Goal: Task Accomplishment & Management: Manage account settings

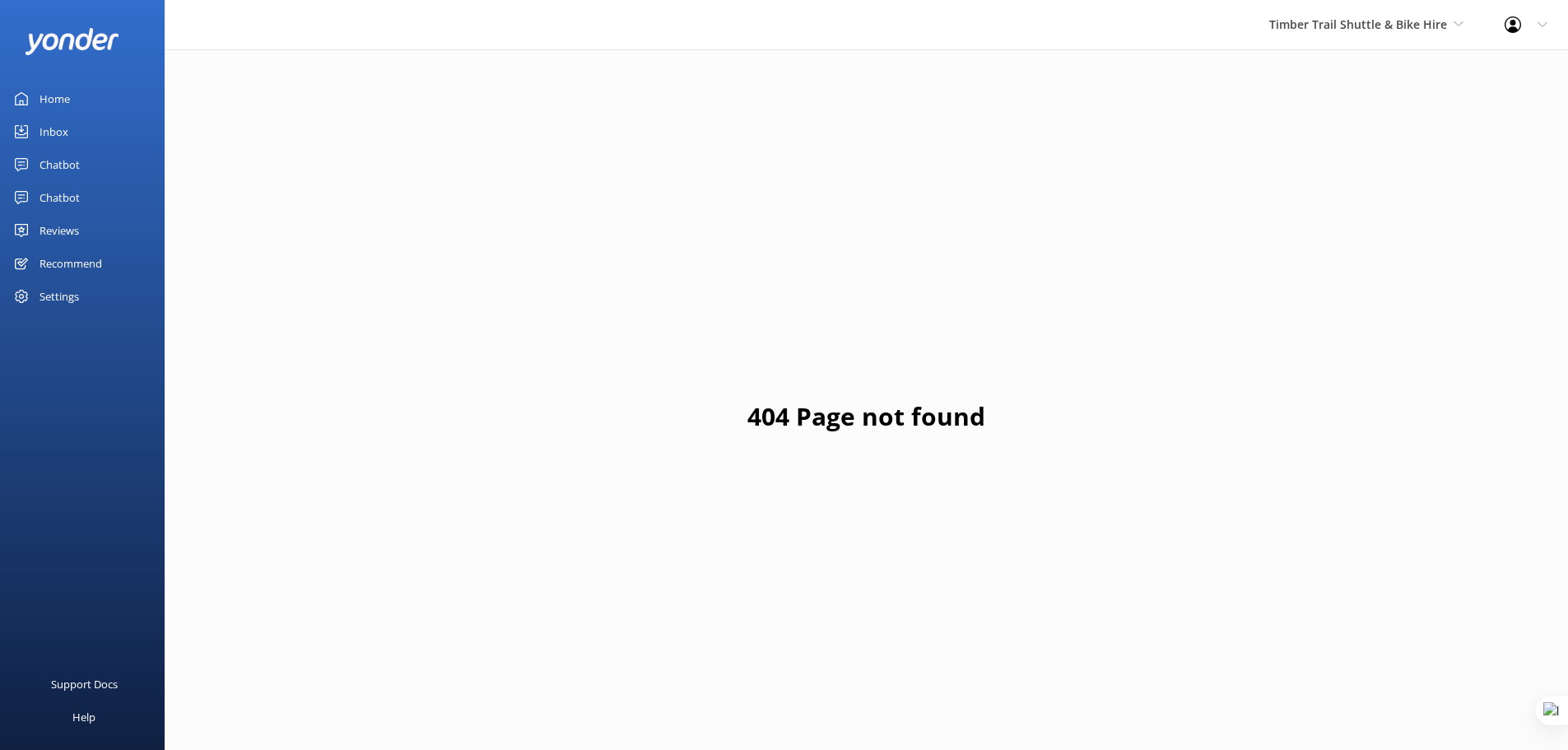
click at [65, 105] on div "Home" at bounding box center [54, 99] width 31 height 33
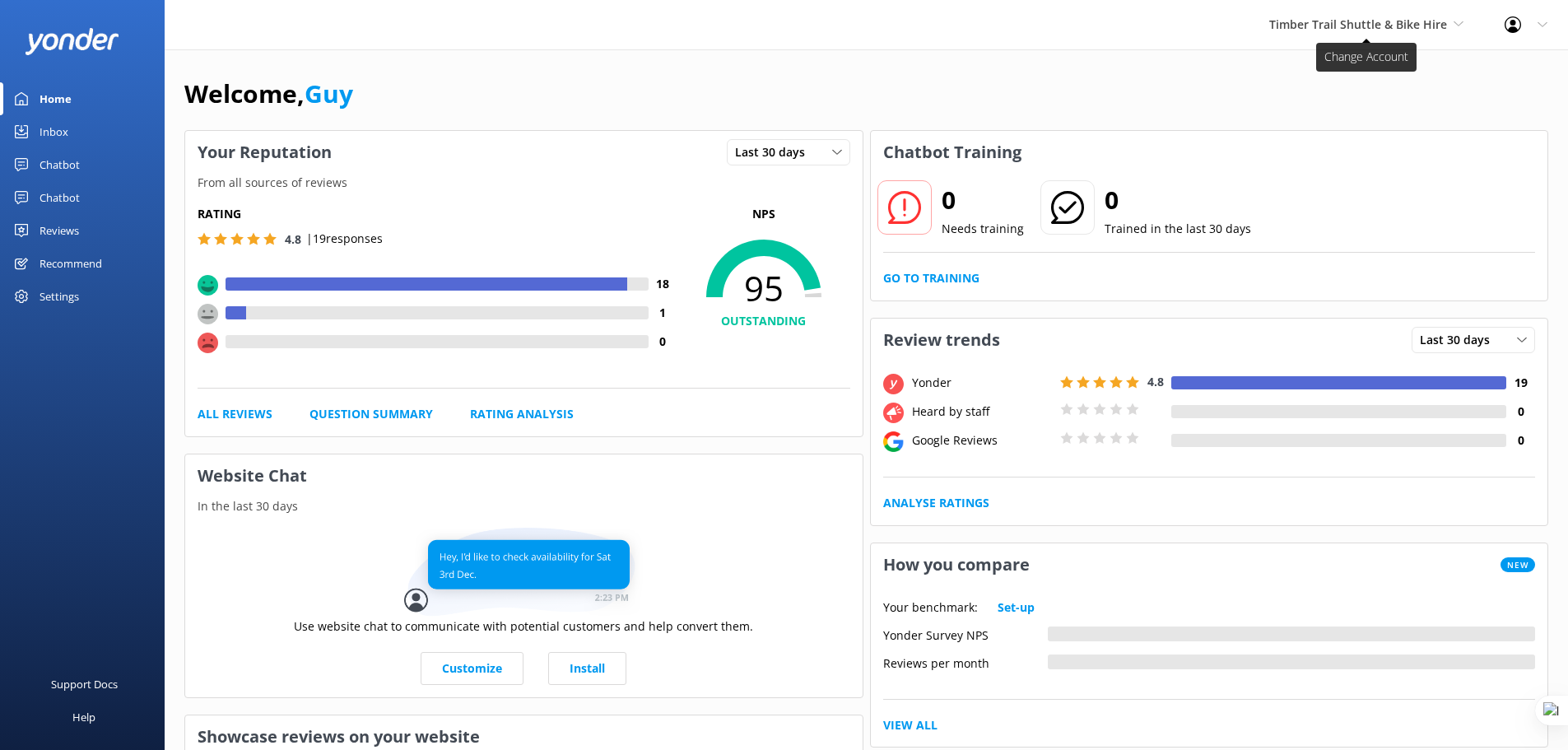
click at [1404, 29] on span "Timber Trail Shuttle & Bike Hire" at bounding box center [1358, 24] width 178 height 16
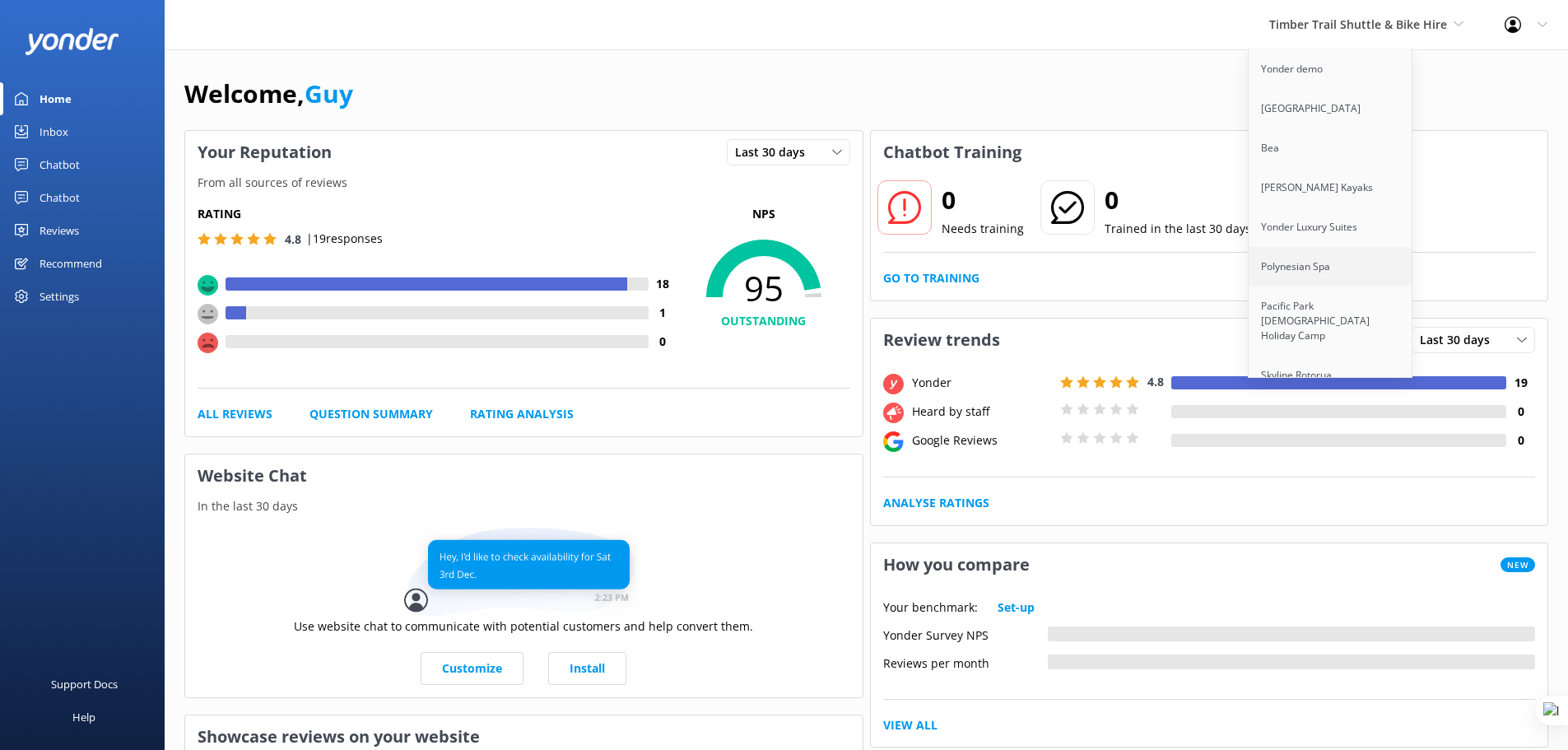
click at [1341, 277] on link "Polynesian Spa" at bounding box center [1331, 266] width 165 height 39
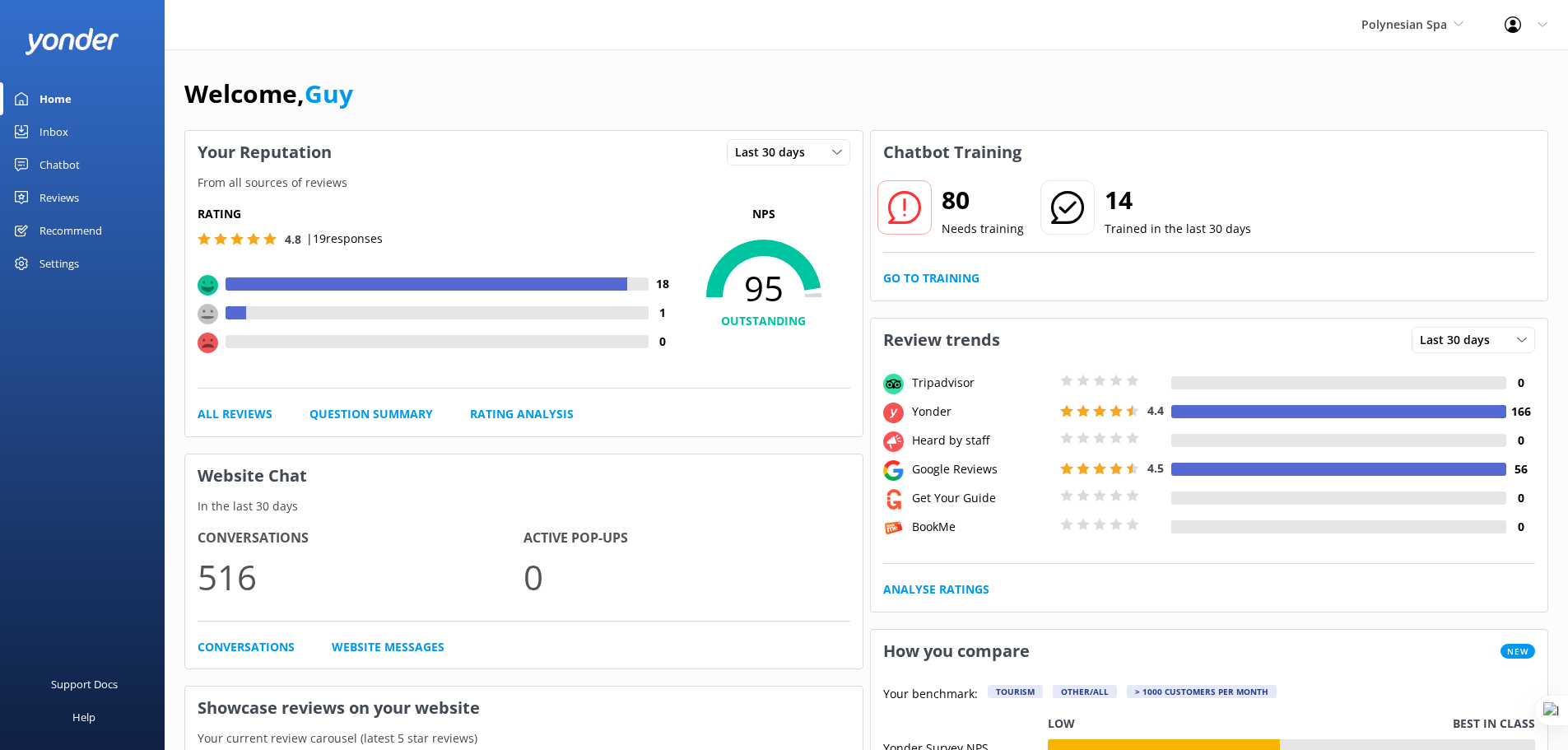
click at [54, 162] on div "Chatbot" at bounding box center [59, 165] width 40 height 33
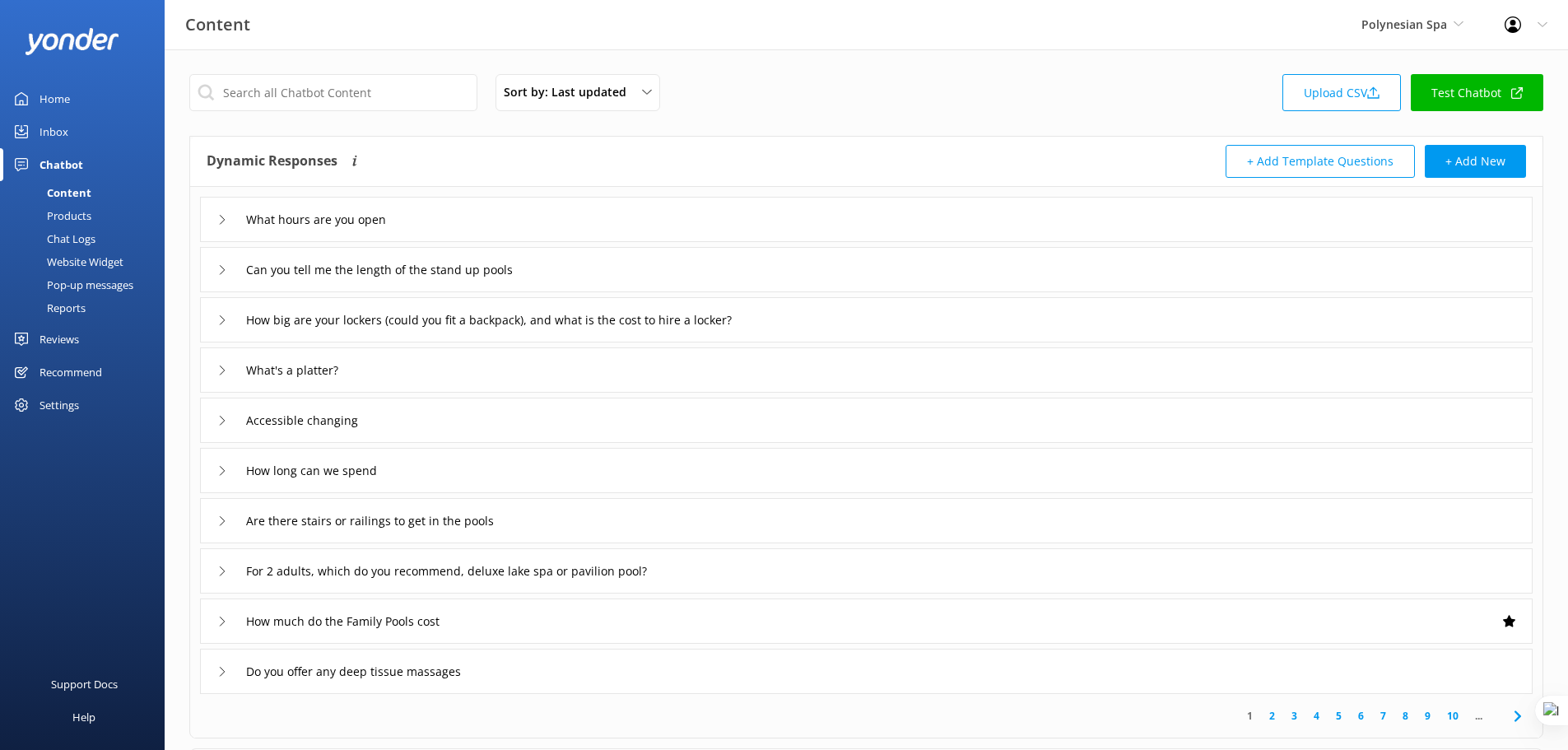
click at [72, 239] on div "Chat Logs" at bounding box center [52, 238] width 86 height 23
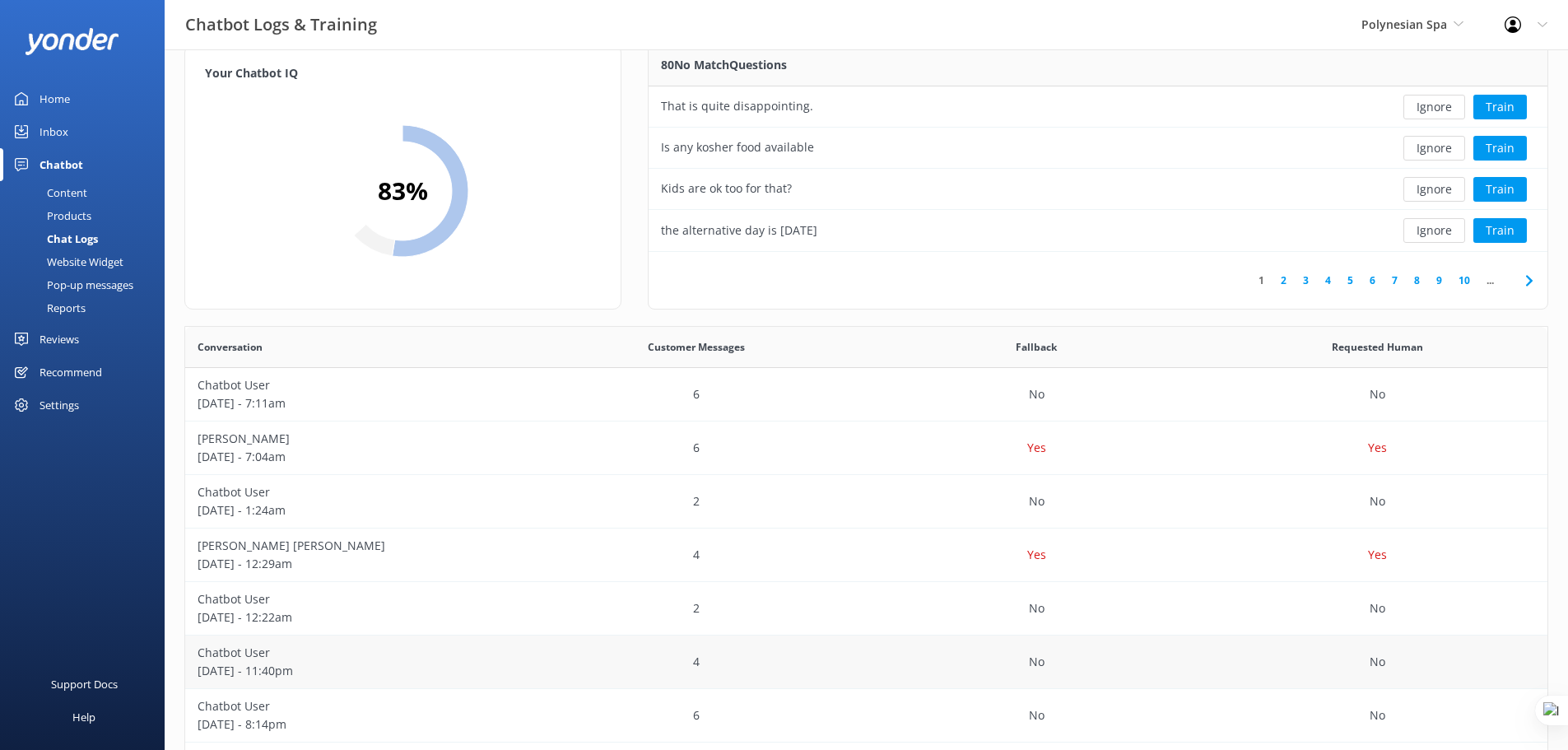
scroll to position [274, 0]
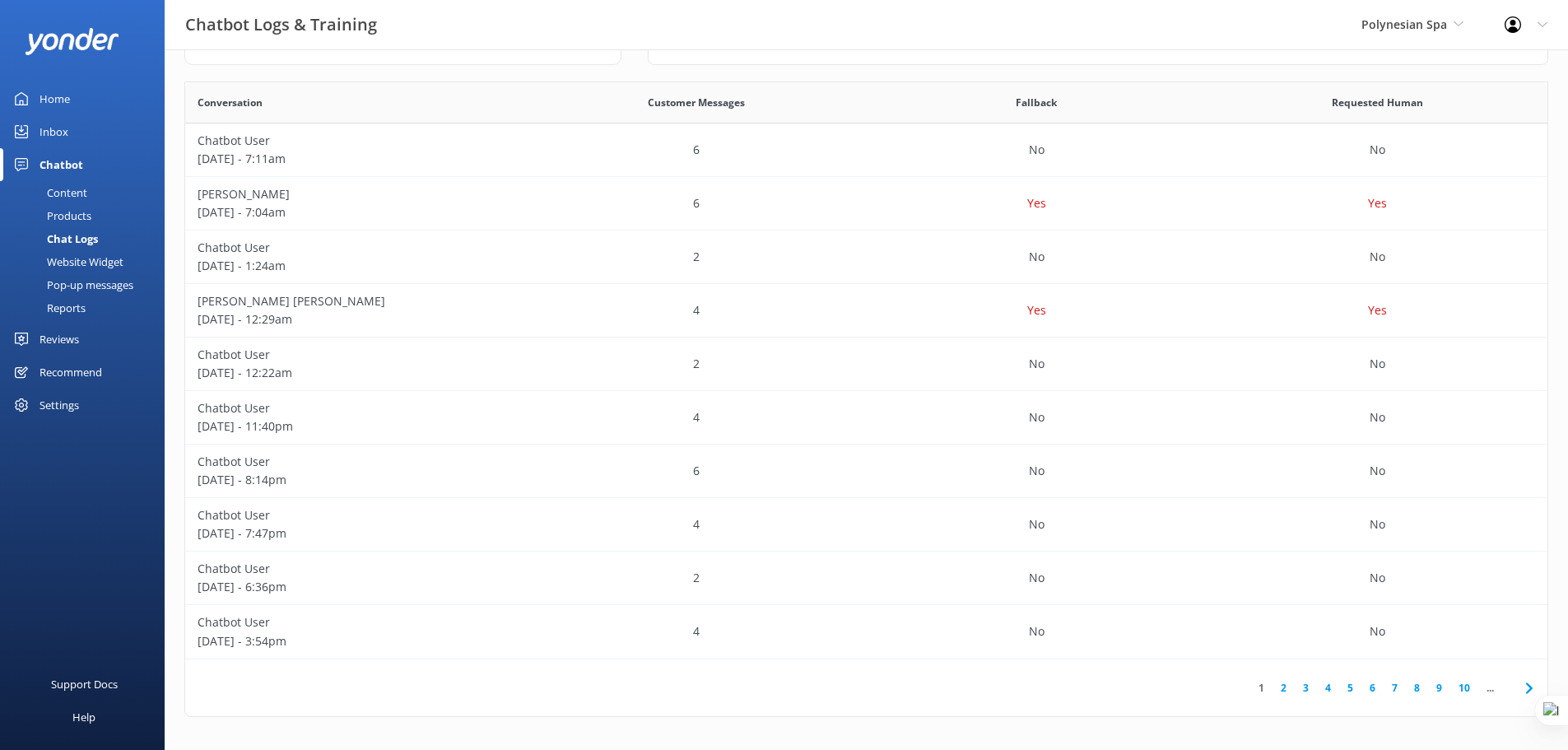
click at [1284, 688] on link "2" at bounding box center [1283, 688] width 22 height 16
click at [410, 319] on p "September 01 - 4:07am" at bounding box center [355, 319] width 316 height 18
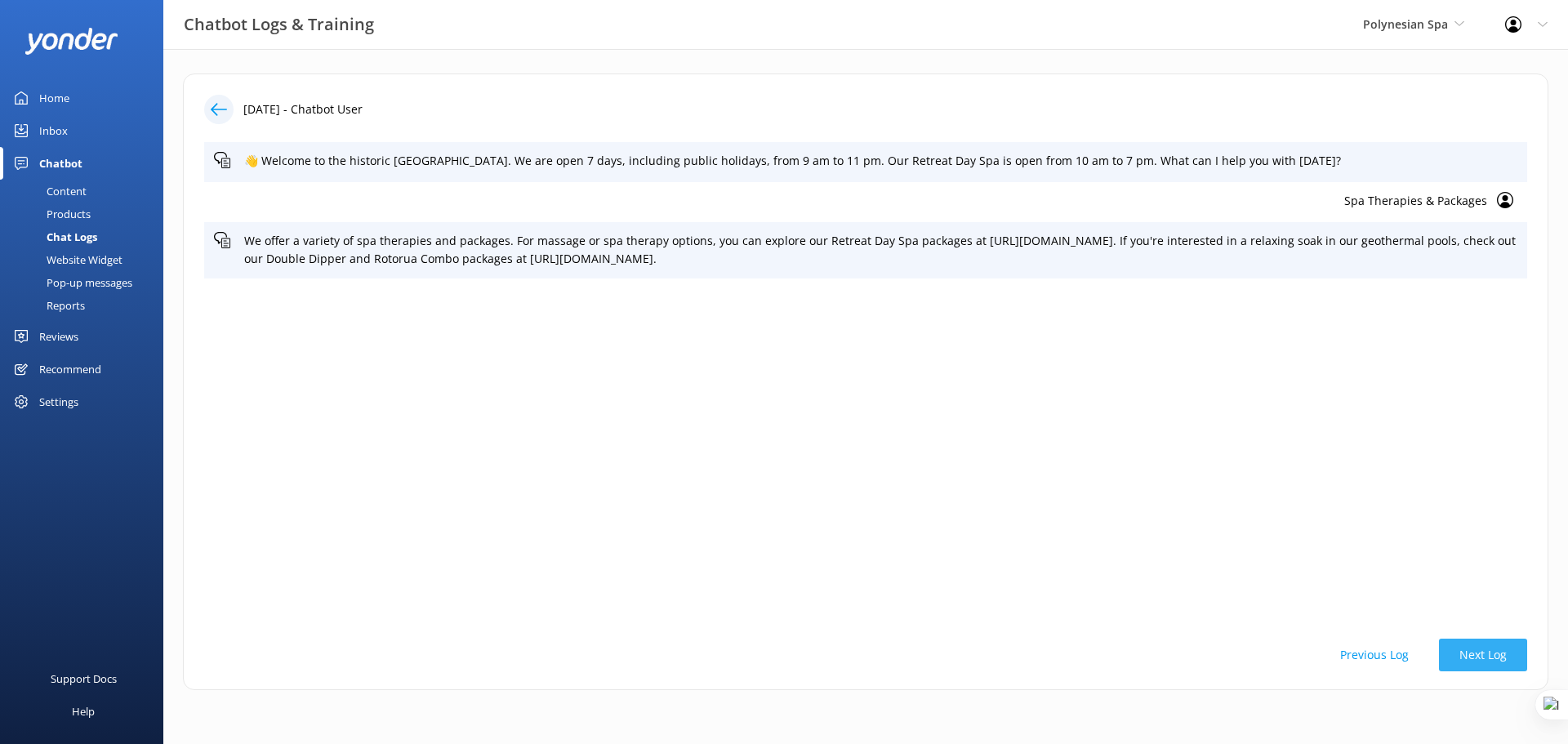
click at [1472, 656] on button "Next Log" at bounding box center [1483, 655] width 88 height 33
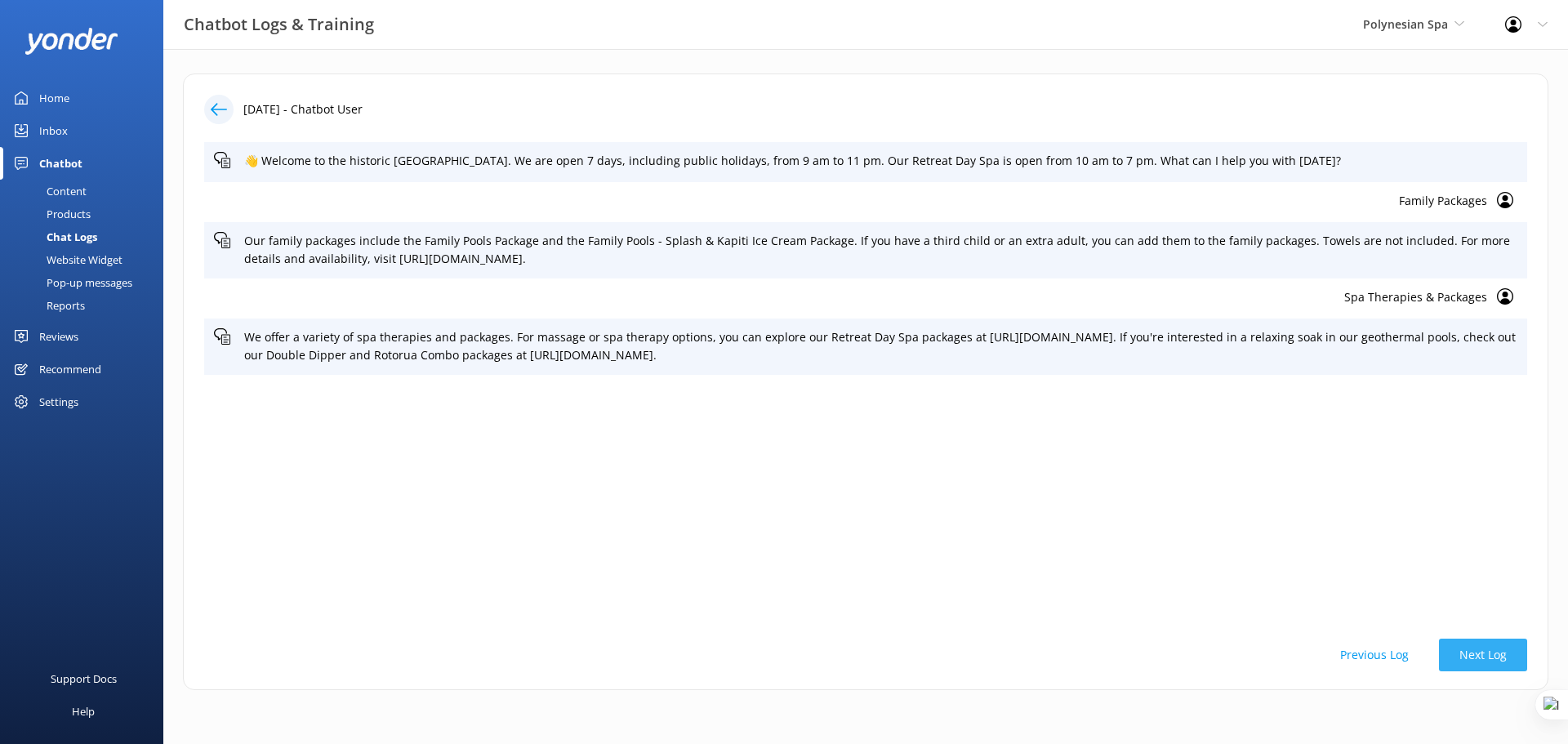
click at [1472, 656] on button "Next Log" at bounding box center [1483, 655] width 88 height 33
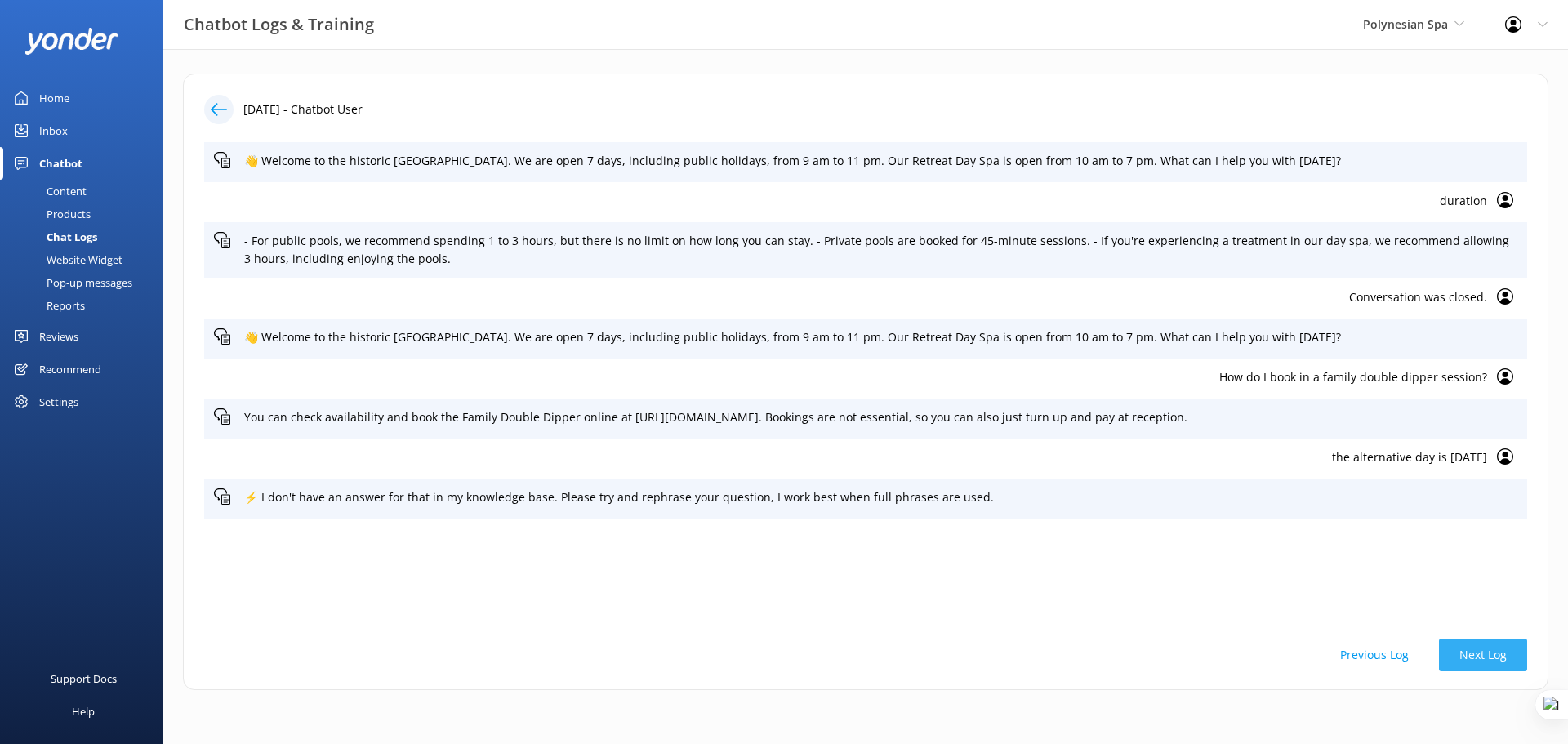
click at [1472, 656] on button "Next Log" at bounding box center [1483, 655] width 88 height 33
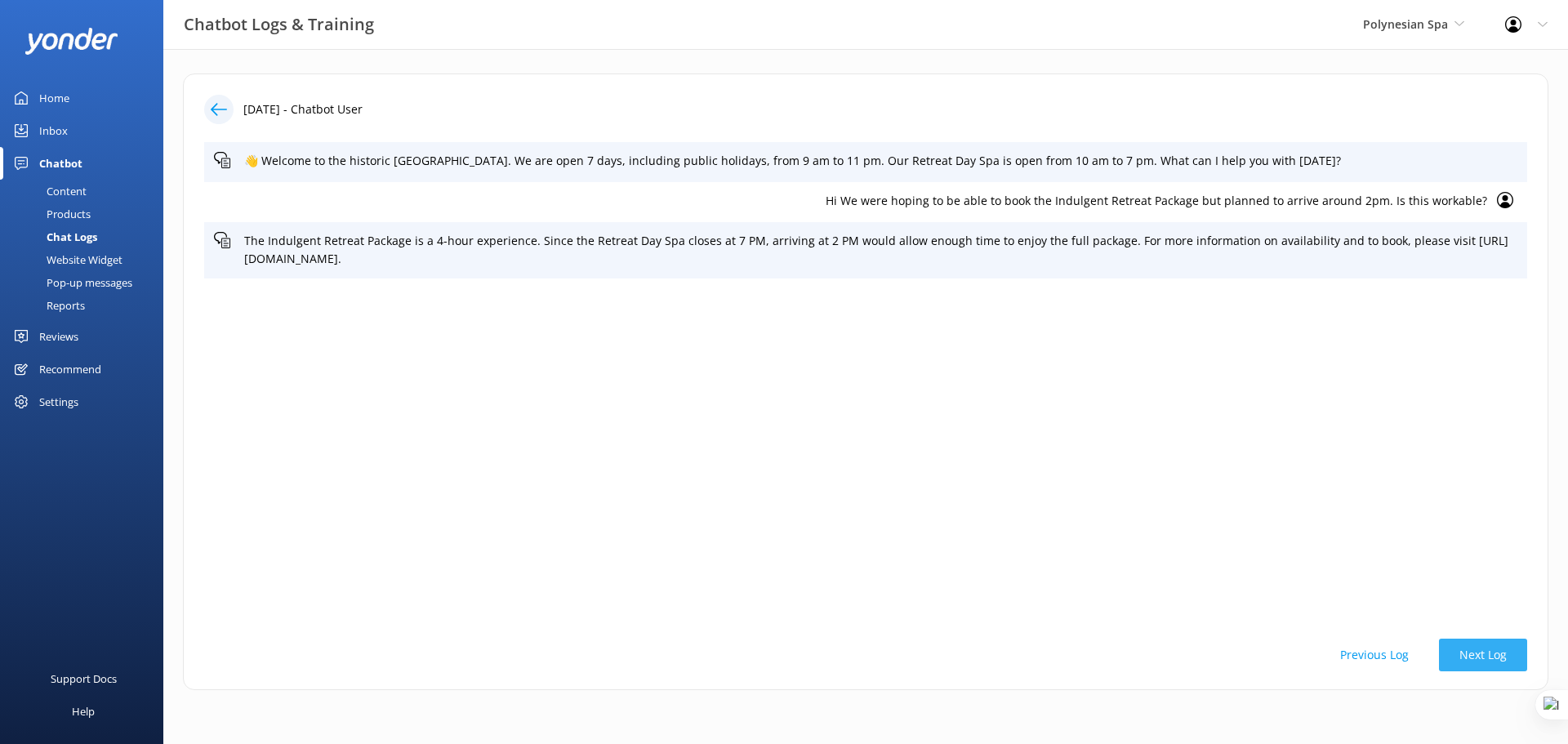
click at [1472, 656] on button "Next Log" at bounding box center [1483, 655] width 88 height 33
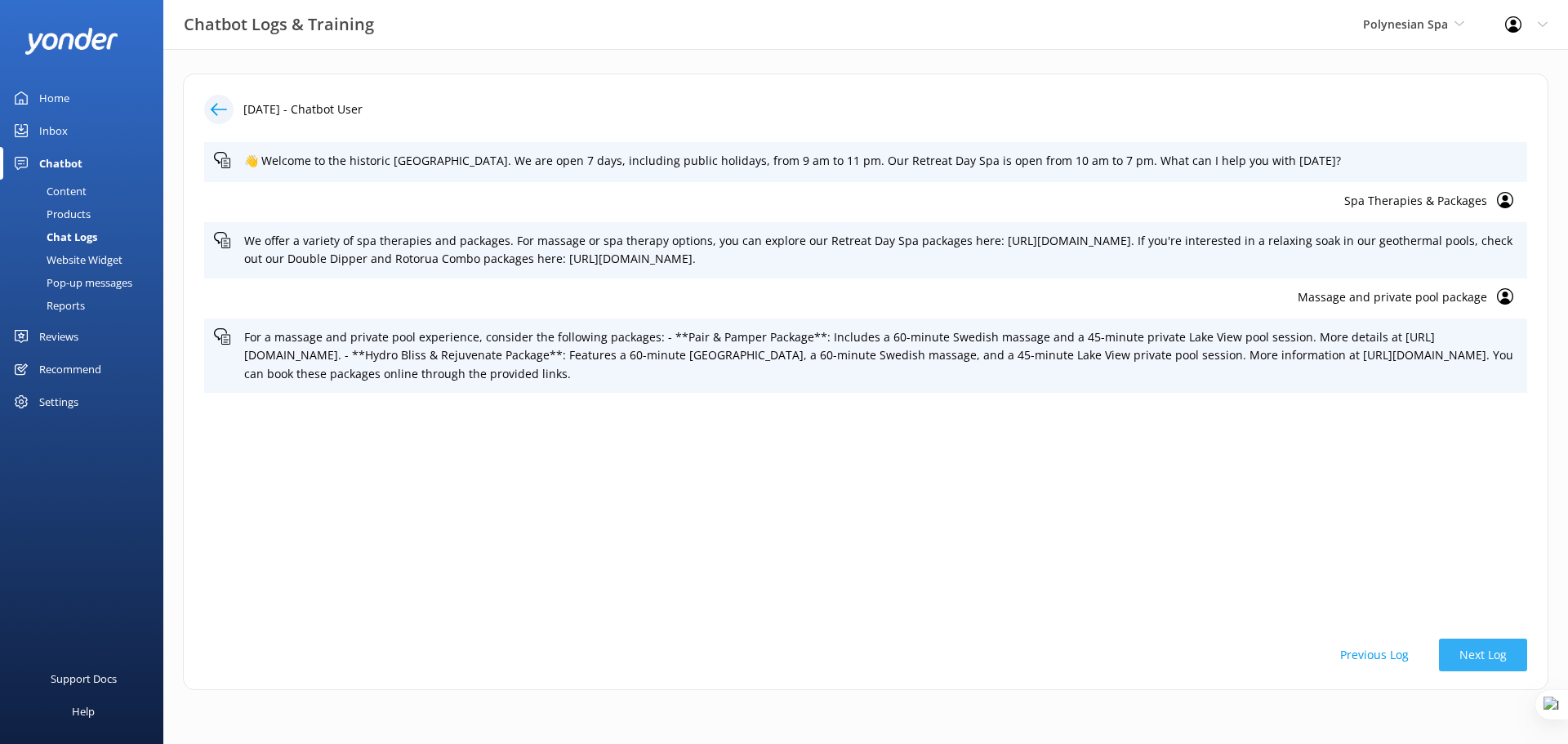
click at [1472, 656] on button "Next Log" at bounding box center [1483, 655] width 88 height 33
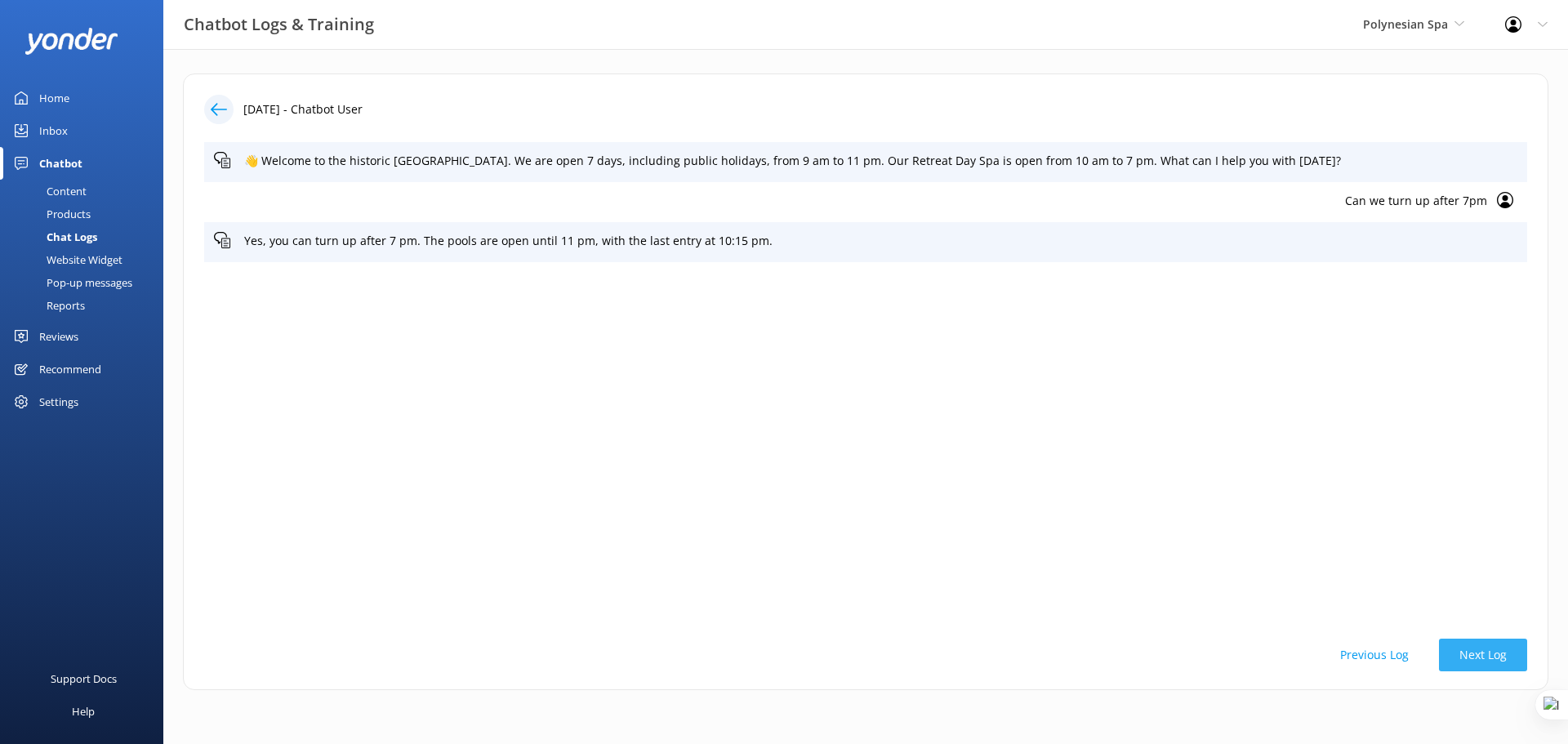
click at [1472, 656] on button "Next Log" at bounding box center [1483, 655] width 88 height 33
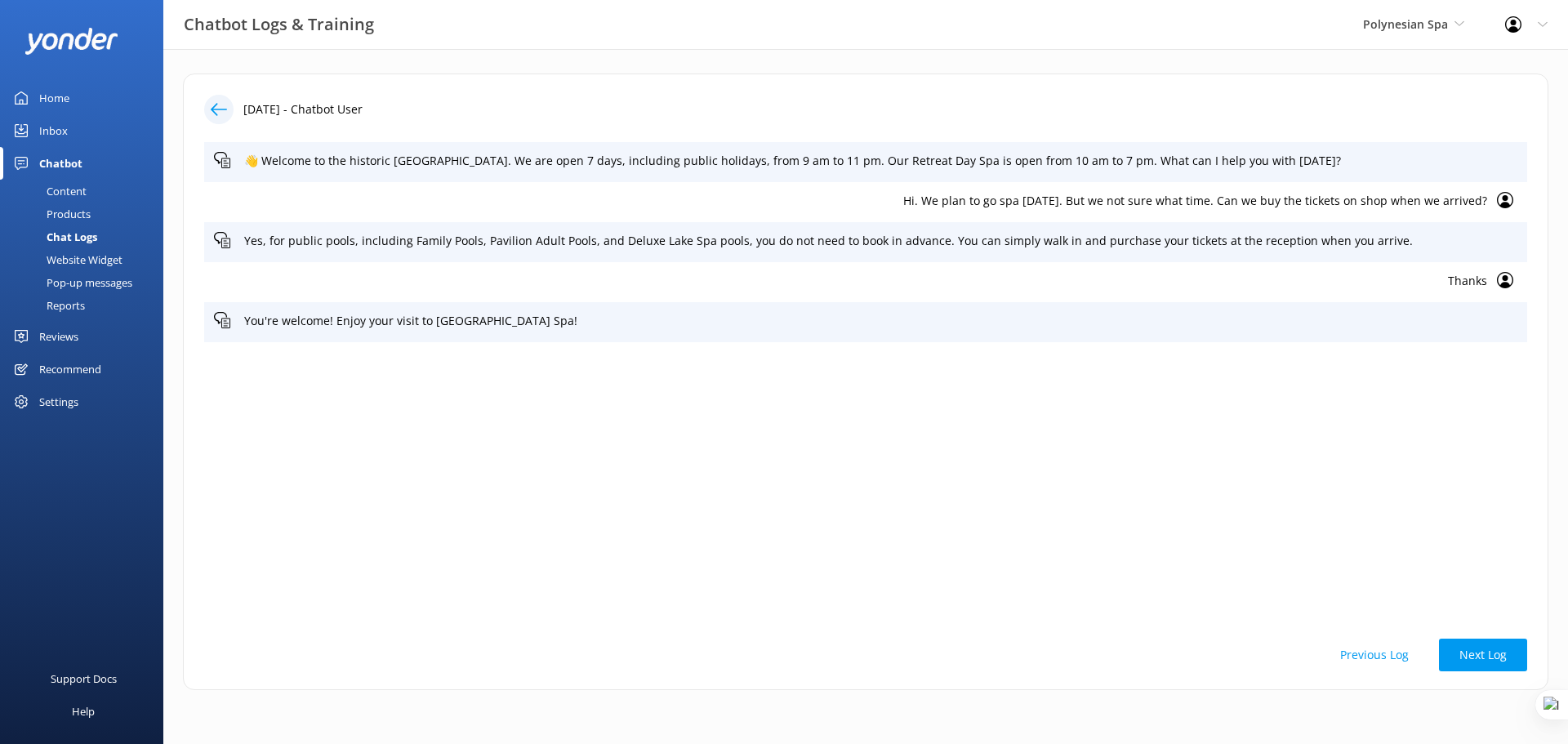
click at [1309, 207] on p "Hi. We plan to go spa next Saturday. But we not sure what time. Can we buy the …" at bounding box center [851, 201] width 1273 height 18
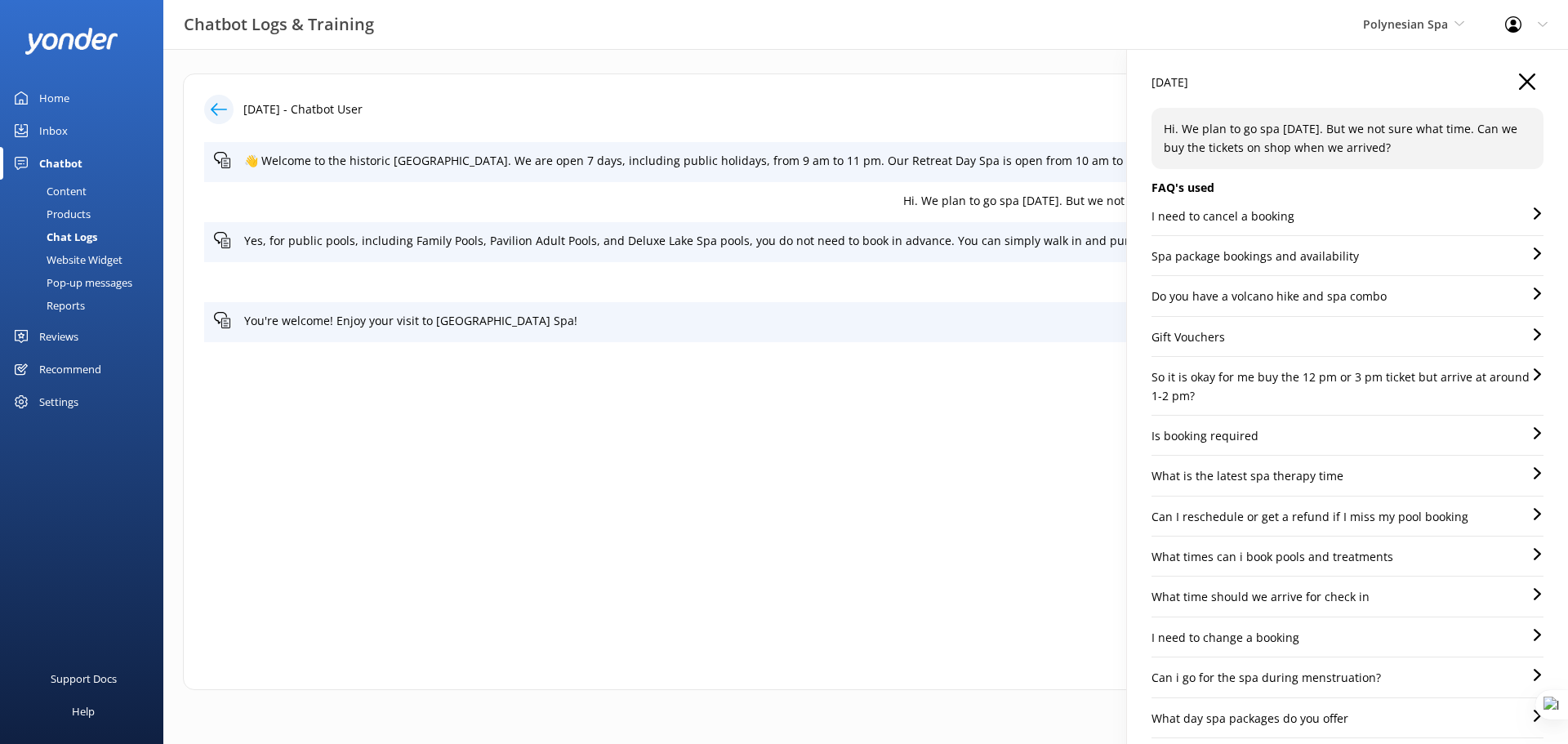
click at [1519, 85] on icon "button" at bounding box center [1526, 81] width 16 height 16
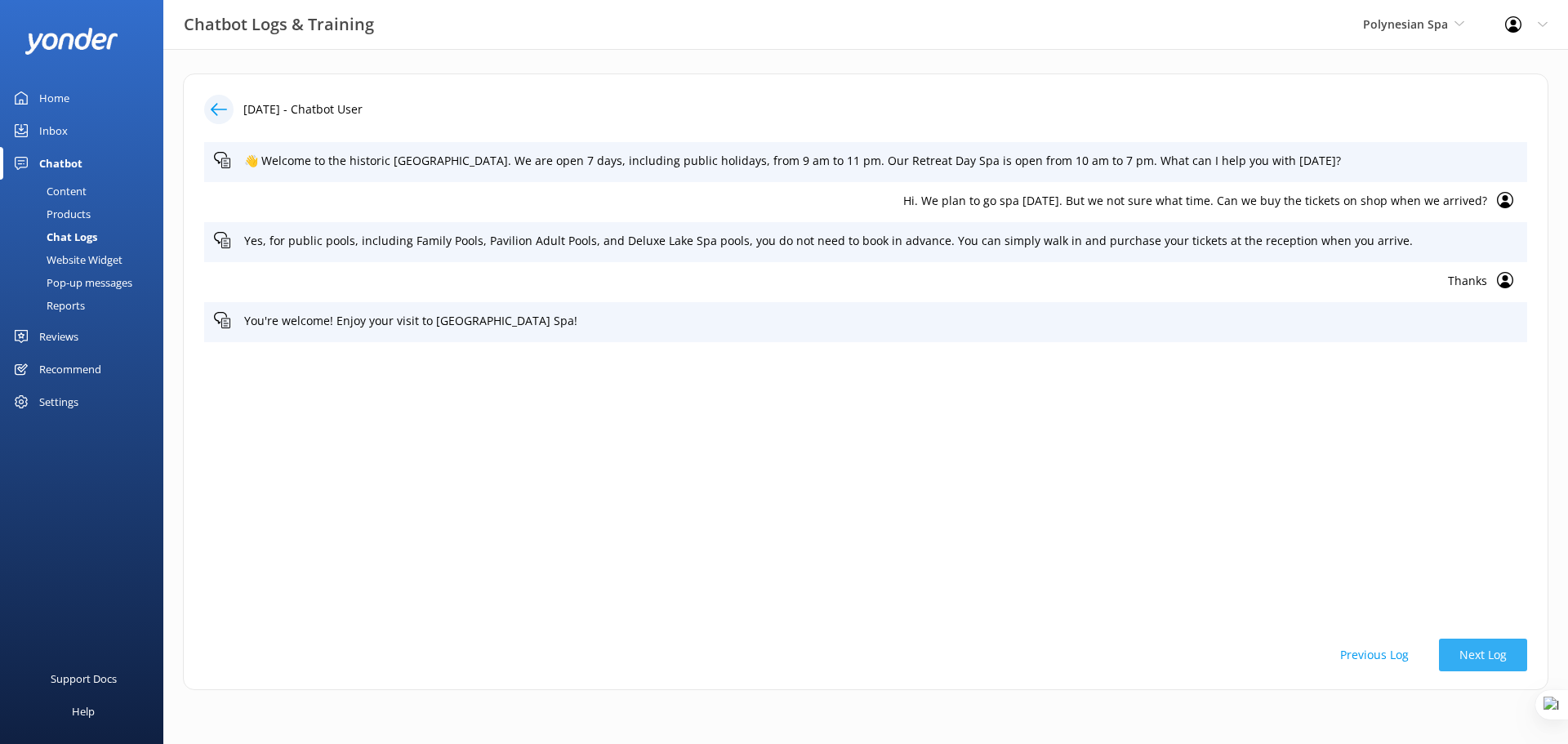
click at [1495, 650] on button "Next Log" at bounding box center [1483, 655] width 88 height 33
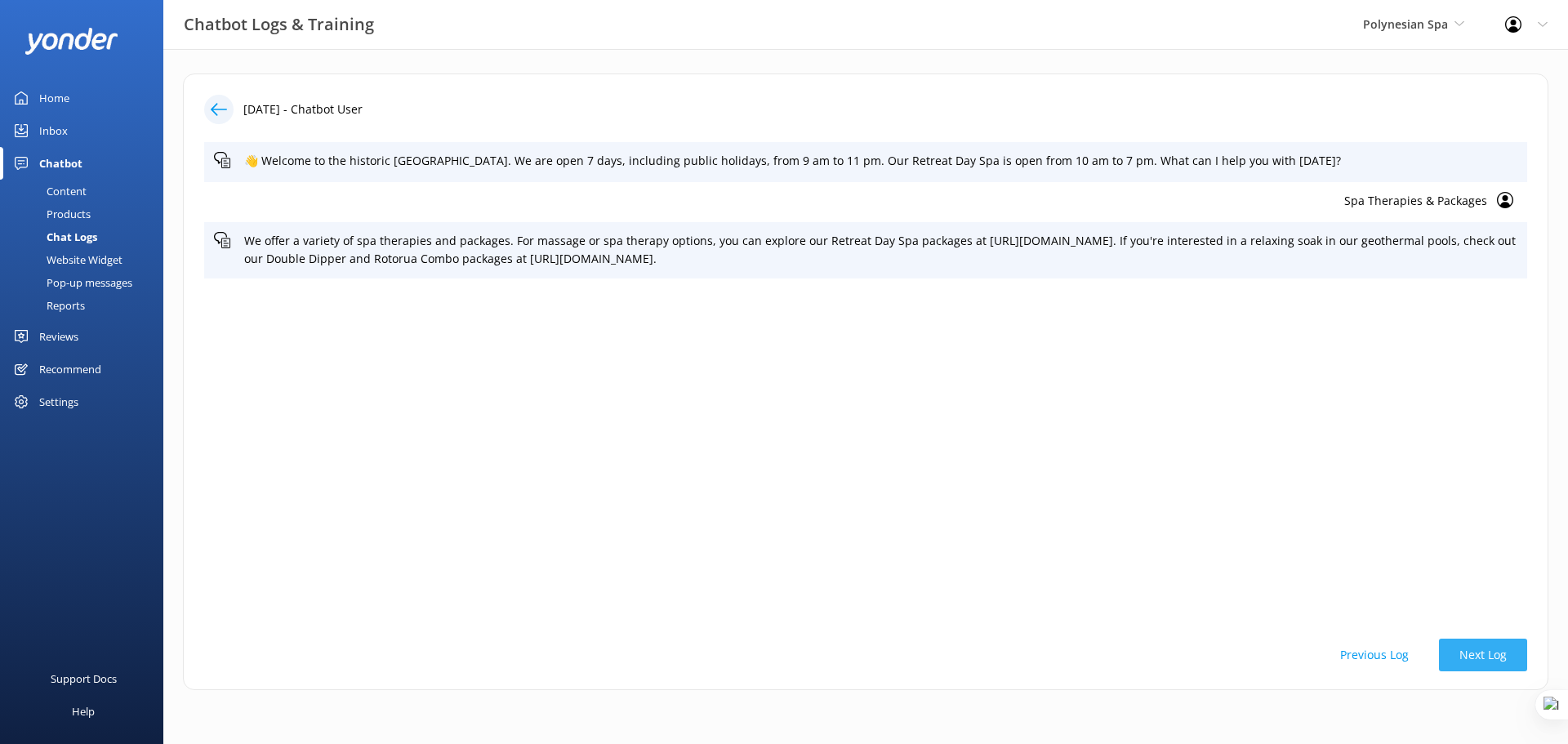
click at [1473, 669] on button "Next Log" at bounding box center [1483, 655] width 88 height 33
click at [1478, 657] on button "Next Log" at bounding box center [1483, 655] width 88 height 33
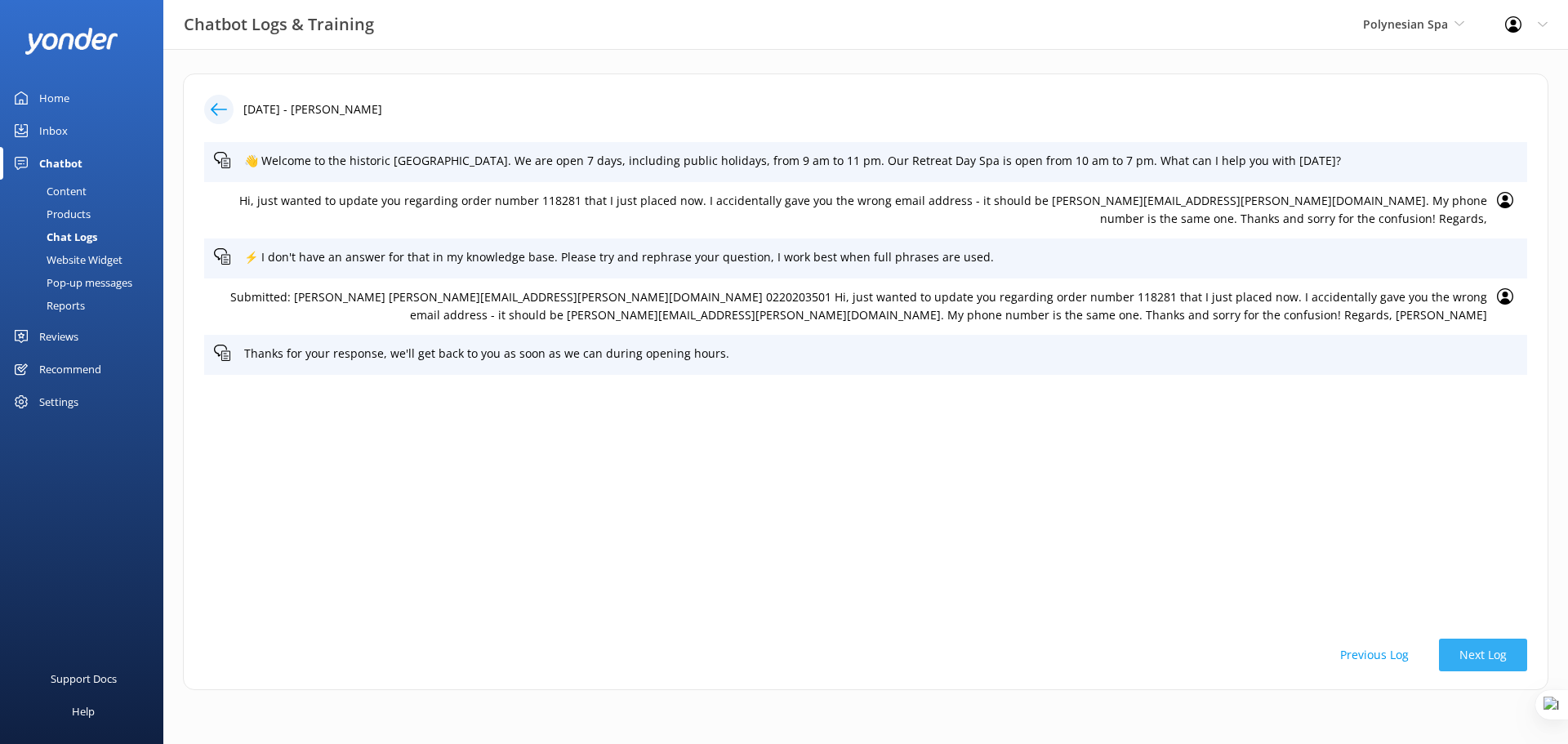
click at [1506, 657] on button "Next Log" at bounding box center [1483, 655] width 88 height 33
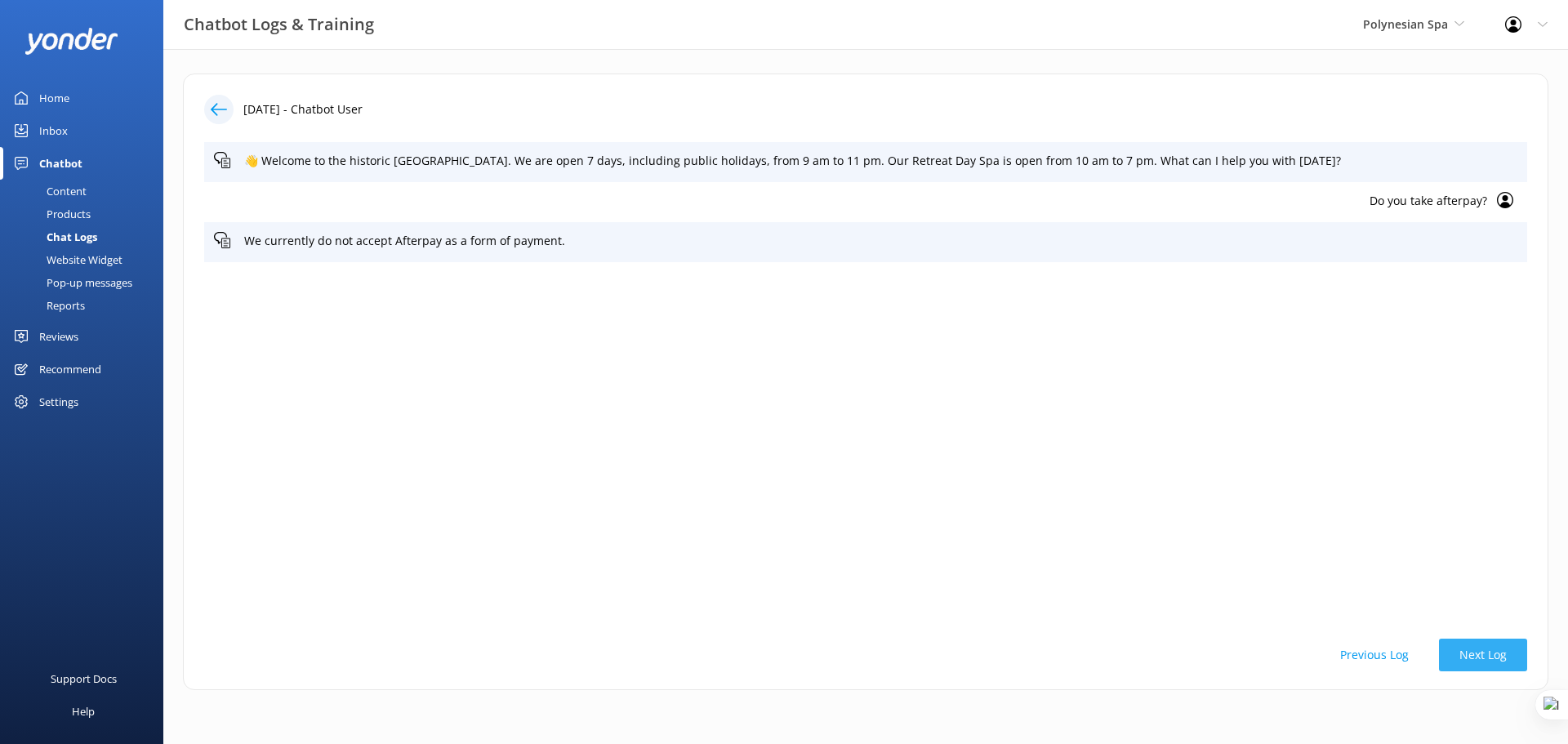
click at [1502, 653] on button "Next Log" at bounding box center [1483, 655] width 88 height 33
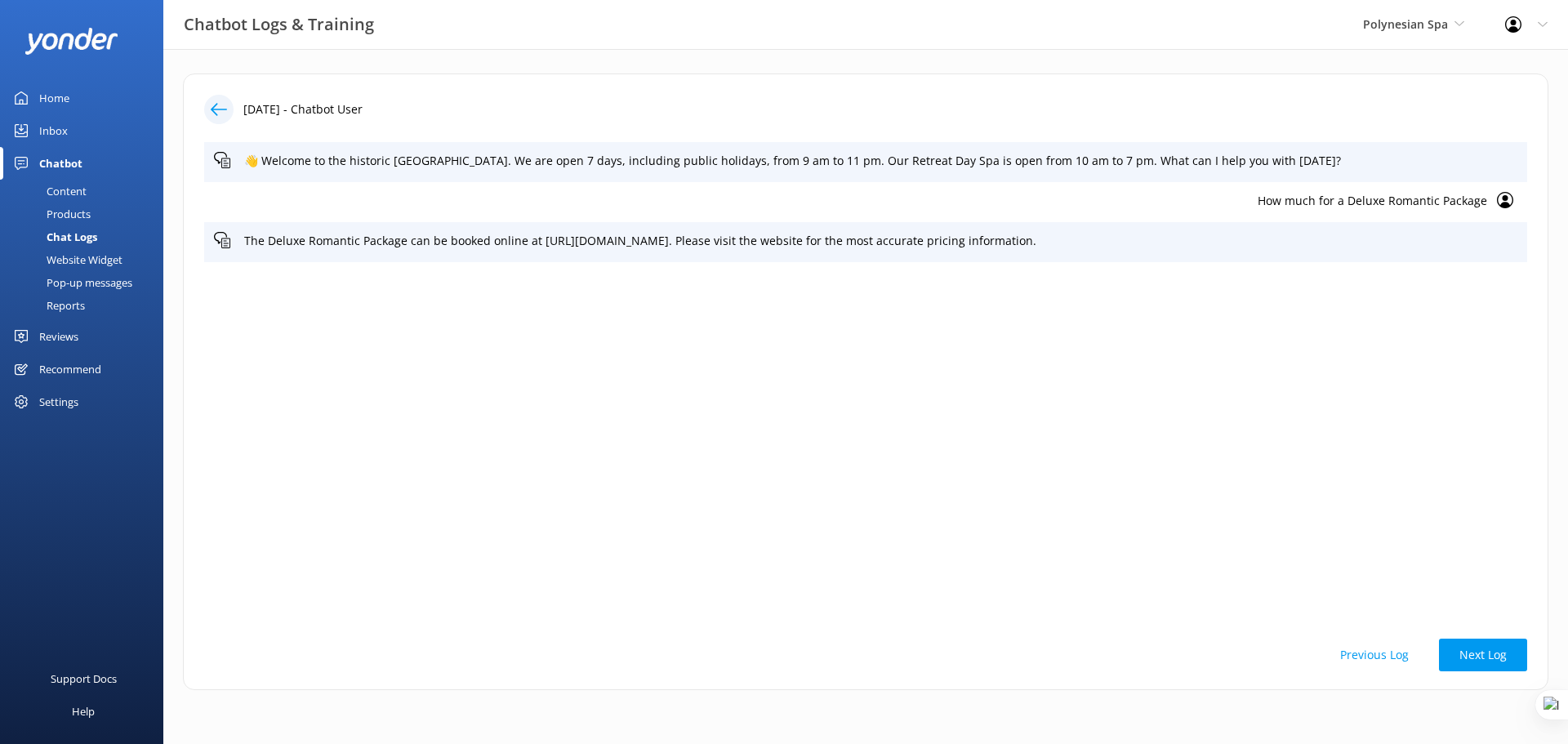
click at [1389, 650] on button "Previous Log" at bounding box center [1374, 655] width 109 height 33
click at [1489, 639] on button "Next Log" at bounding box center [1483, 655] width 88 height 33
click at [1465, 650] on button "Next Log" at bounding box center [1483, 655] width 88 height 33
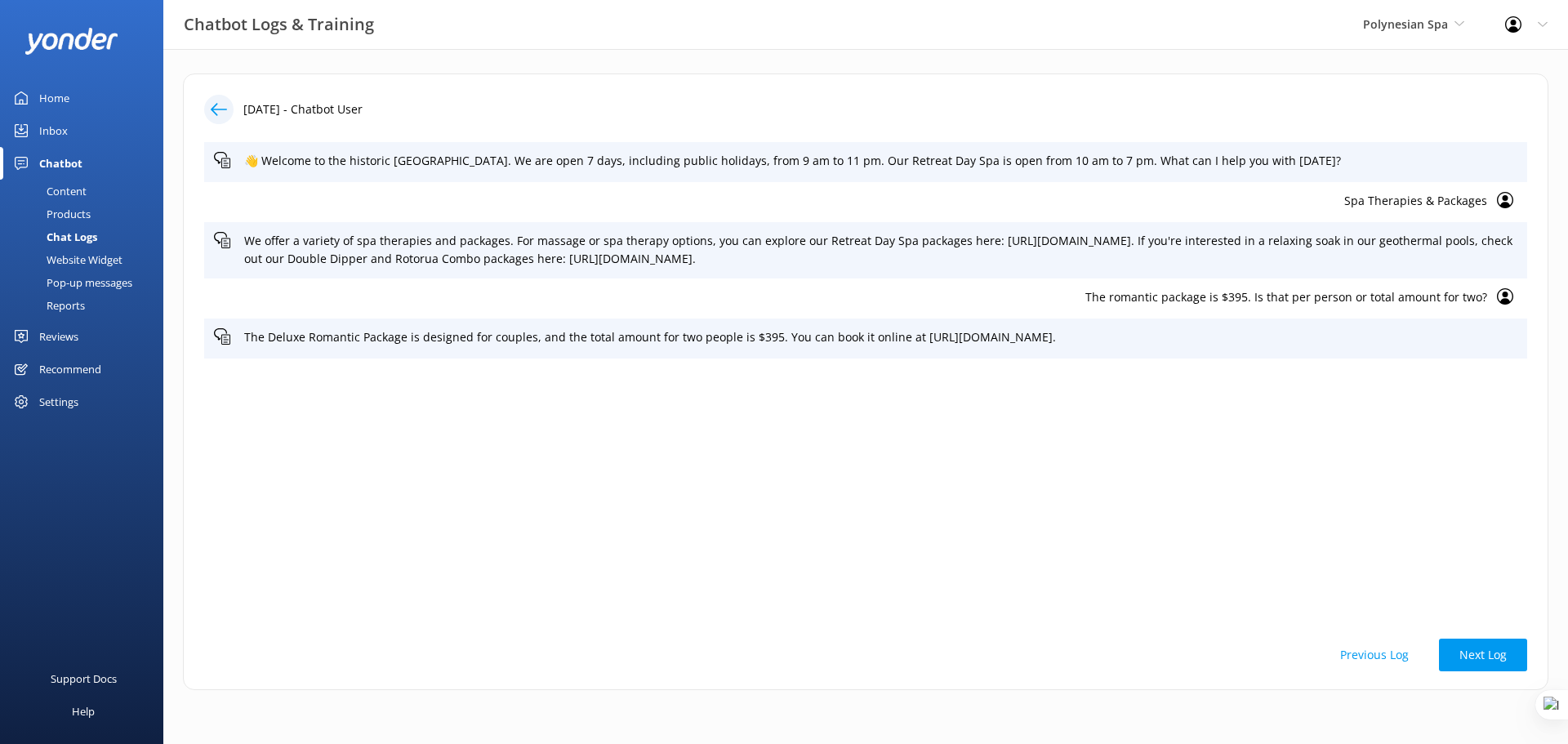
click at [1358, 296] on p "The romantic package is $395. Is that per person or total amount for two?" at bounding box center [851, 297] width 1273 height 18
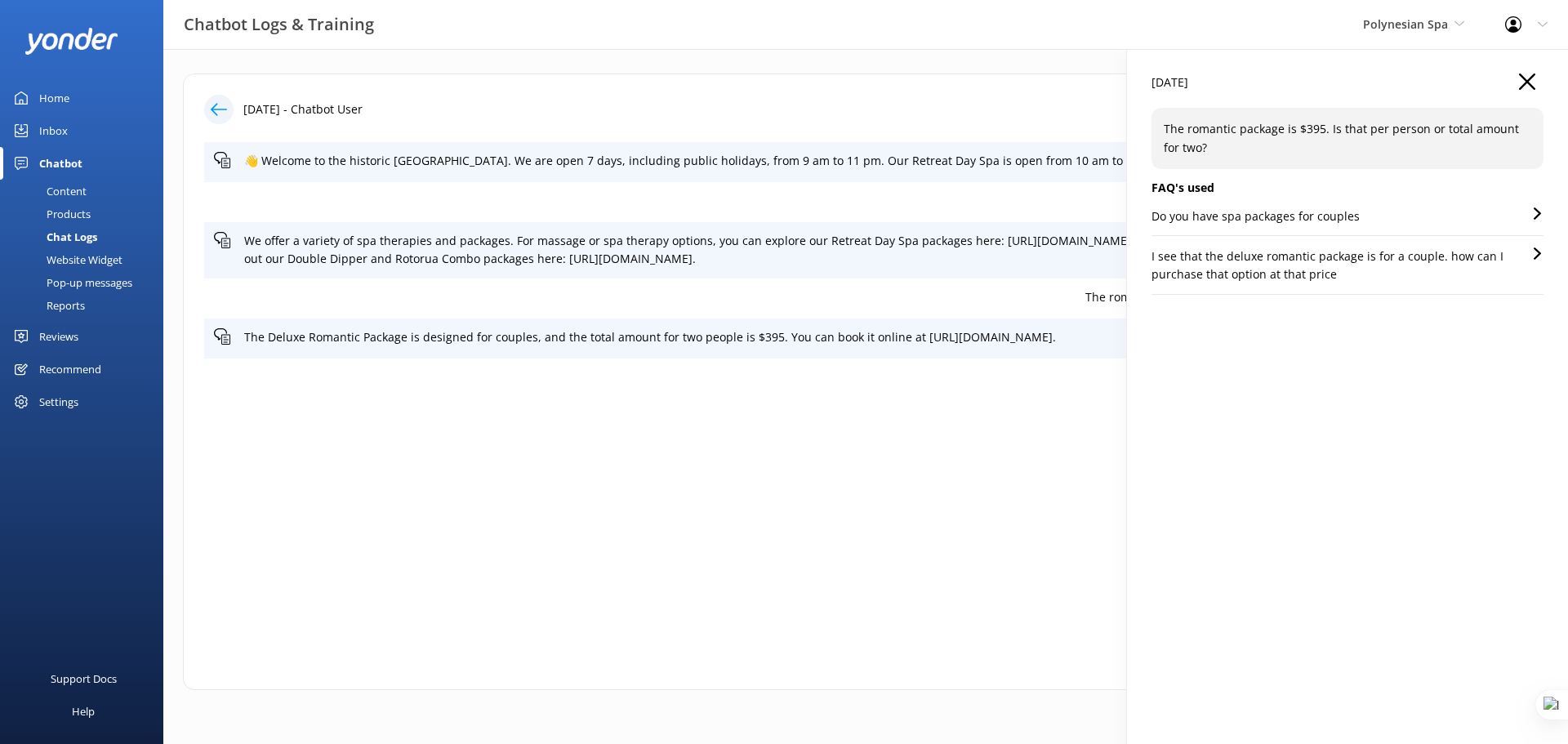
click at [1289, 220] on p "Do you have spa packages for couples" at bounding box center [1255, 216] width 208 height 18
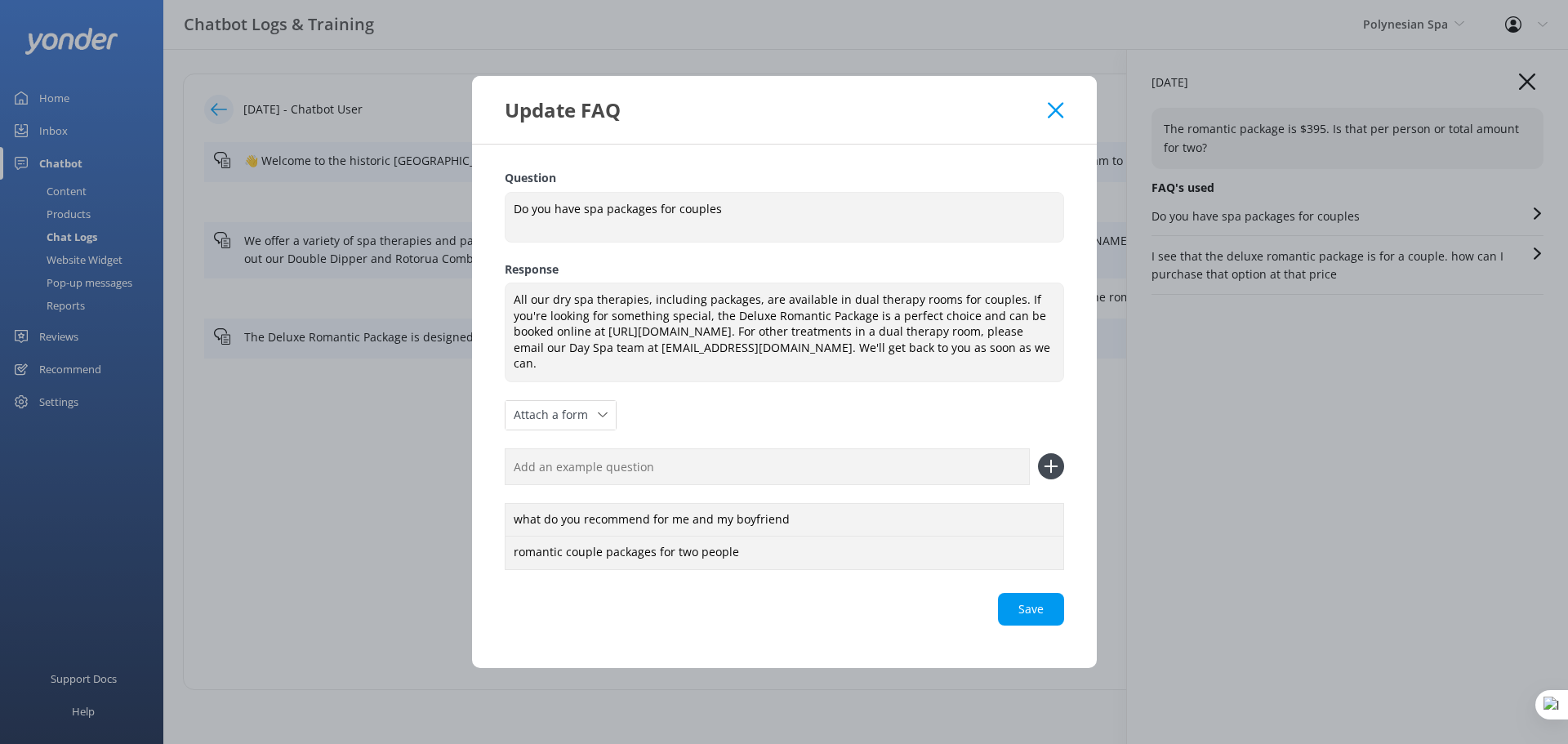
click at [1050, 109] on icon at bounding box center [1055, 110] width 16 height 16
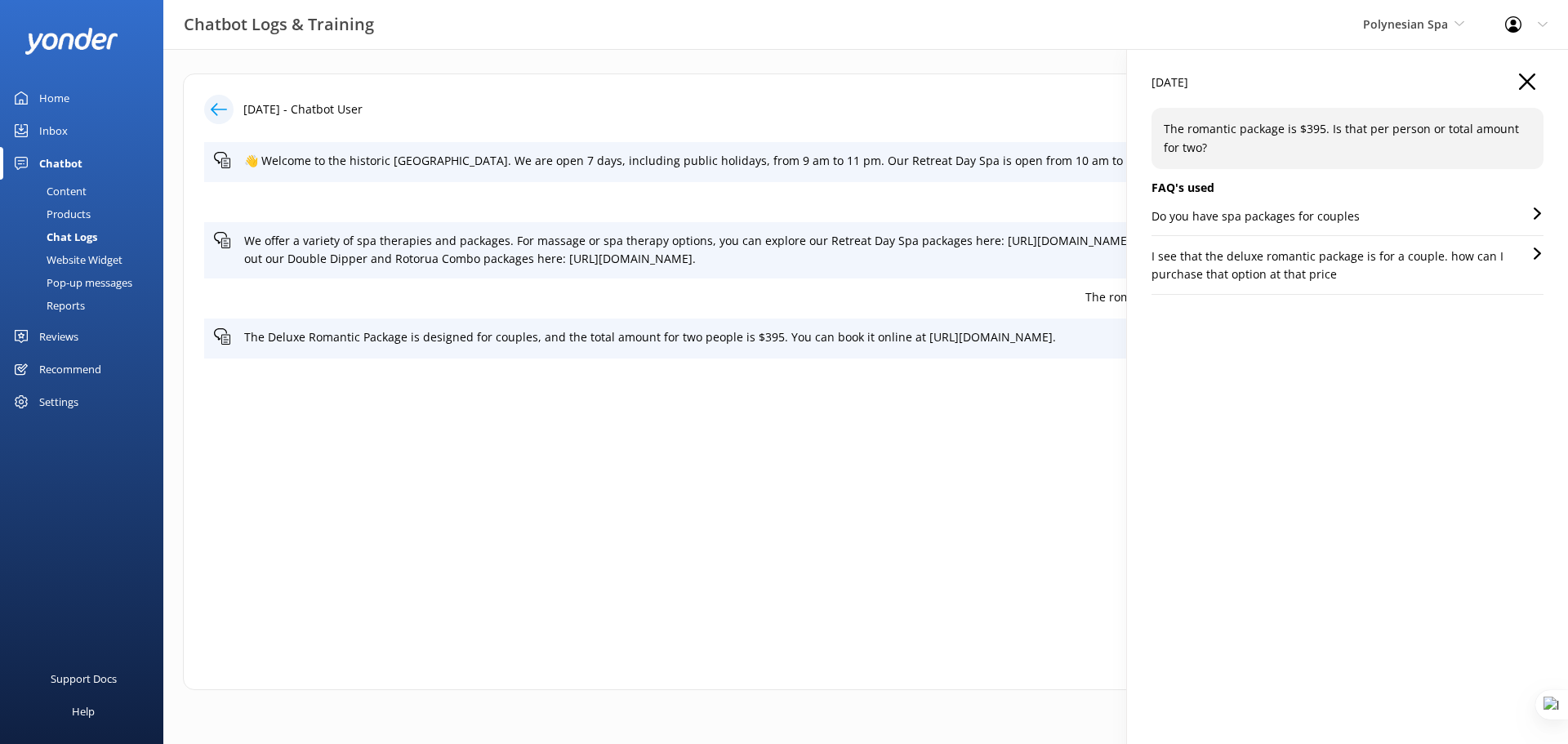
click at [1313, 256] on p "I see that the deluxe romantic package is for a couple. how can I purchase that…" at bounding box center [1341, 266] width 379 height 36
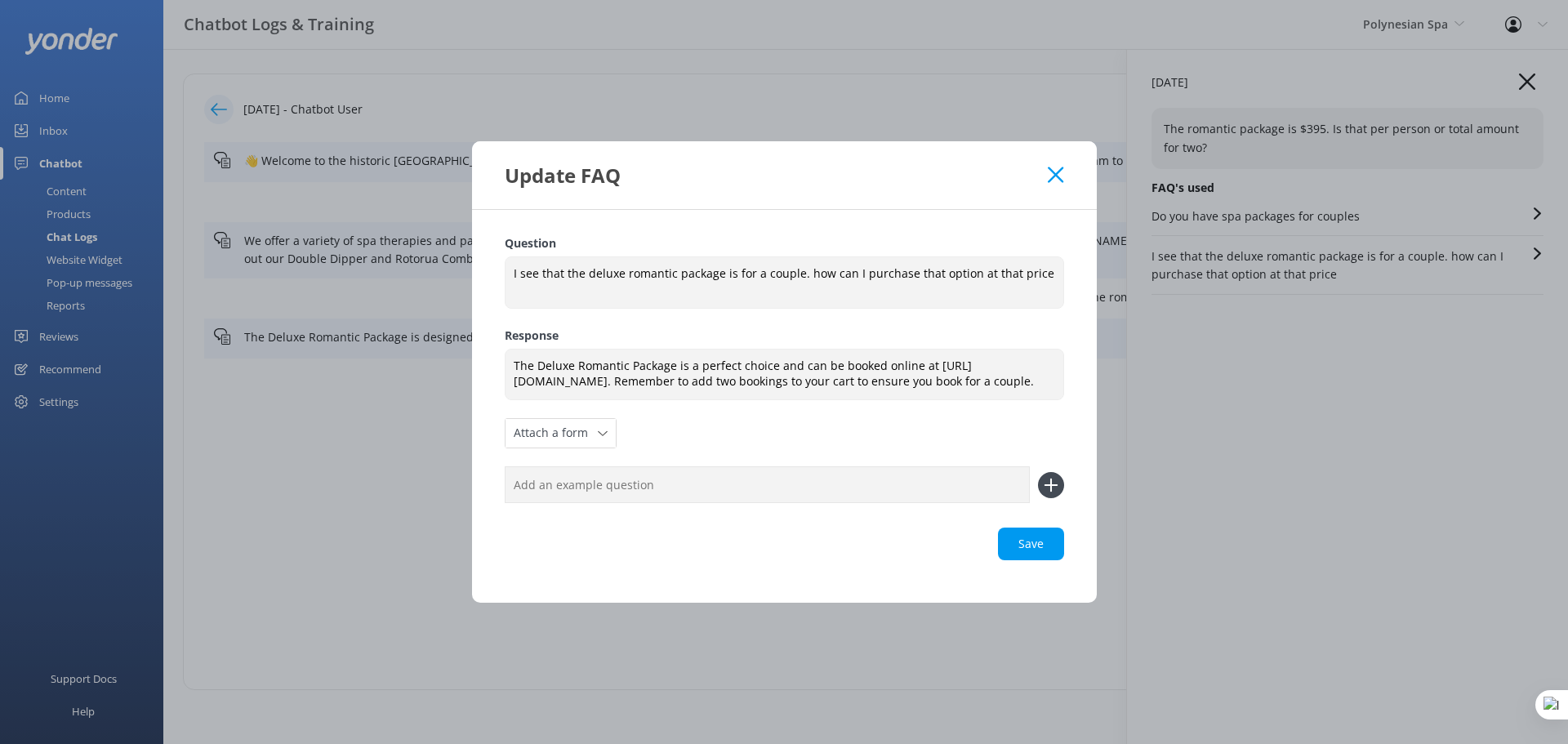
click at [1056, 170] on icon at bounding box center [1055, 174] width 16 height 16
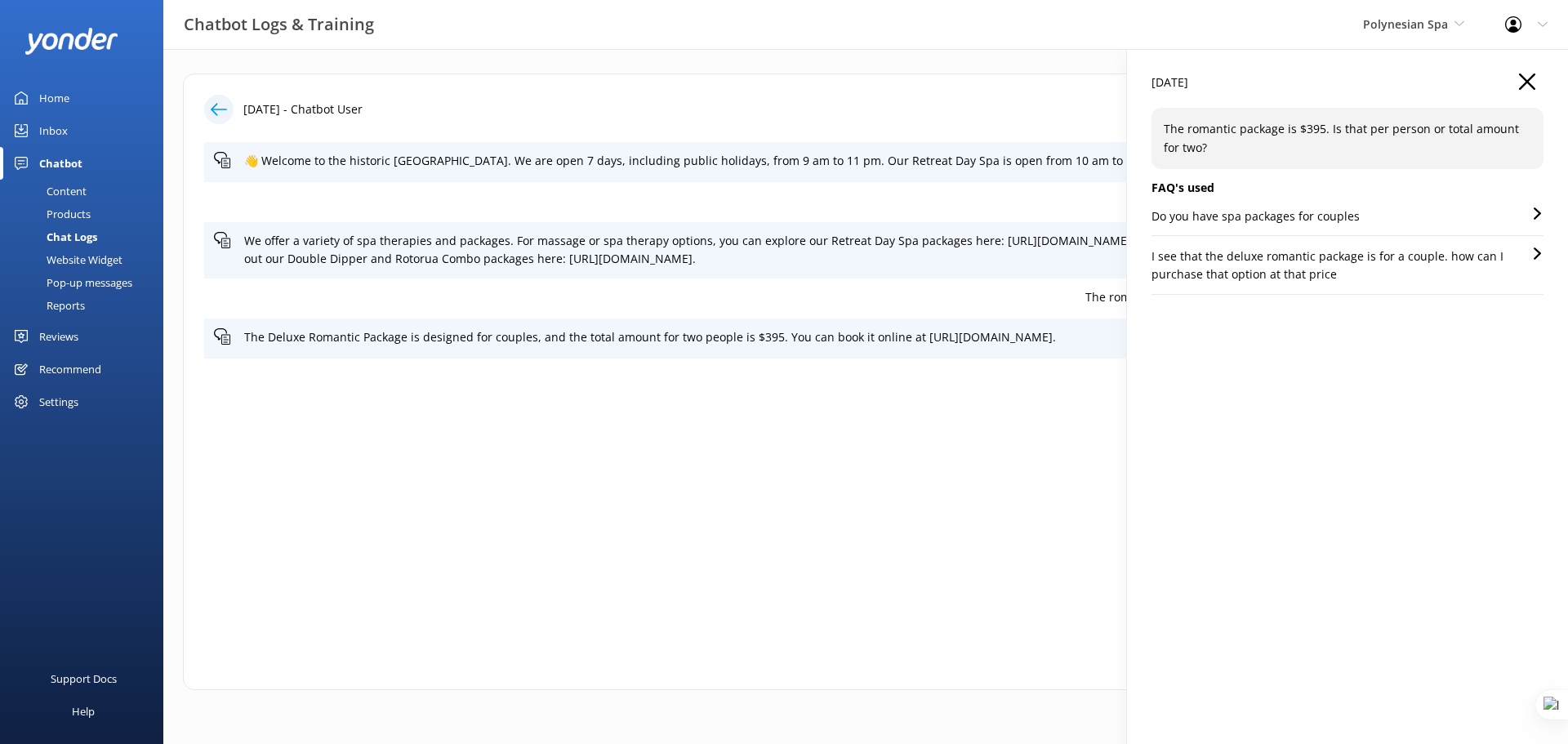
click at [1524, 85] on icon "button" at bounding box center [1526, 81] width 16 height 16
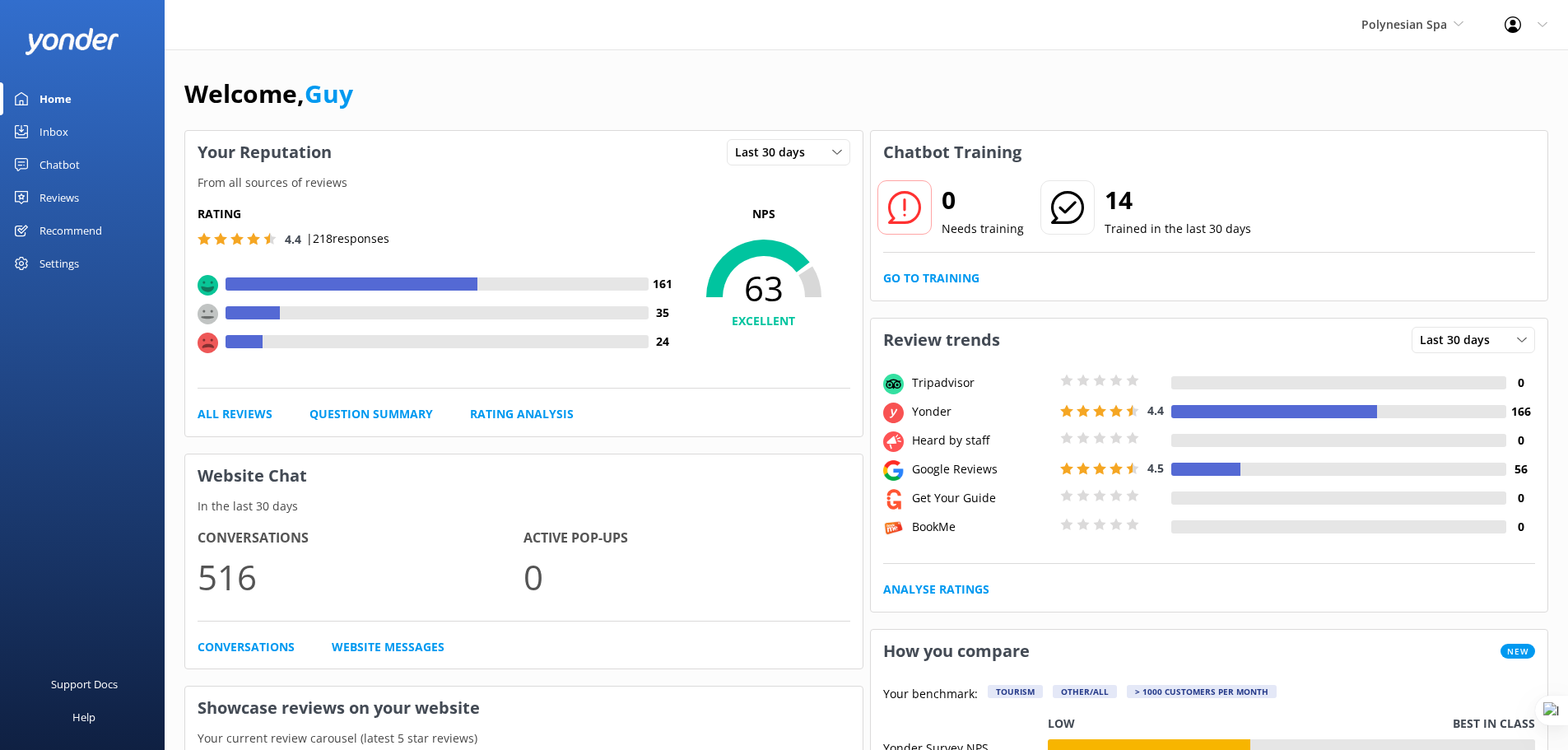
click at [58, 165] on div "Chatbot" at bounding box center [59, 165] width 40 height 33
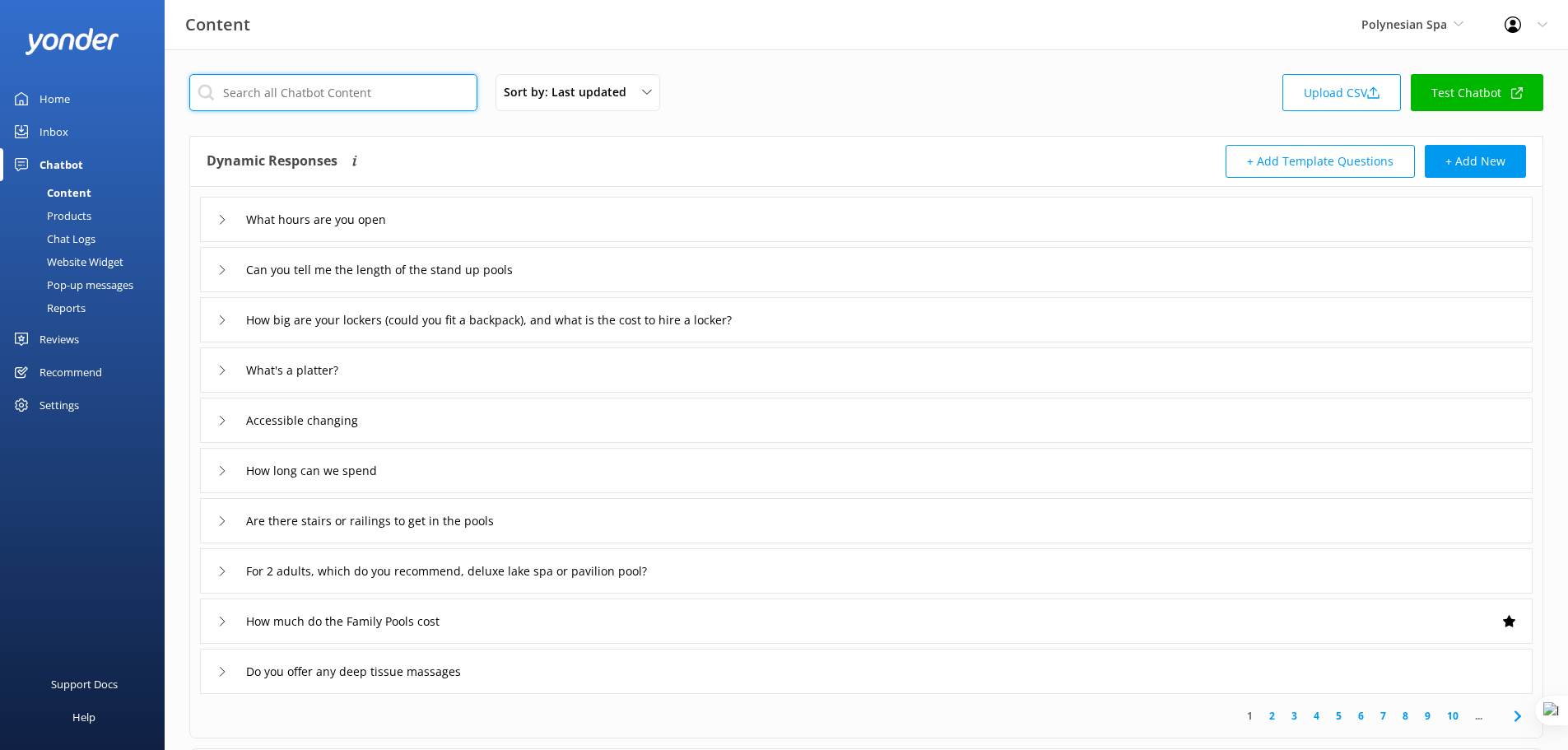
click at [329, 79] on input "text" at bounding box center [334, 93] width 288 height 37
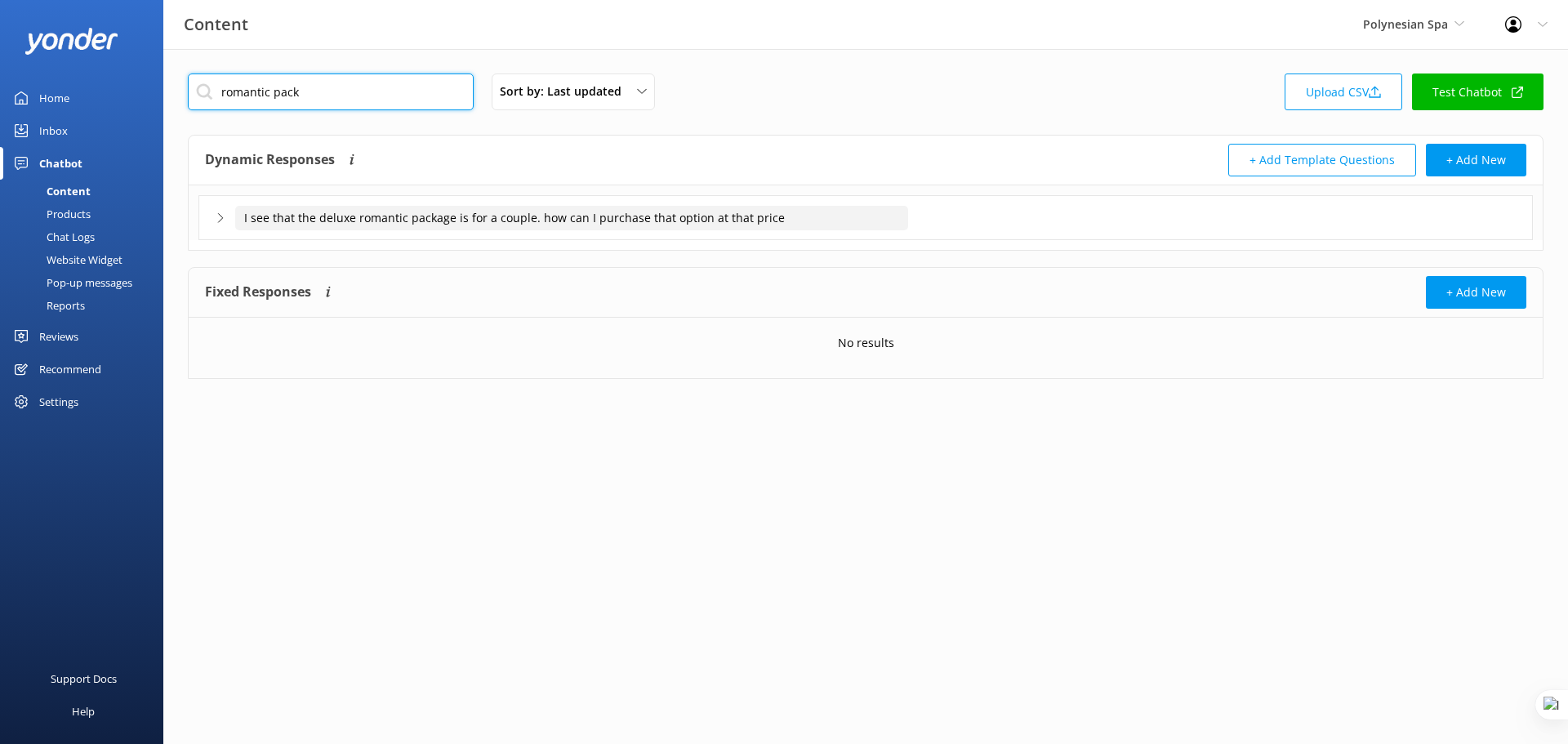
type input "romantic pack"
click at [495, 223] on input "I see that the deluxe romantic package is for a couple. how can I purchase that…" at bounding box center [571, 218] width 673 height 24
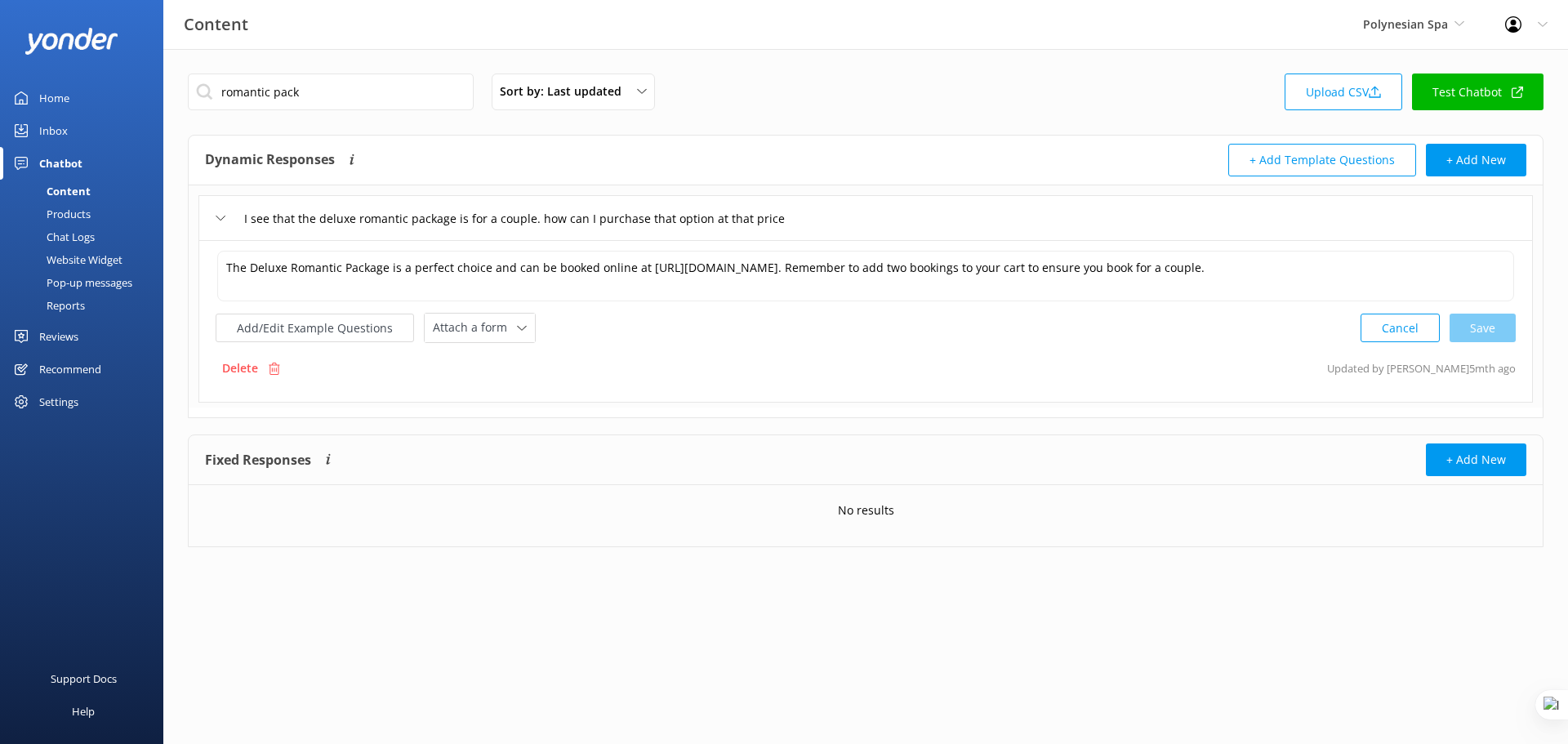
click at [73, 407] on div "Settings" at bounding box center [58, 402] width 39 height 33
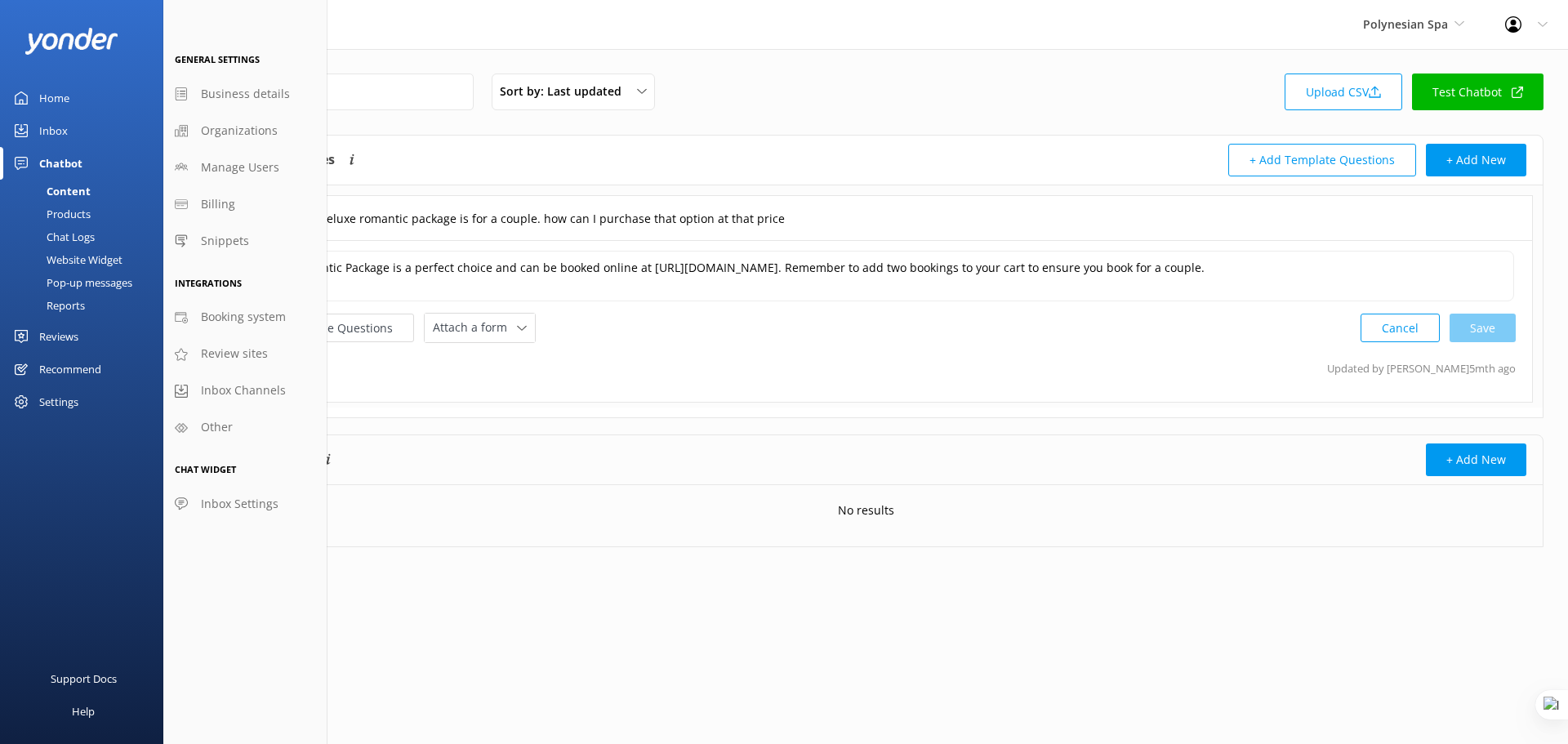
click at [64, 334] on div "Reviews" at bounding box center [58, 337] width 39 height 33
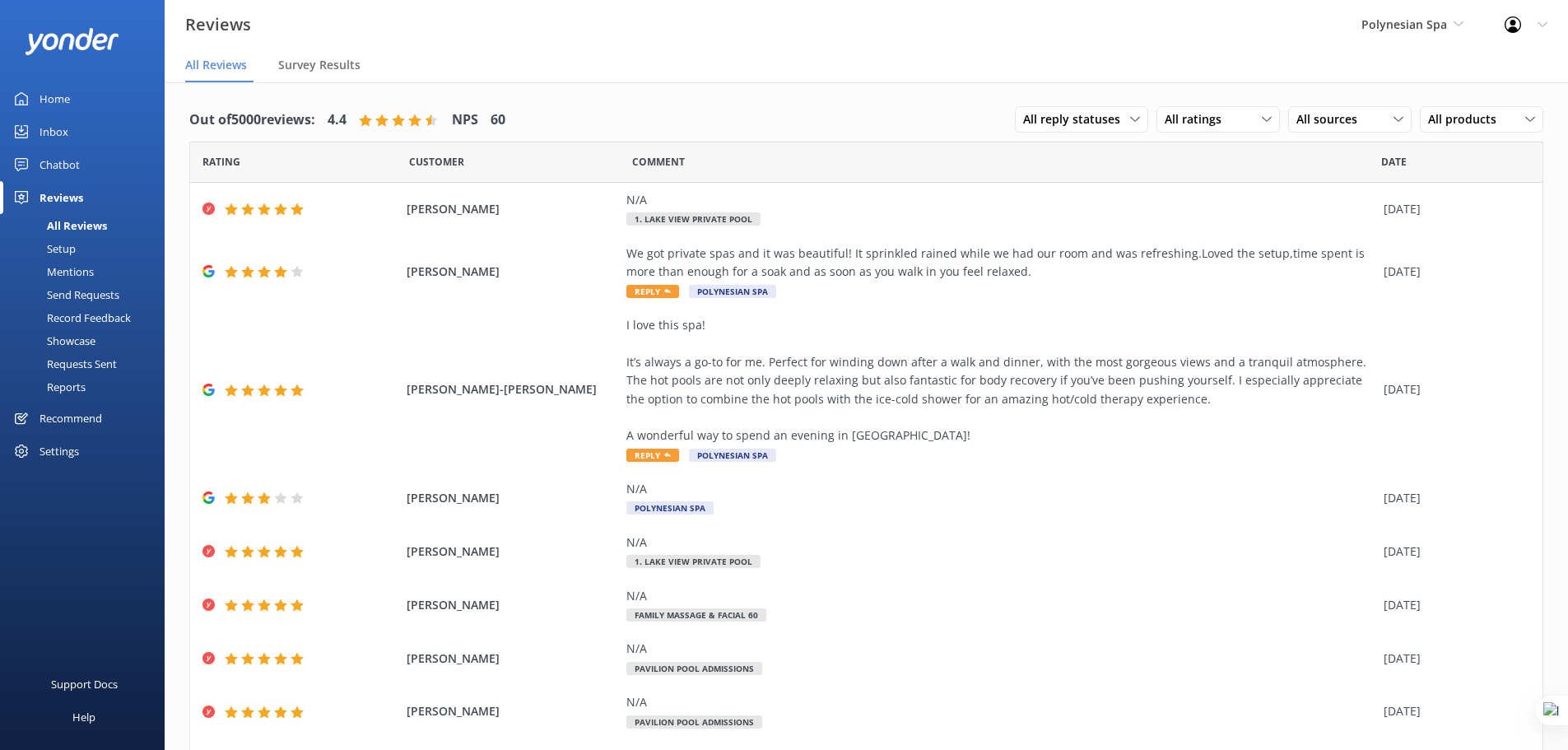
click at [73, 417] on div "Recommend" at bounding box center [71, 418] width 63 height 33
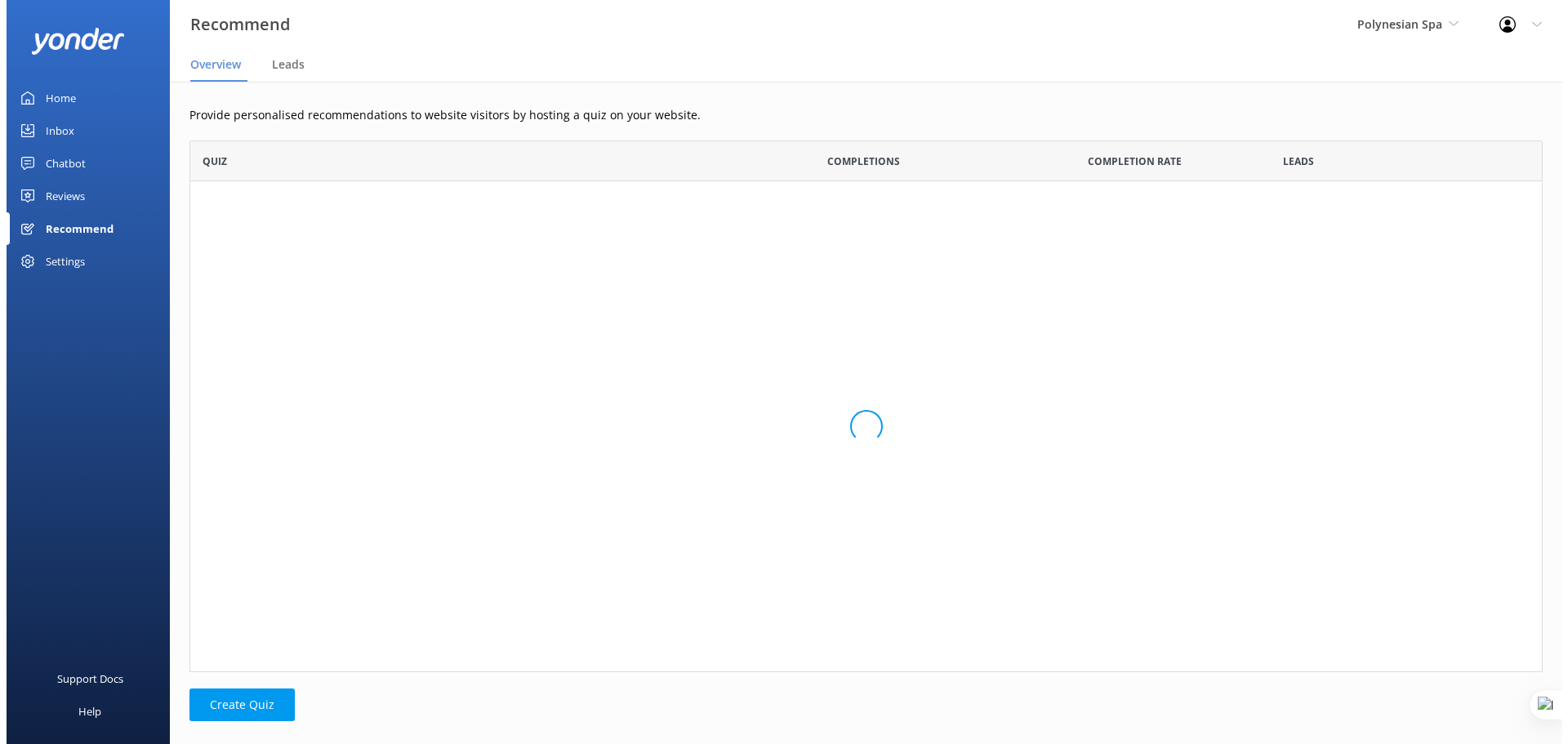
scroll to position [70, 1353]
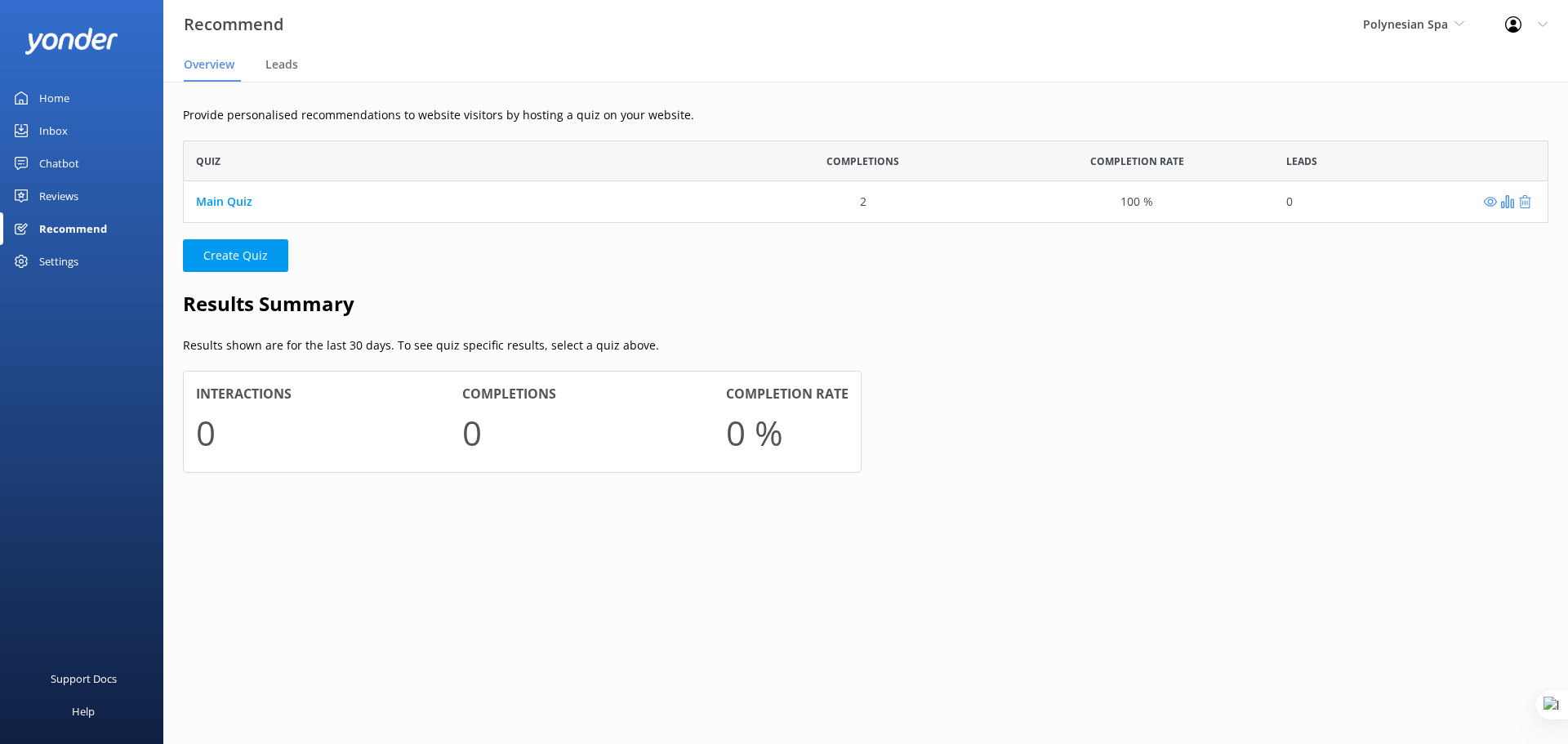
click at [50, 163] on div "Chatbot" at bounding box center [59, 164] width 40 height 33
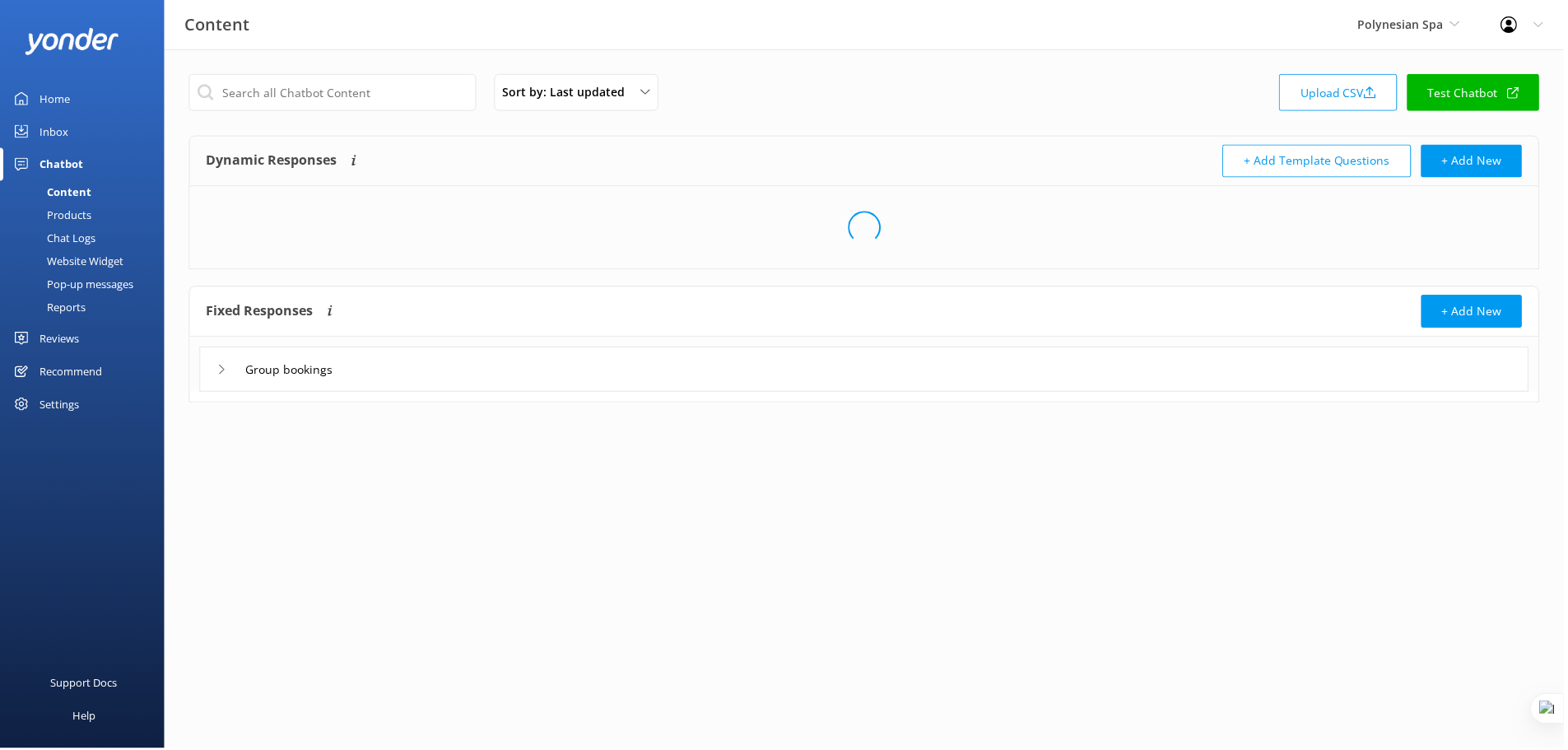
click at [84, 282] on div "Pop-up messages" at bounding box center [71, 285] width 123 height 23
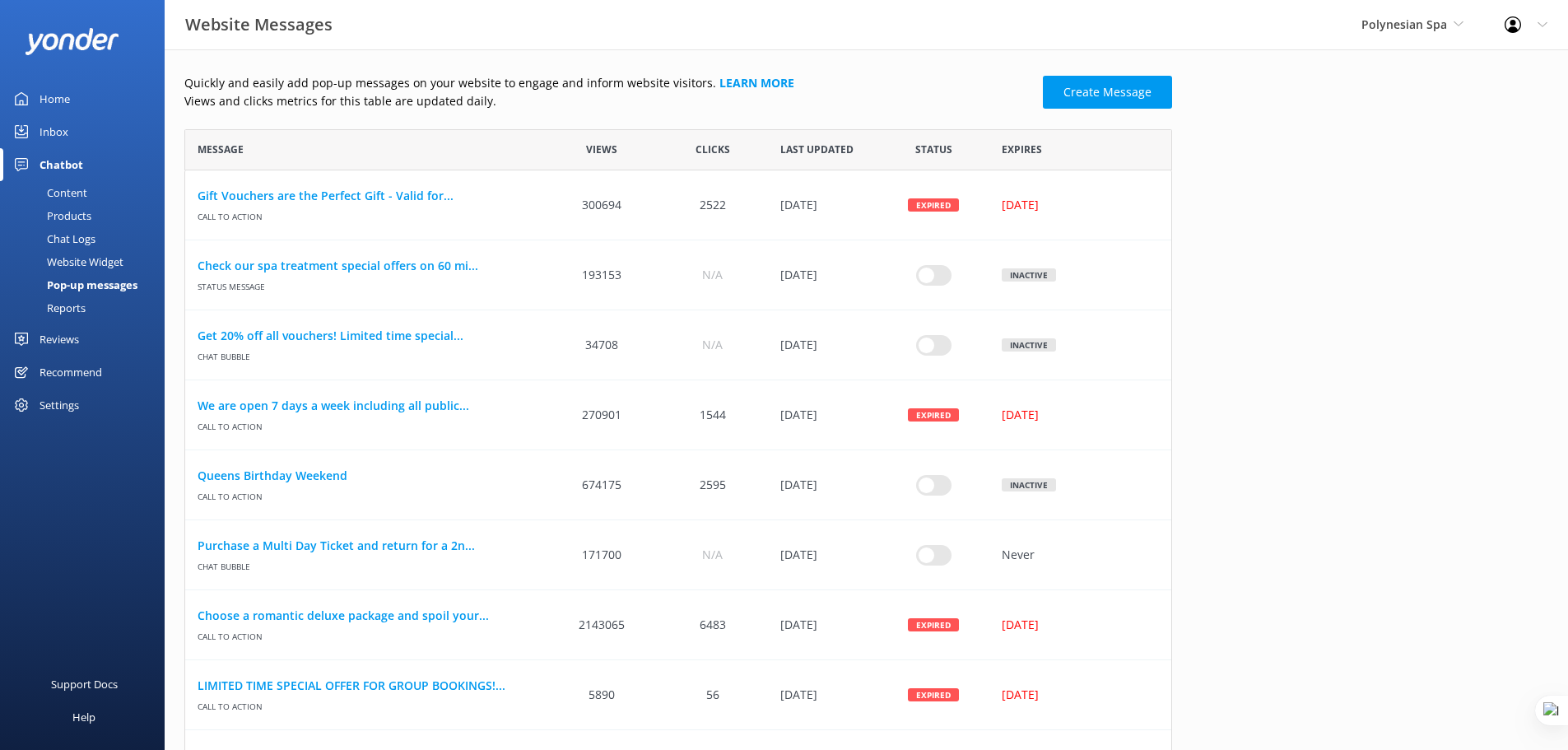
click at [91, 258] on div "Website Widget" at bounding box center [66, 262] width 113 height 23
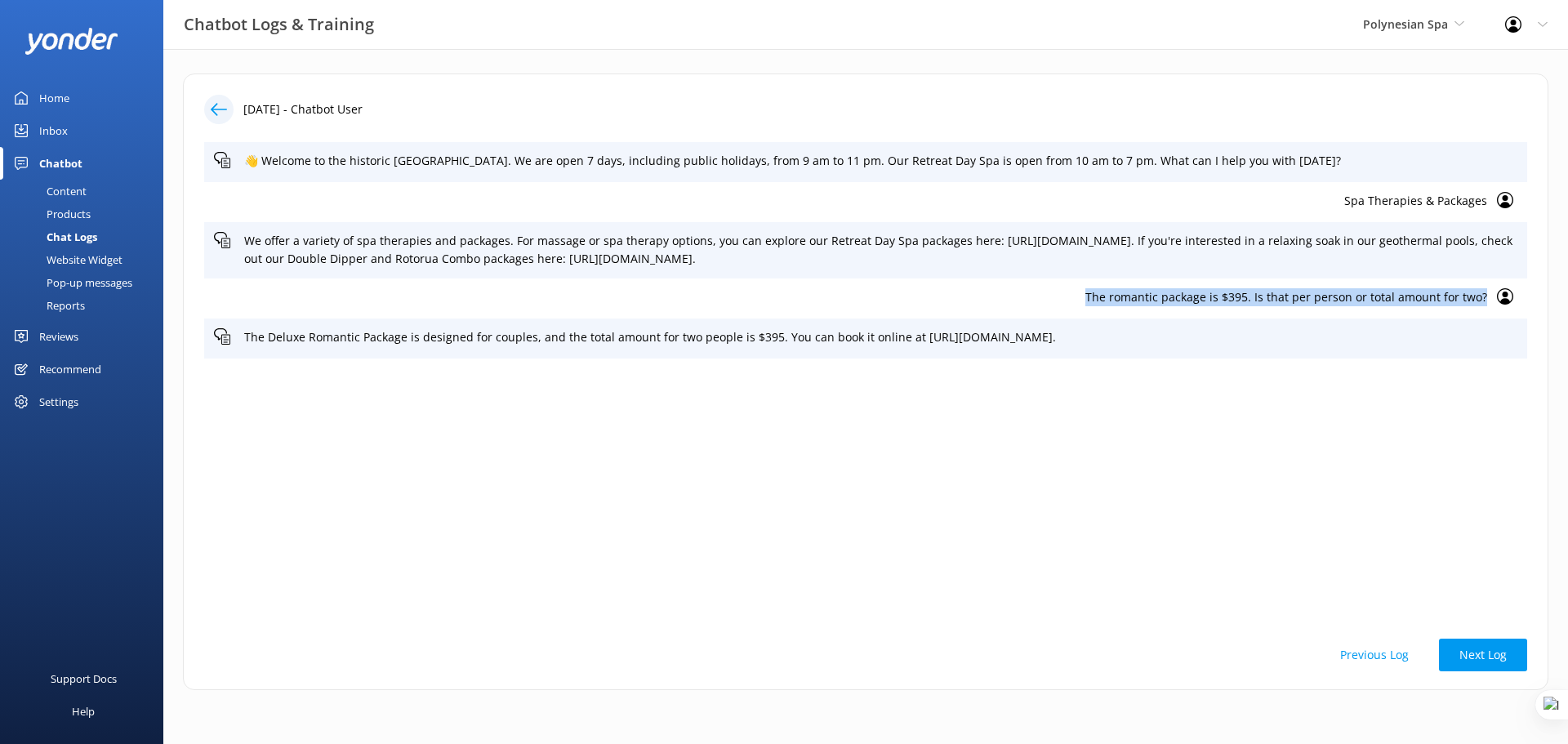
drag, startPoint x: 1087, startPoint y: 295, endPoint x: 1488, endPoint y: 301, distance: 401.0
click at [1488, 301] on div "The romantic package is $395. Is that per person or total amount for two?" at bounding box center [865, 298] width 1323 height 40
copy p "The romantic package is $395. Is that per person or total amount for two?"
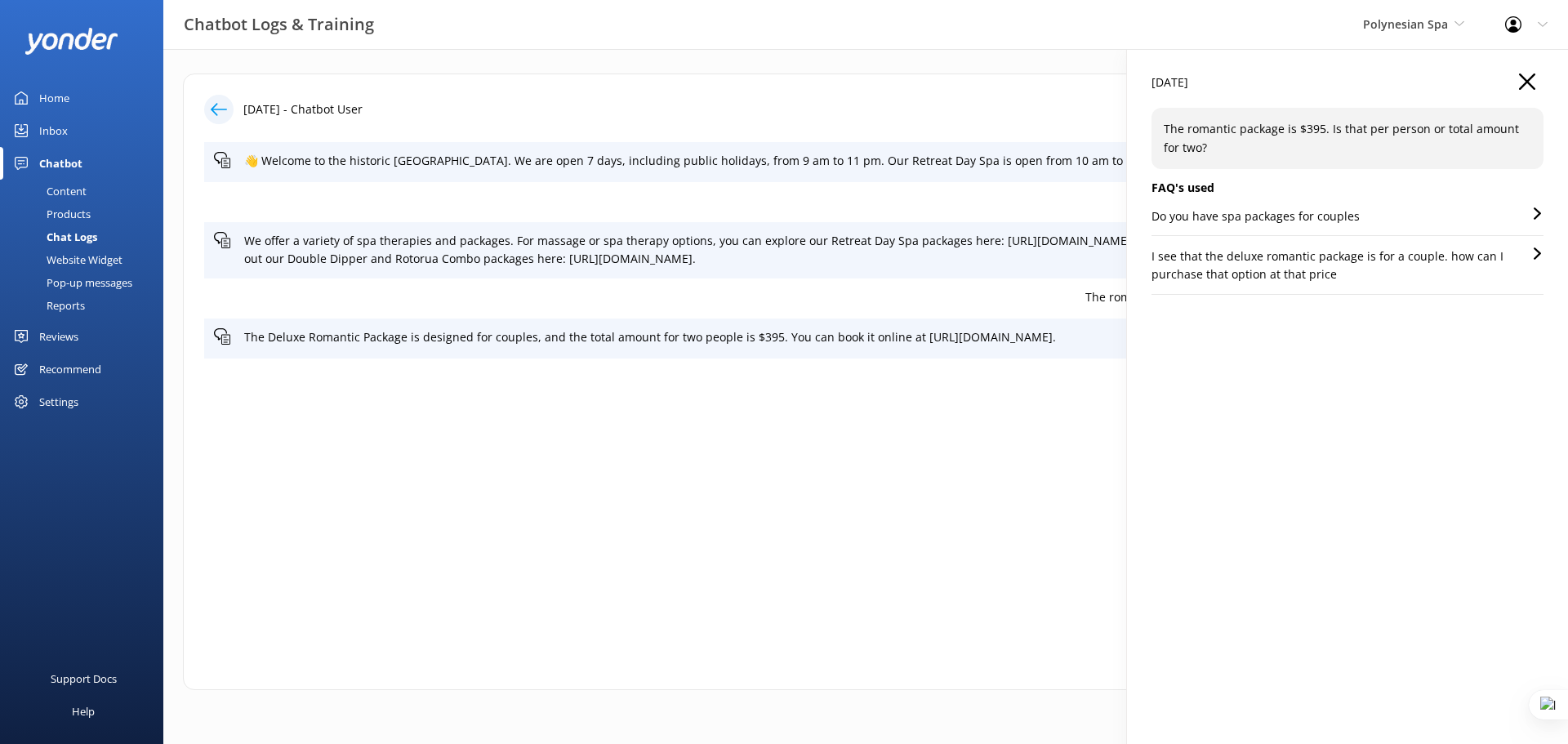
click at [1211, 139] on p "The romantic package is $395. Is that per person or total amount for two?" at bounding box center [1347, 139] width 367 height 36
copy p "The romantic package is $395. Is that per person or total amount for two?"
click at [51, 126] on div "Inbox" at bounding box center [53, 131] width 29 height 33
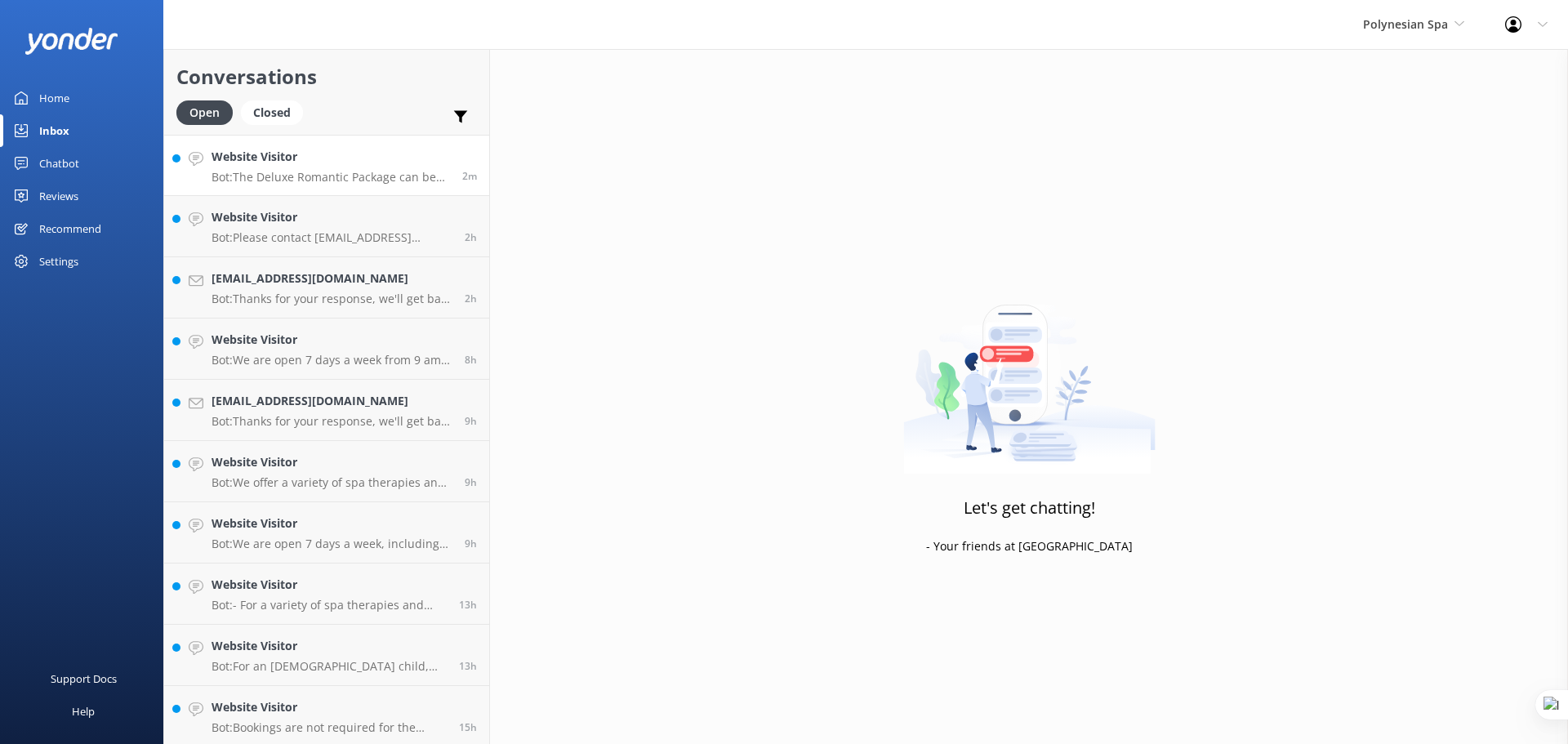
click at [327, 170] on p "Bot: The Deluxe Romantic Package can be booked online at https://www.polynesian…" at bounding box center [330, 177] width 238 height 15
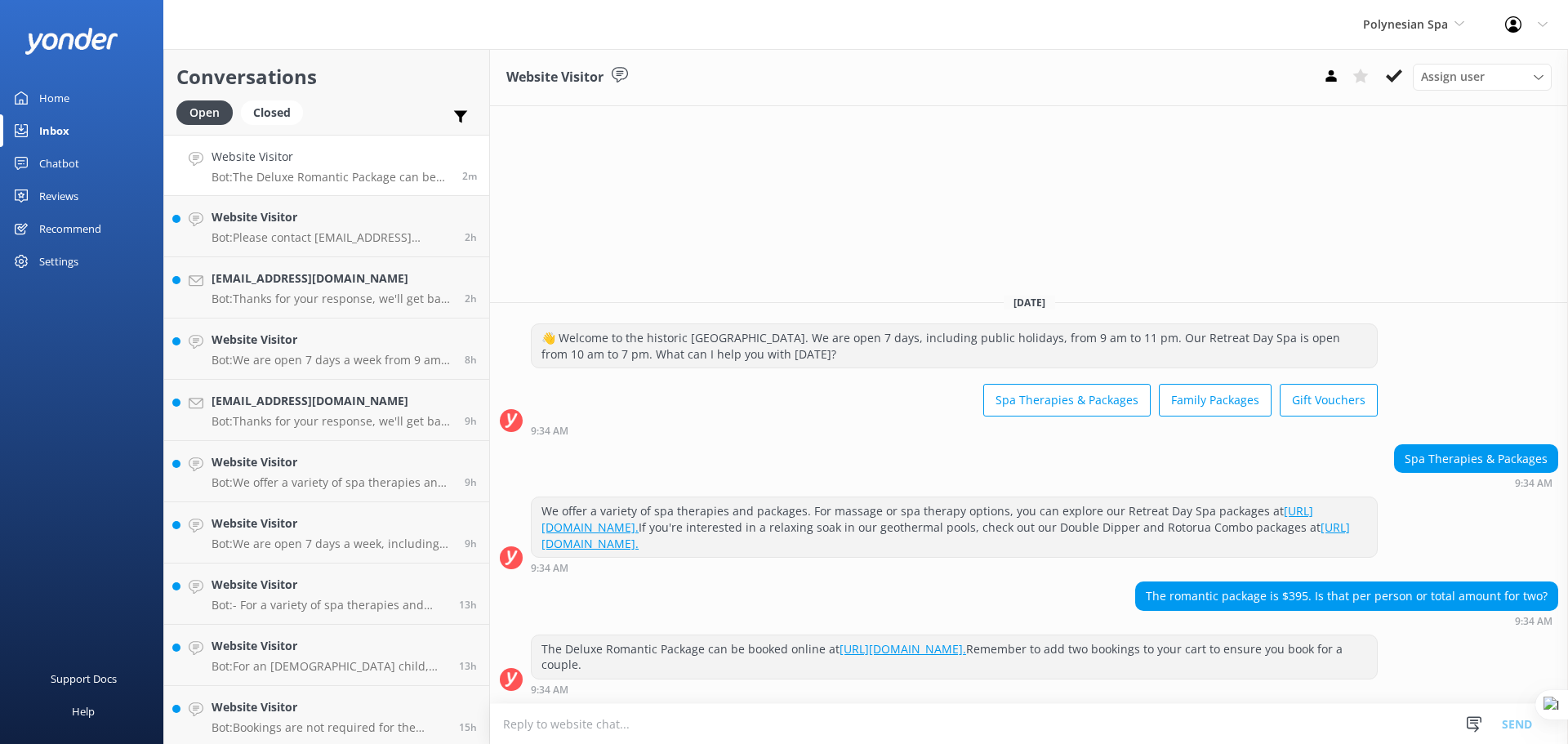
click at [741, 702] on div "The Deluxe Romantic Package can be booked online at https://www.polynesianspa.c…" at bounding box center [1029, 668] width 1078 height 68
click at [673, 721] on textarea at bounding box center [1029, 724] width 1078 height 40
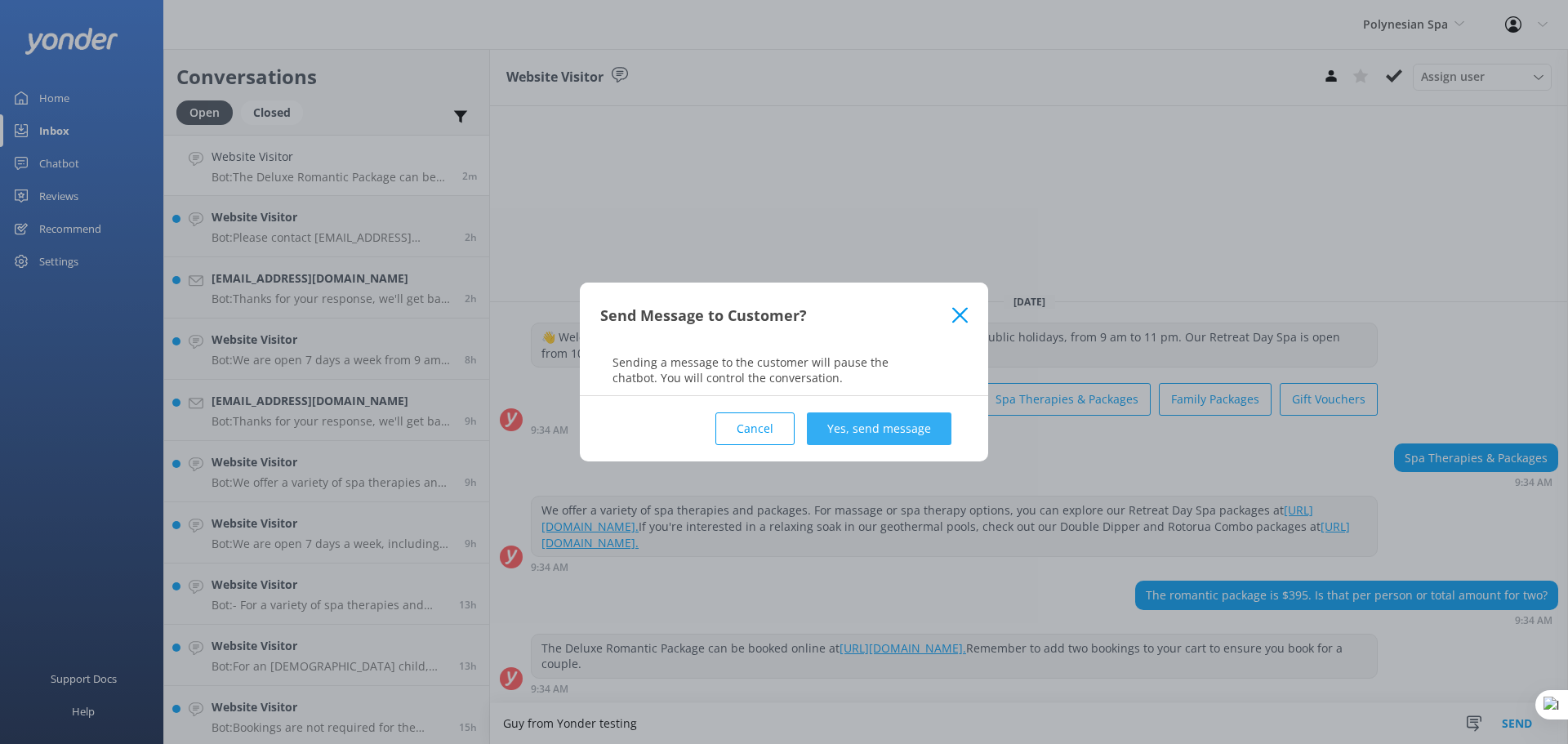
type textarea "Guy from Yonder testing"
click at [881, 442] on button "Yes, send message" at bounding box center [878, 429] width 145 height 33
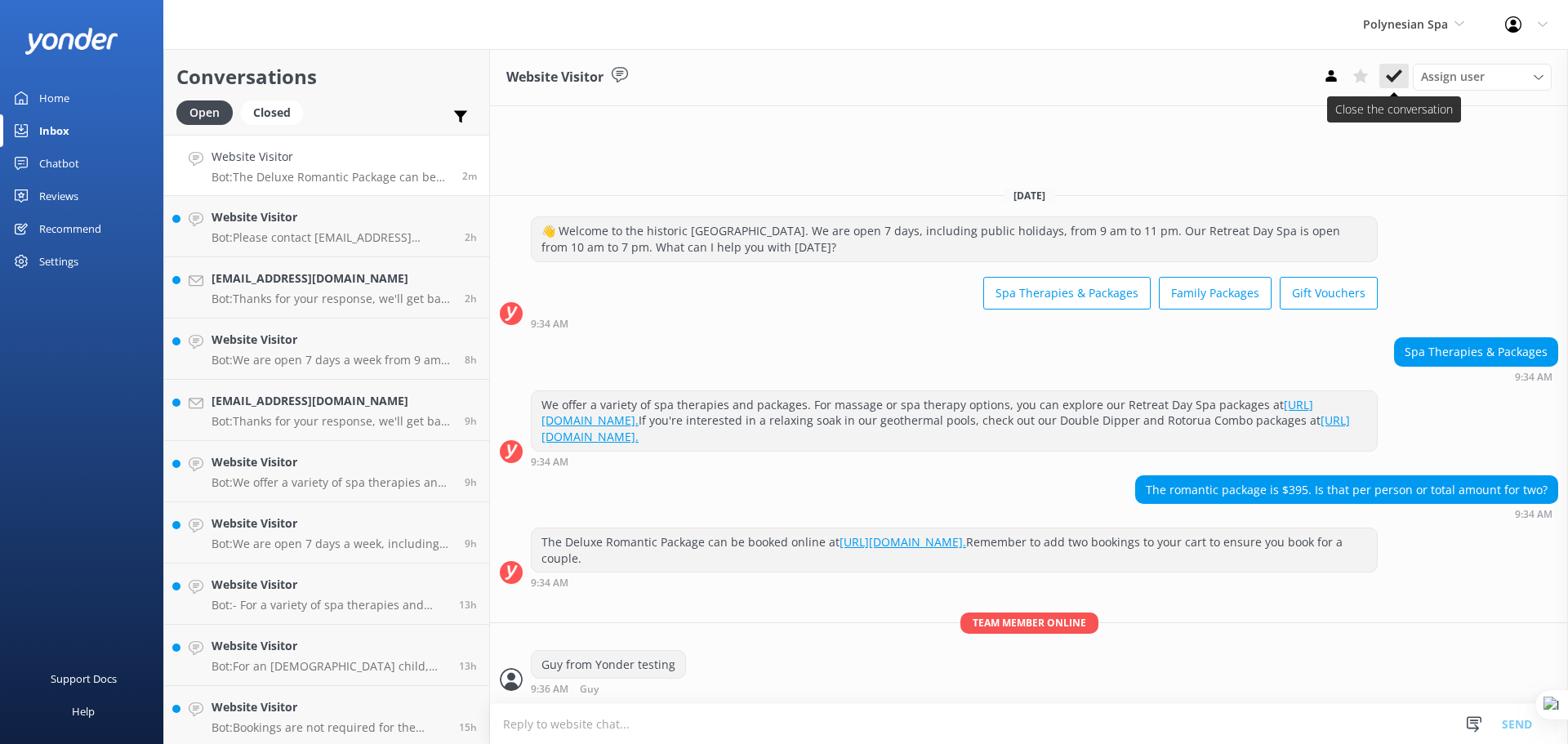
click at [1398, 78] on icon at bounding box center [1394, 75] width 16 height 16
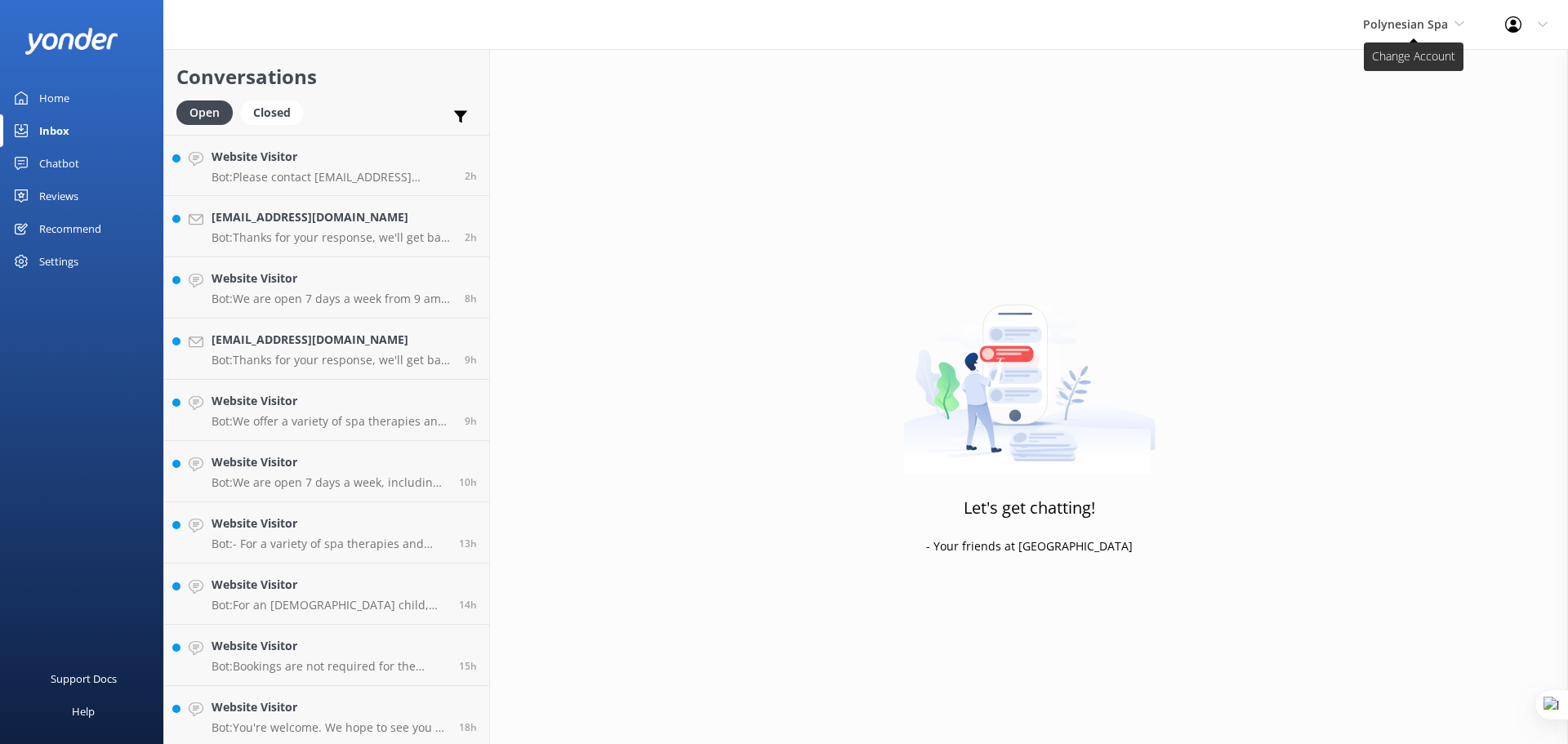
click at [1431, 27] on span "Polynesian Spa" at bounding box center [1405, 24] width 85 height 16
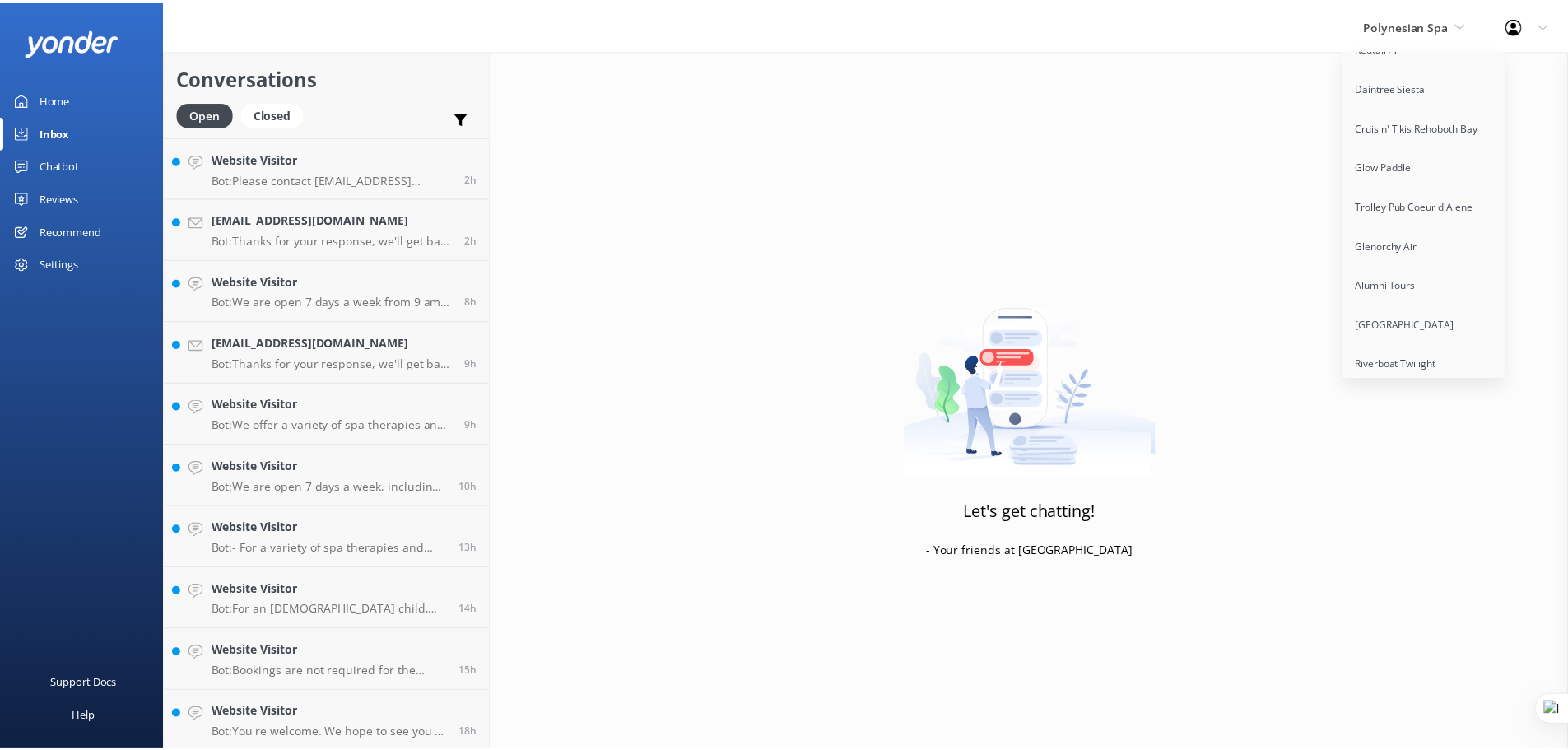
scroll to position [12932, 0]
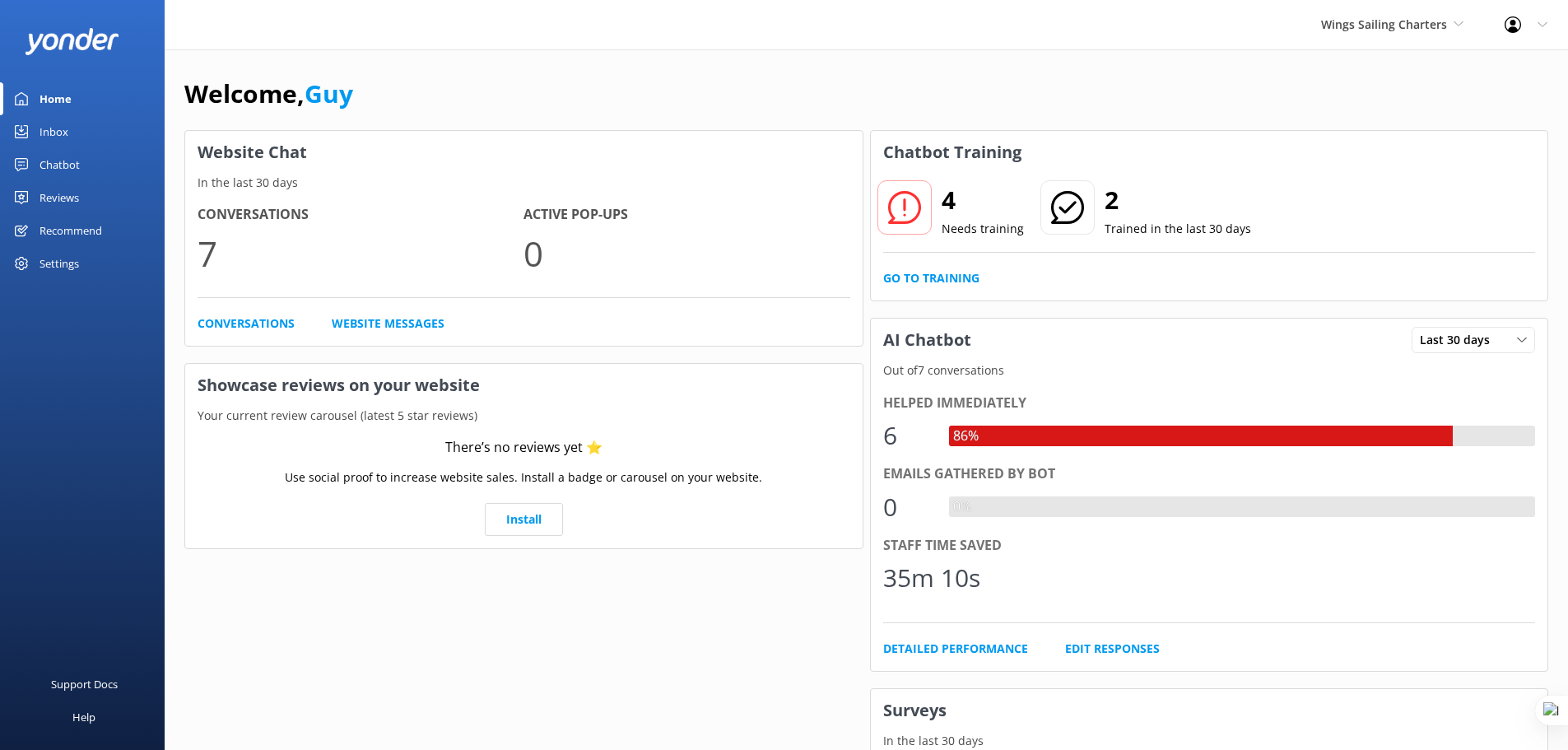
click at [239, 475] on div "Use social proof to increase website sales. Install a badge or carousel on your…" at bounding box center [524, 485] width 653 height 35
click at [1368, 17] on span "Wings Sailing Charters" at bounding box center [1384, 24] width 126 height 16
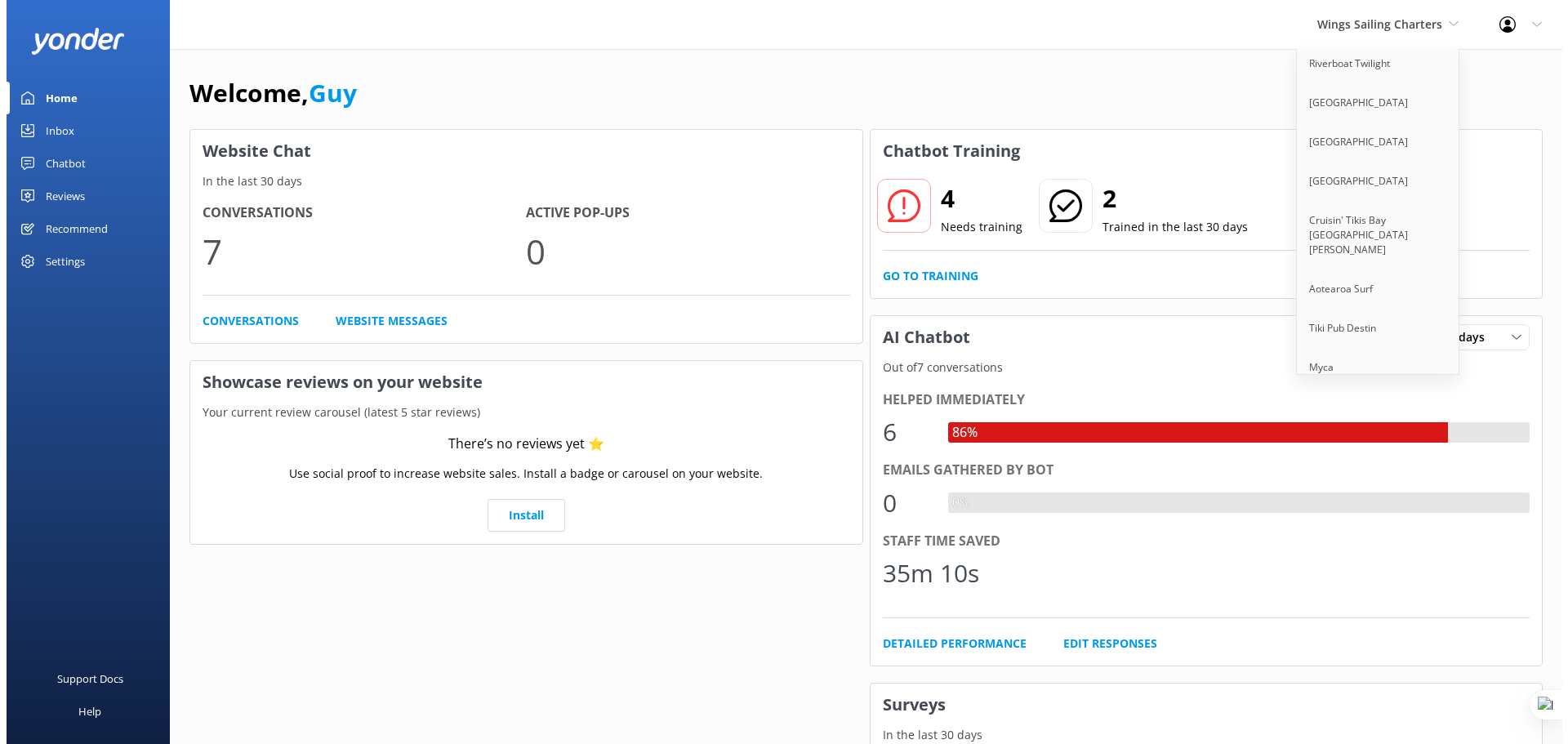
scroll to position [12828, 0]
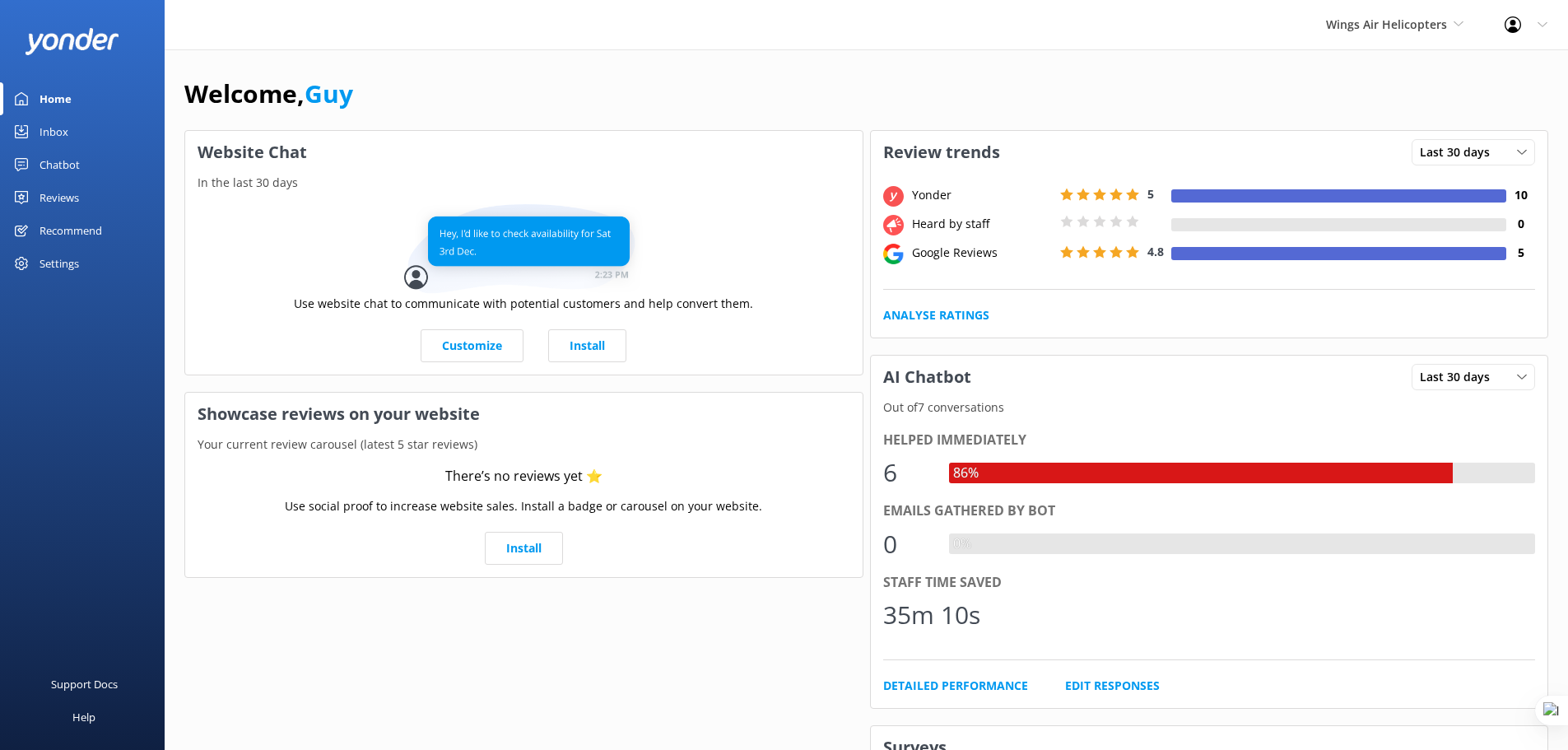
click at [70, 202] on div "Reviews" at bounding box center [58, 197] width 39 height 33
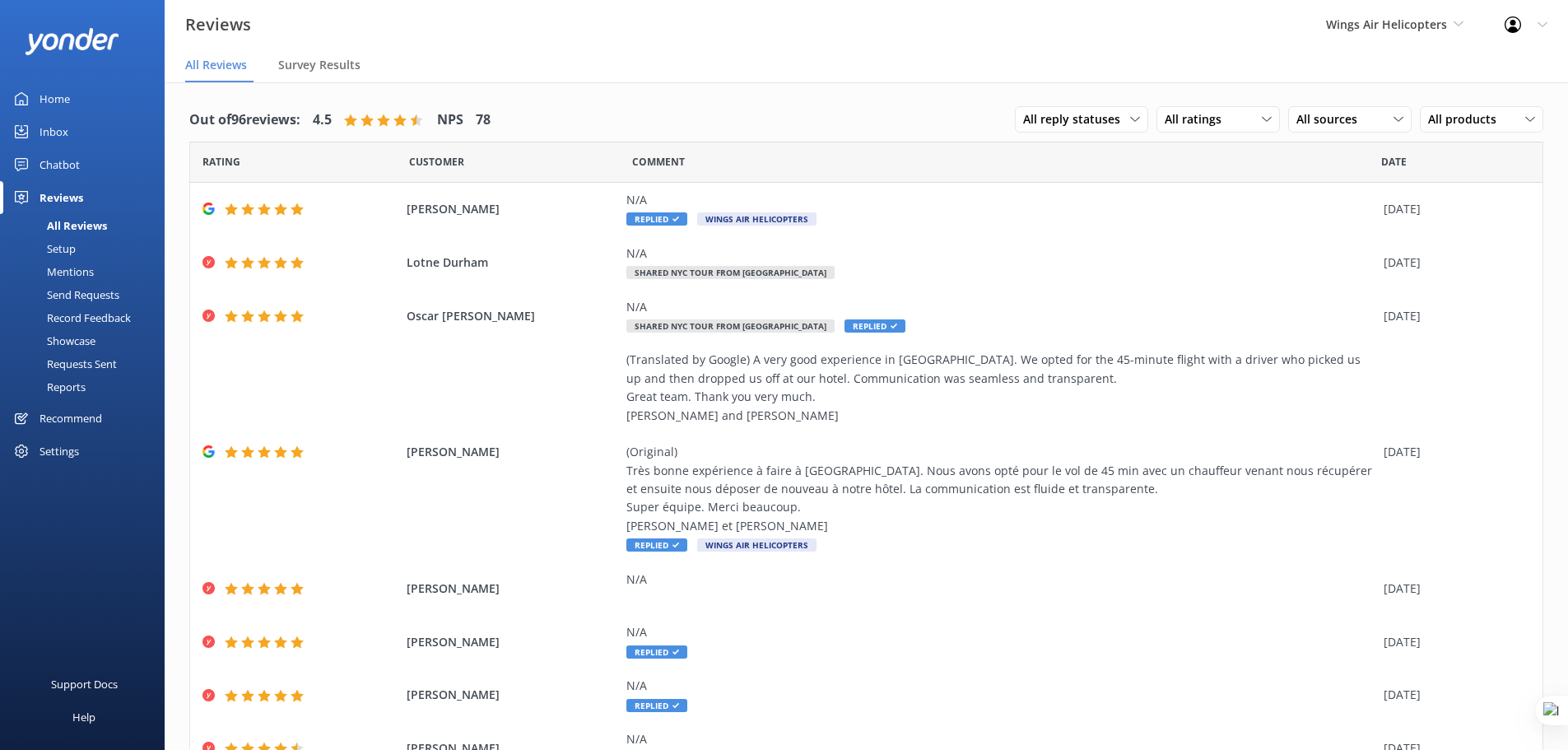
click at [76, 362] on div "Requests Sent" at bounding box center [63, 363] width 107 height 23
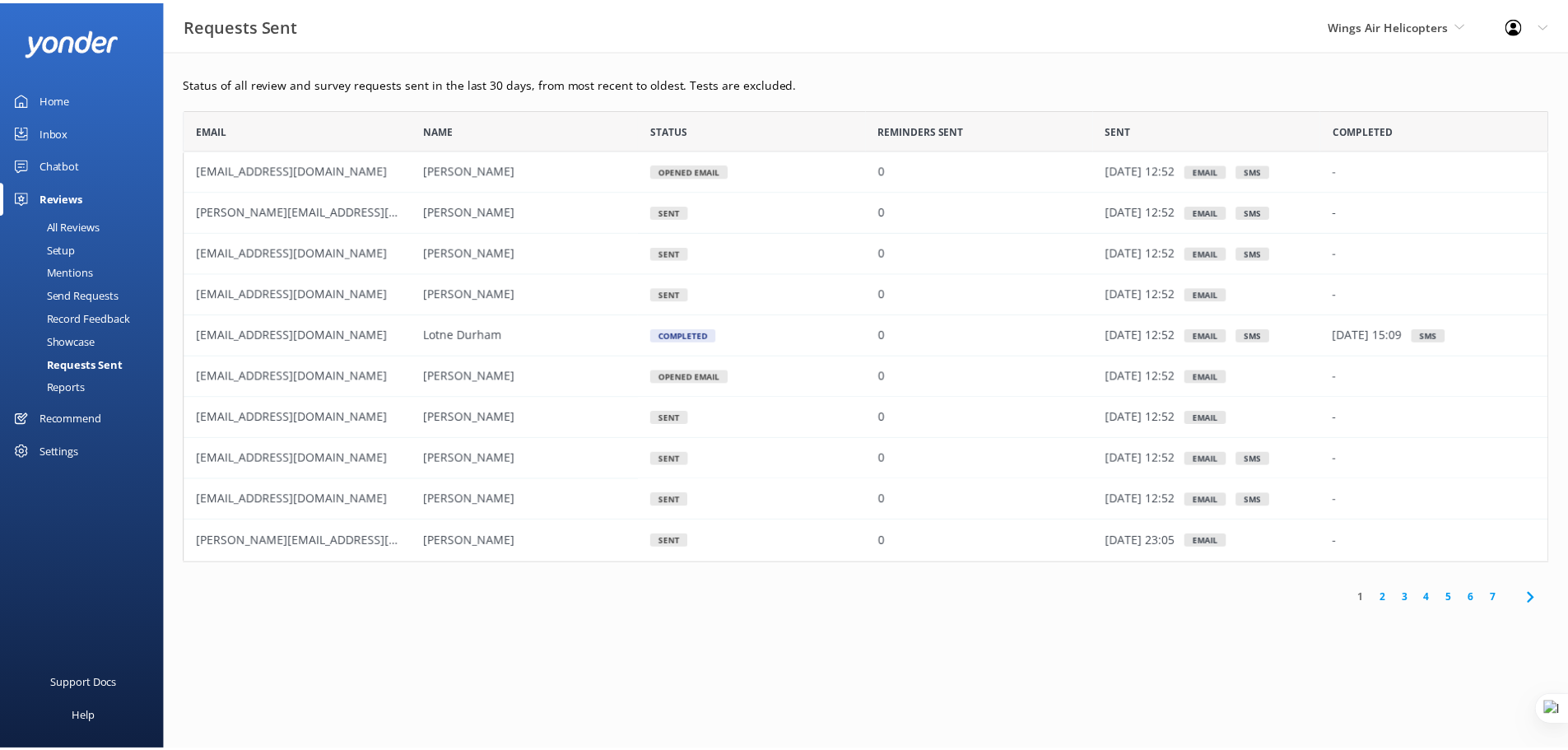
scroll to position [442, 1364]
click at [68, 97] on div "Home" at bounding box center [54, 99] width 31 height 33
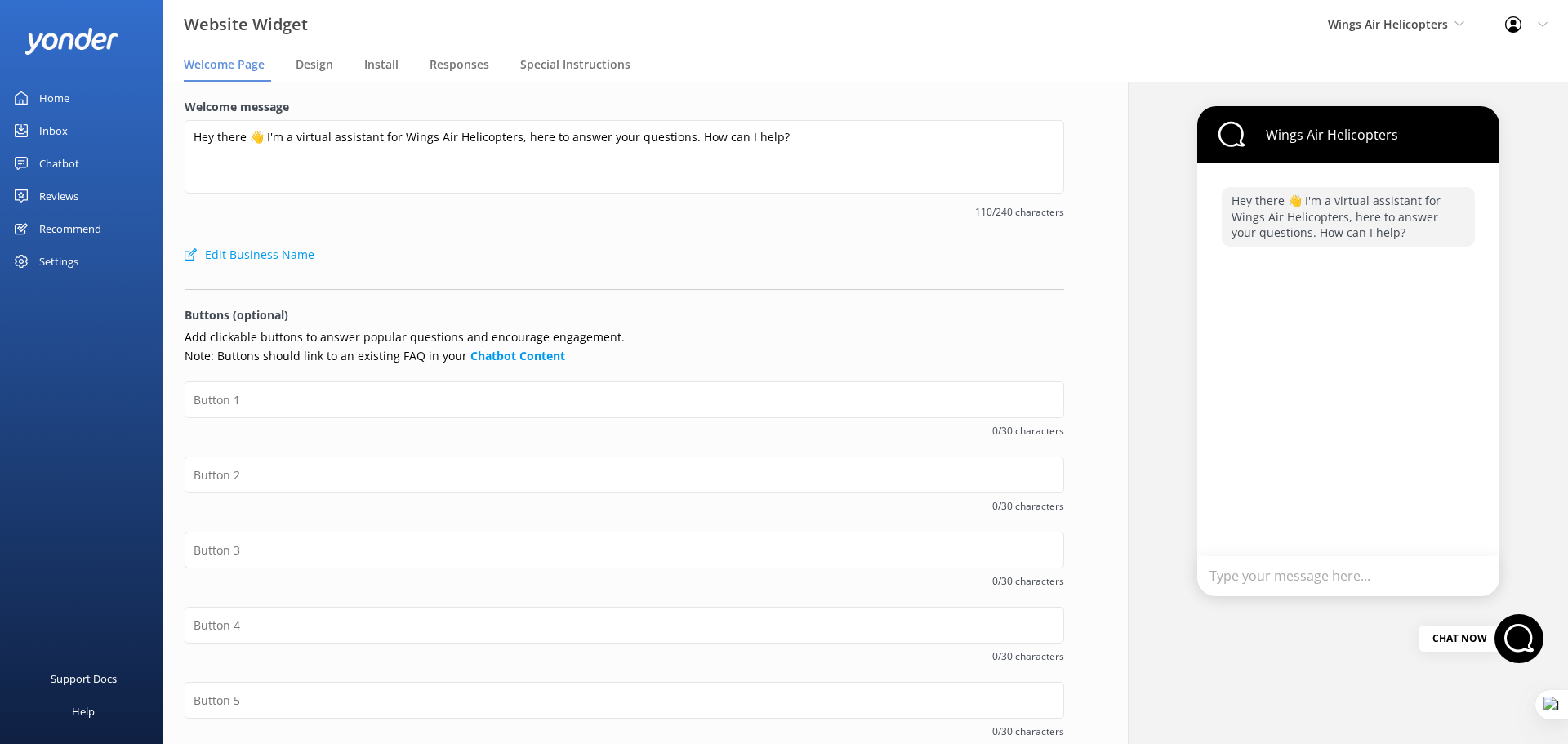
click at [59, 98] on div "Home" at bounding box center [54, 98] width 30 height 33
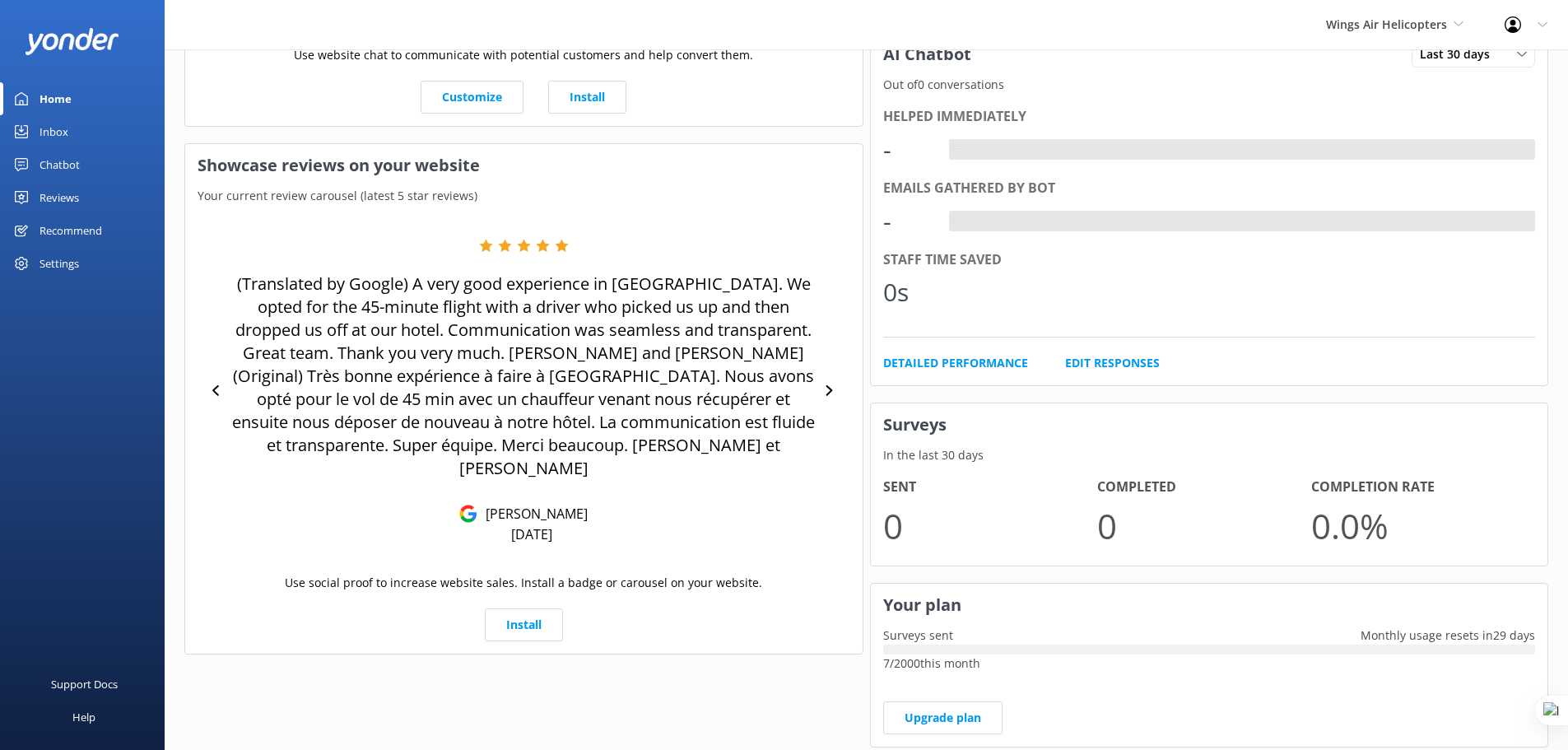
scroll to position [576, 0]
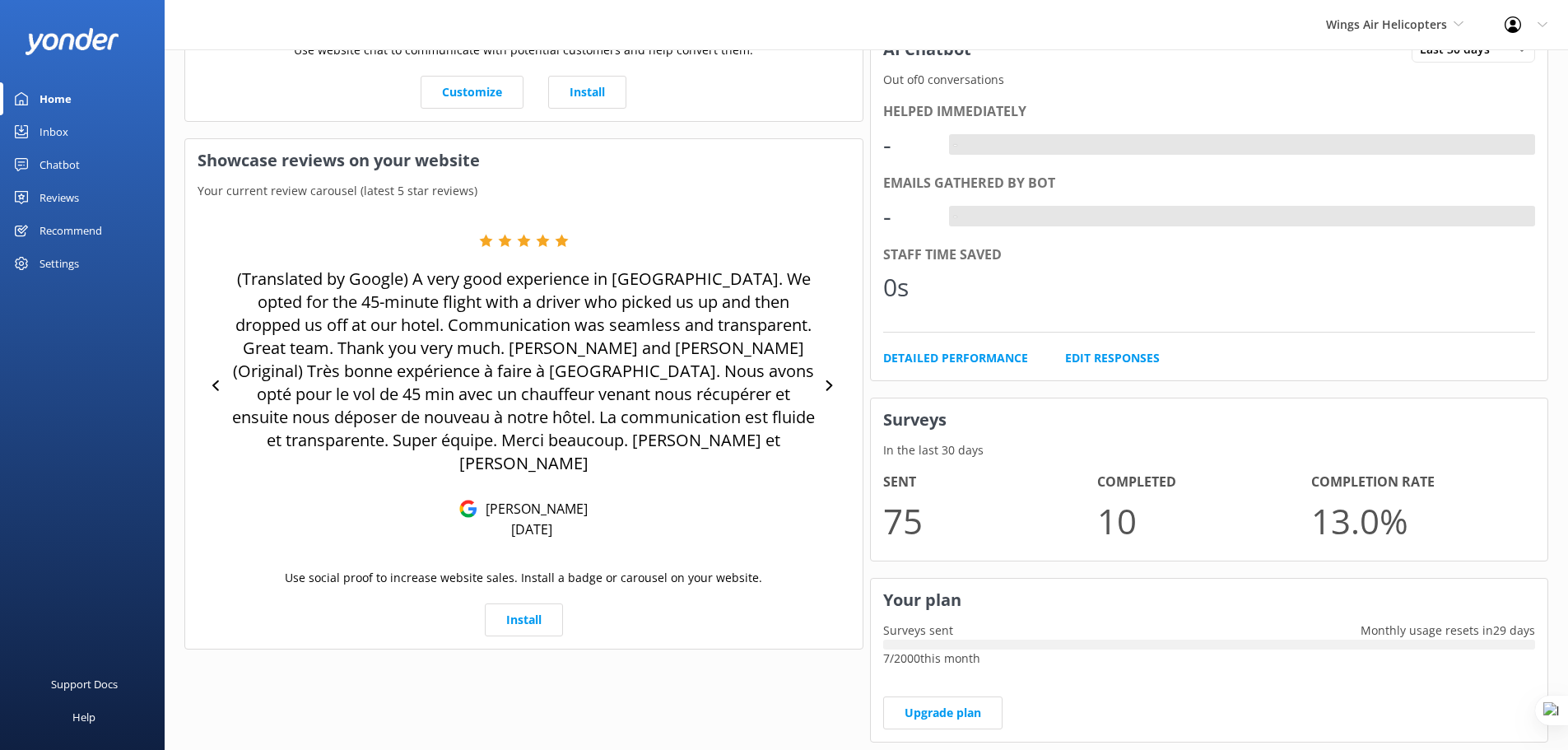
click at [60, 100] on div "Home" at bounding box center [55, 99] width 32 height 33
click at [216, 31] on div "Wings Air Helicopters Yonder demo Musket Cove Island Resort & Marina Bea Abel T…" at bounding box center [784, 24] width 1568 height 50
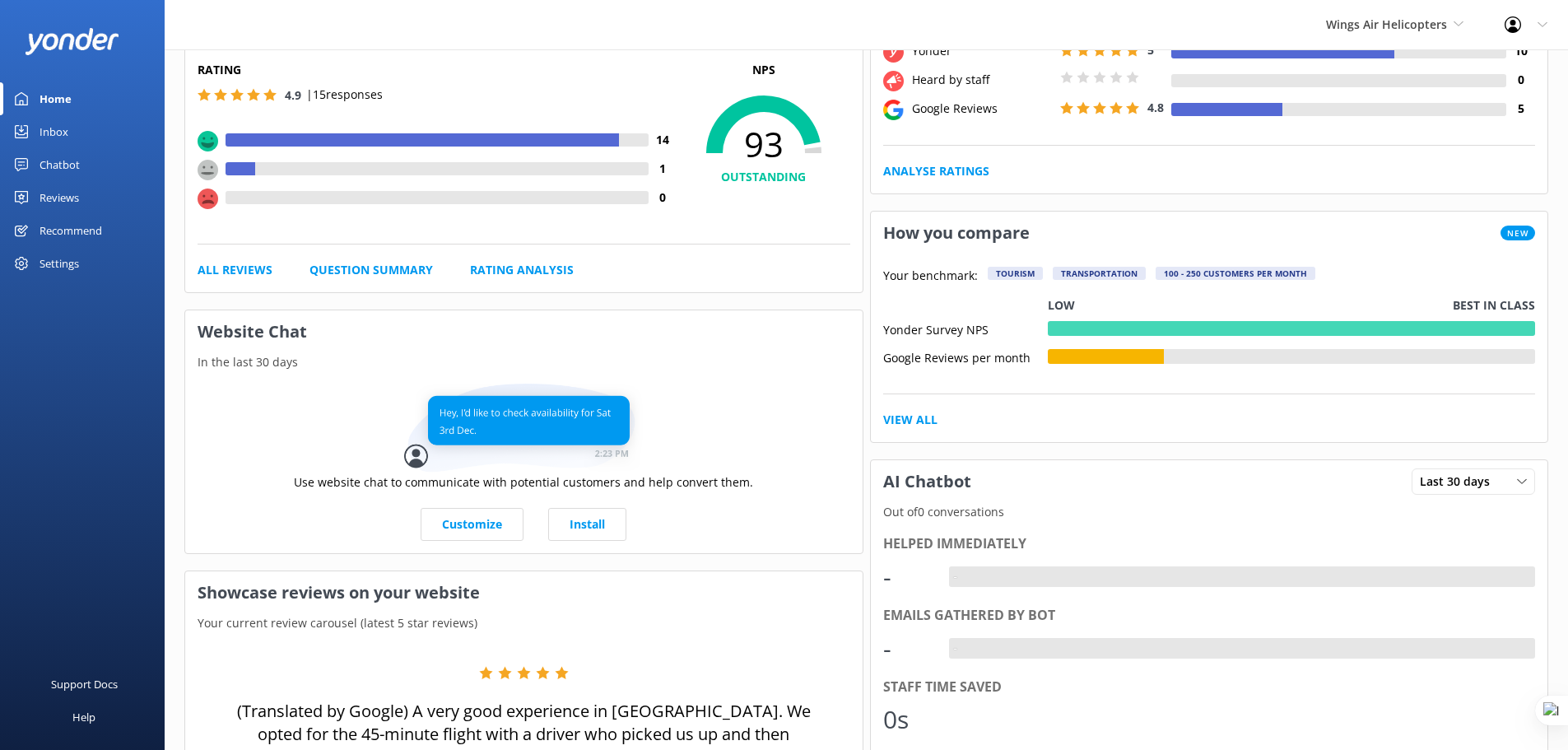
scroll to position [0, 0]
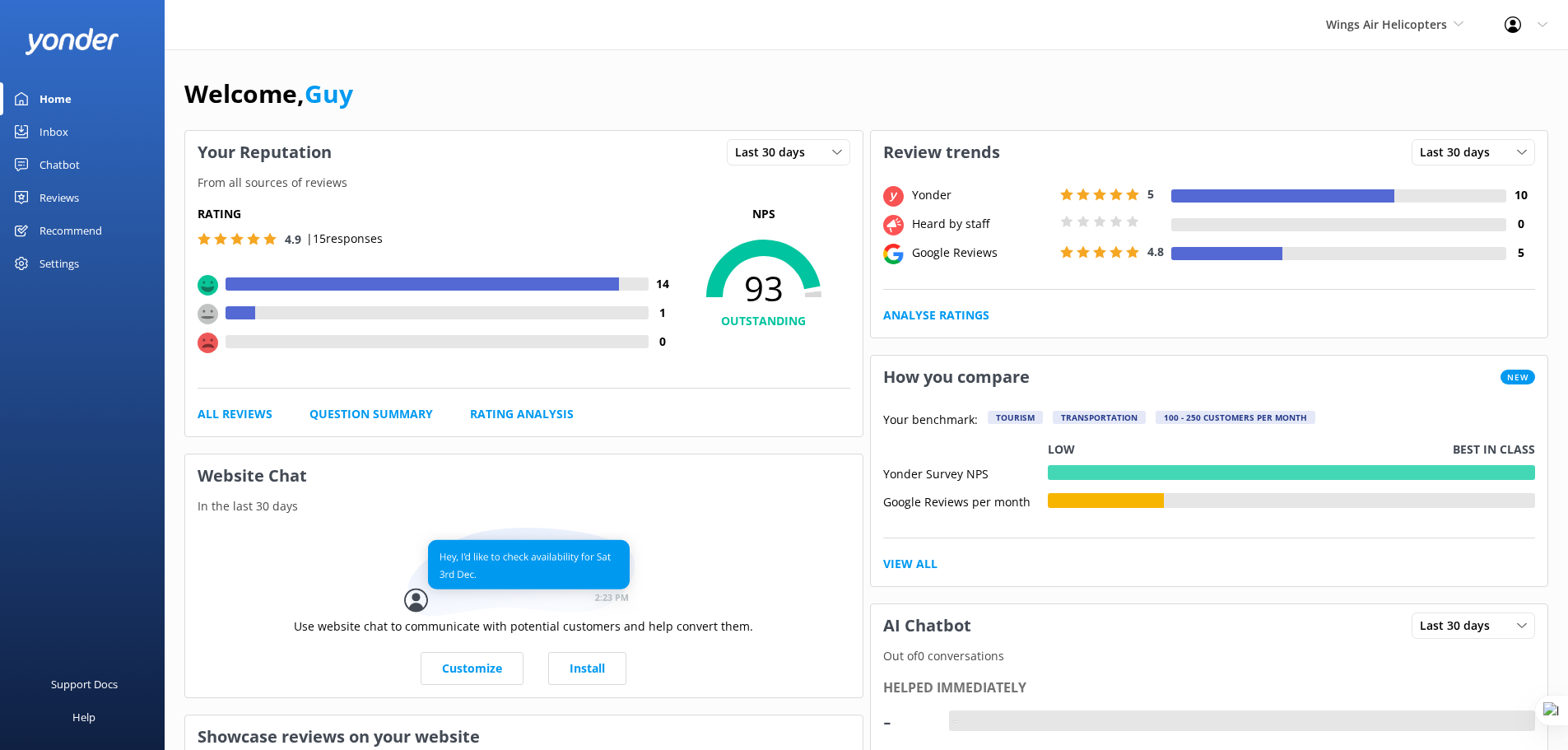
click at [68, 94] on div "Home" at bounding box center [55, 99] width 32 height 33
click at [1400, 26] on span "Wings Air Helicopters" at bounding box center [1386, 24] width 121 height 16
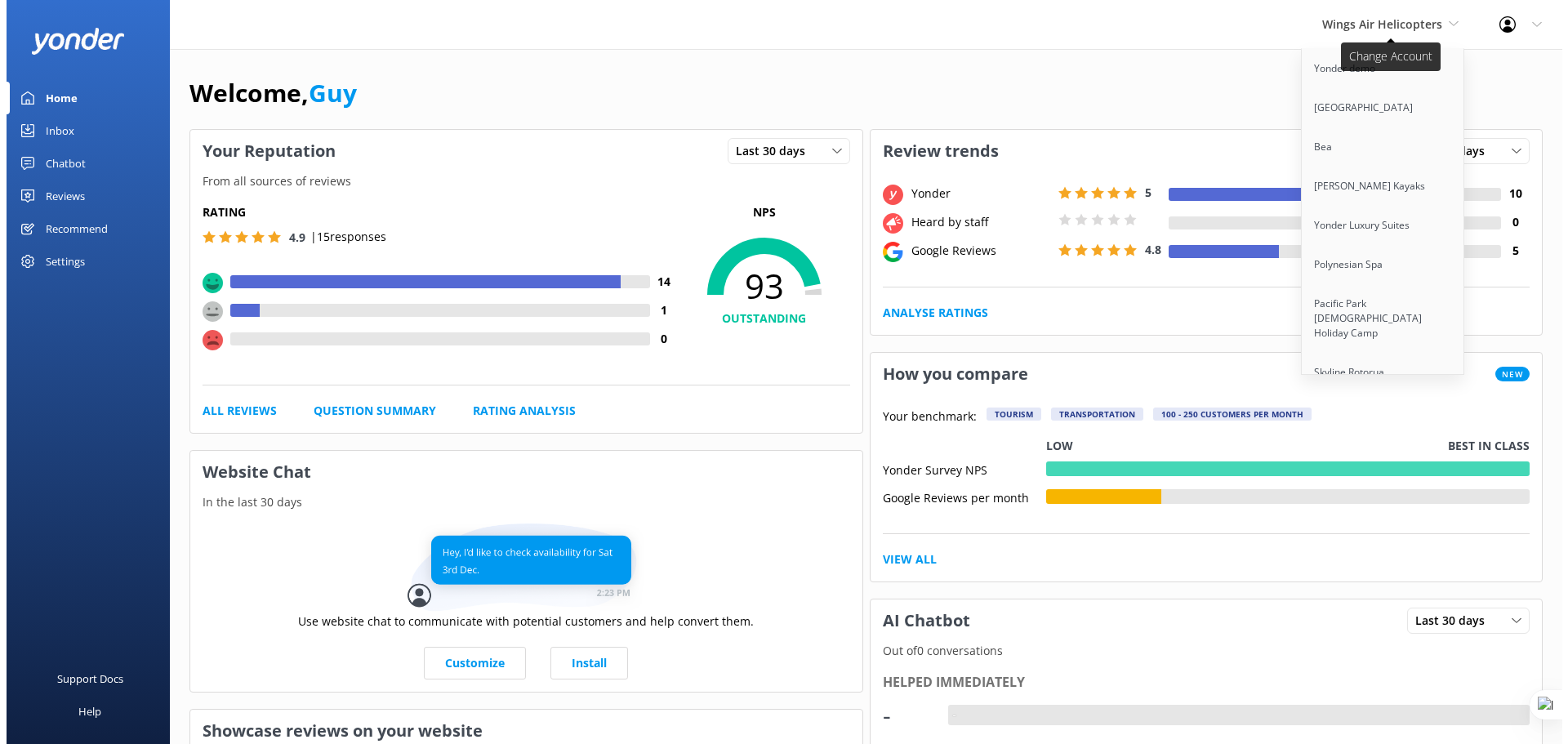
scroll to position [7479, 0]
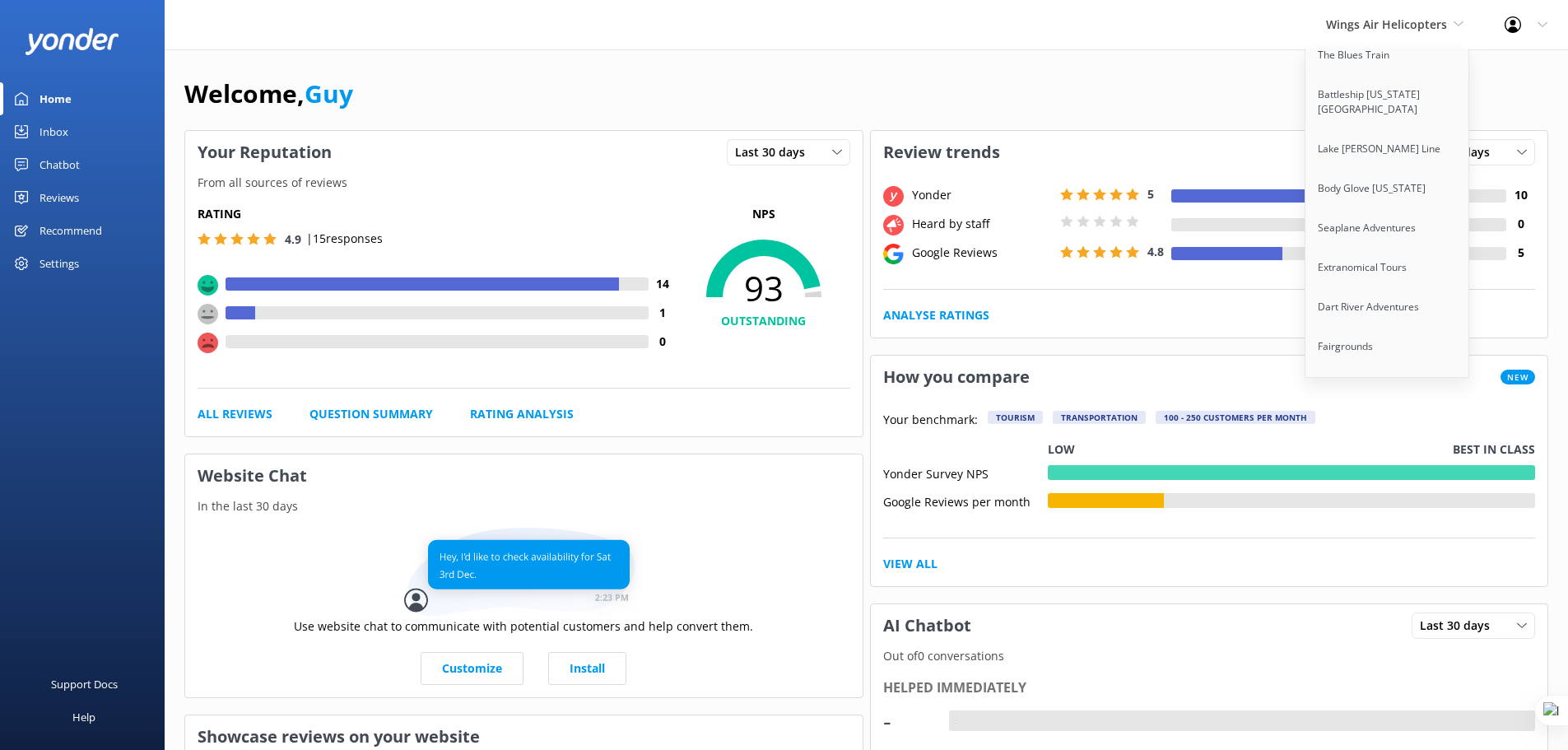
click at [1419, 445] on link "[GEOGRAPHIC_DATA]" at bounding box center [1387, 464] width 165 height 39
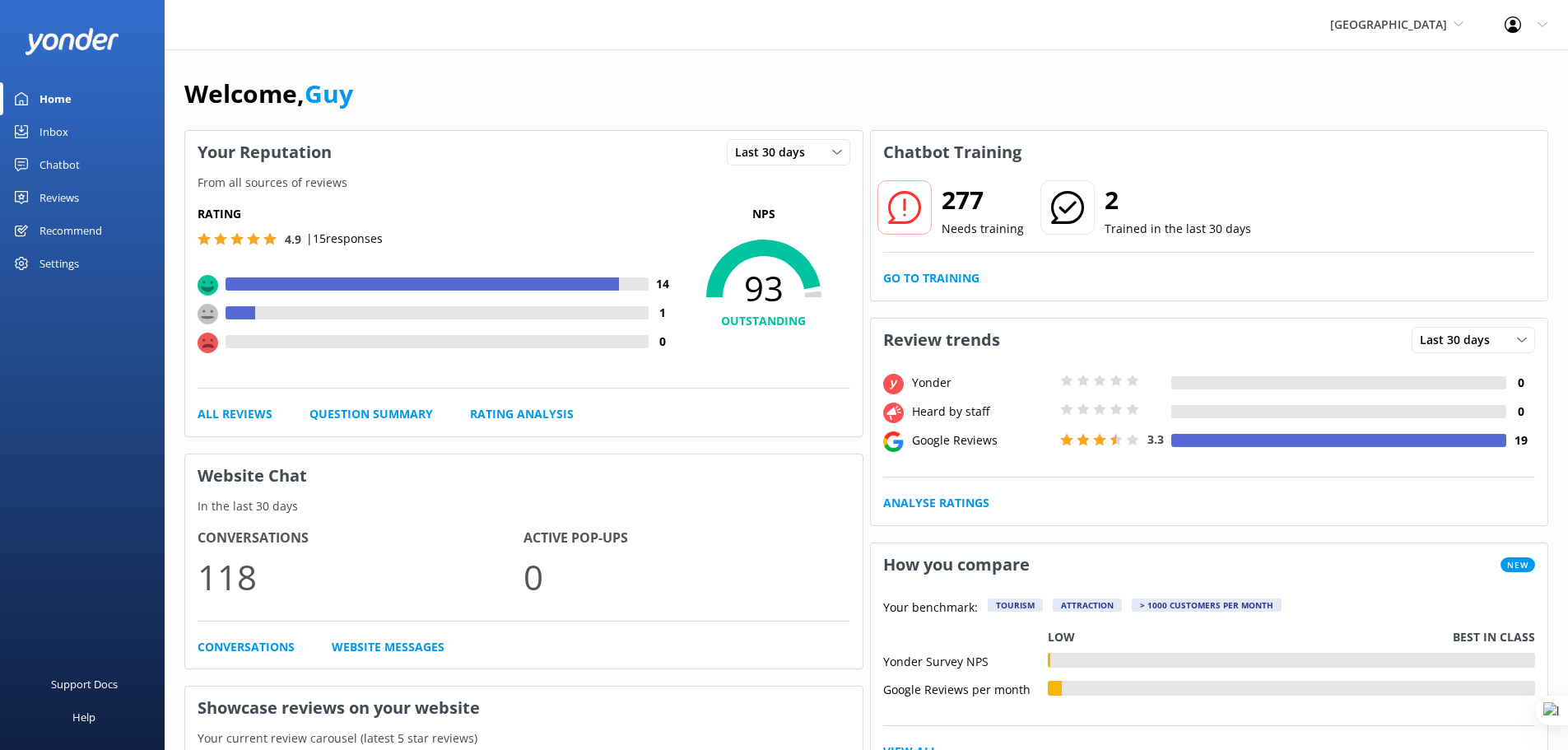
click at [51, 268] on div "Settings" at bounding box center [58, 264] width 39 height 33
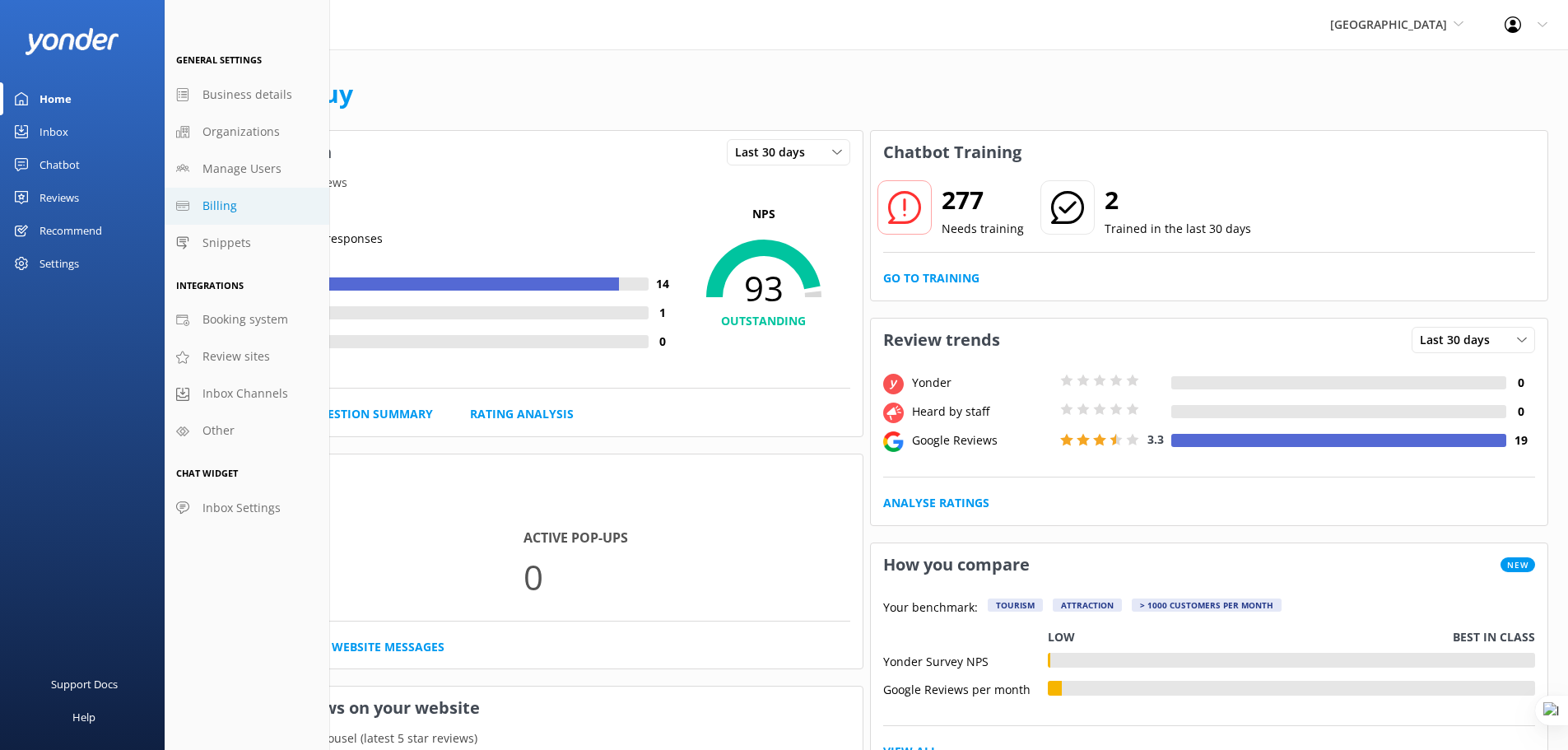
click at [242, 204] on link "Billing" at bounding box center [247, 206] width 165 height 37
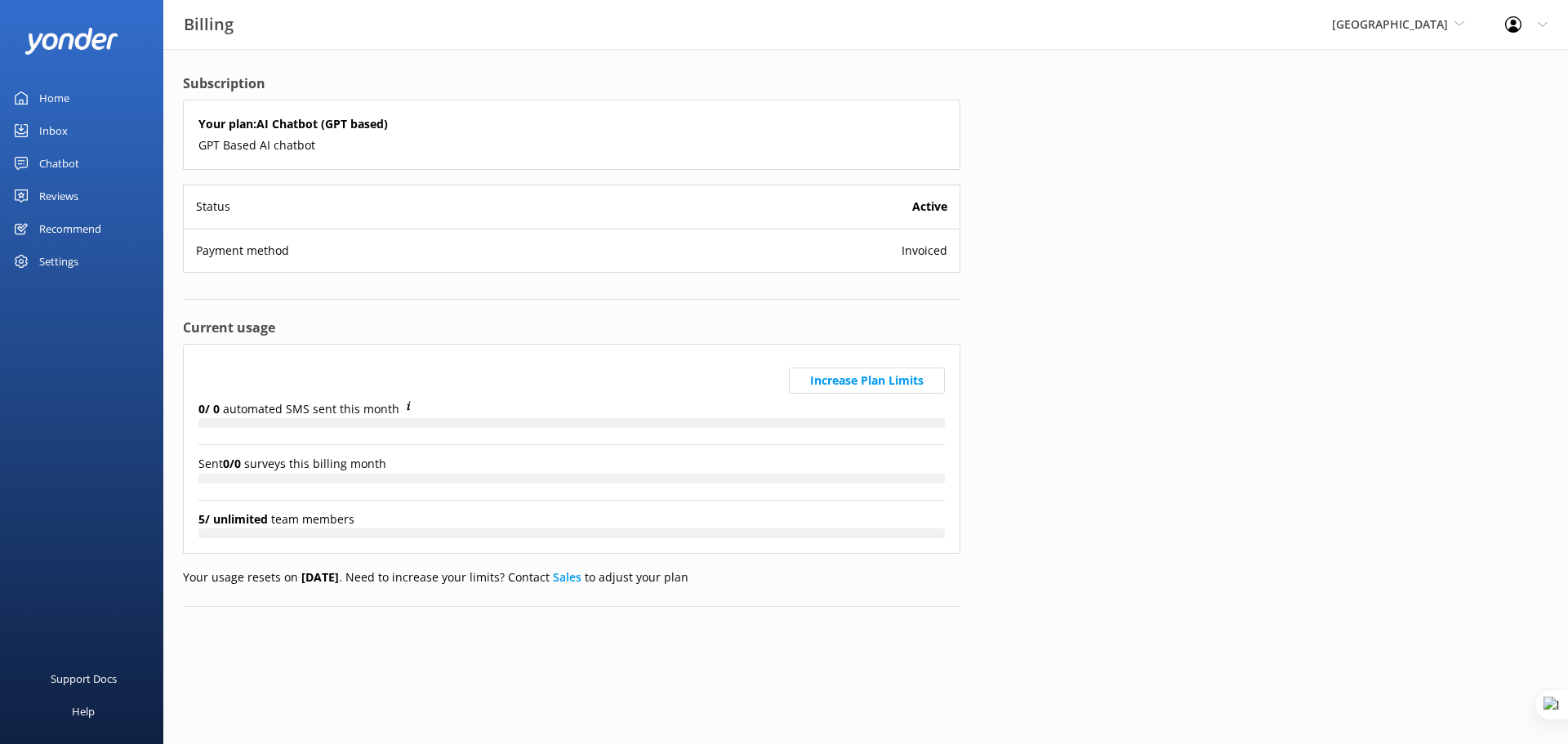
click at [923, 251] on span "Invoiced" at bounding box center [924, 250] width 46 height 18
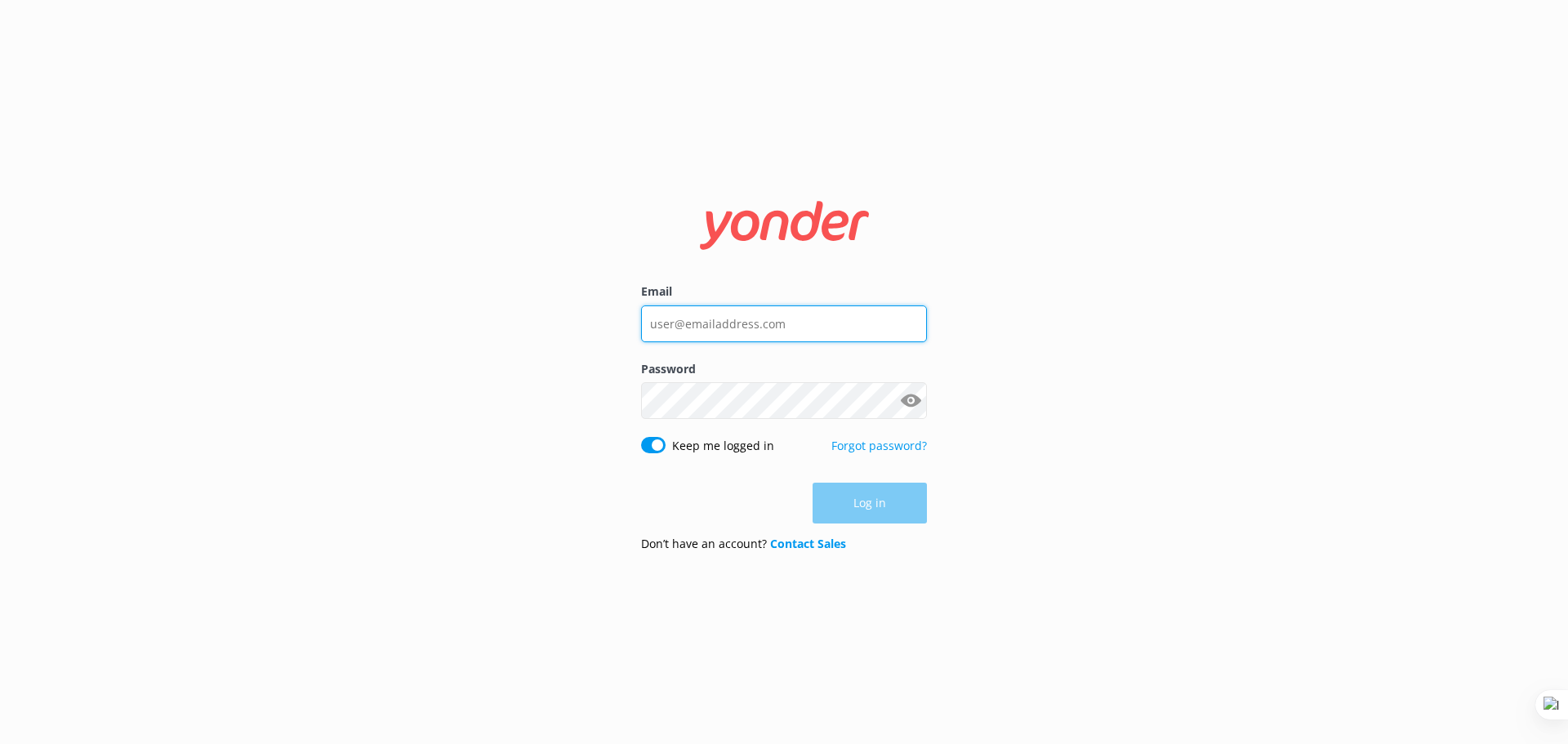
type input "[EMAIL_ADDRESS][DOMAIN_NAME]"
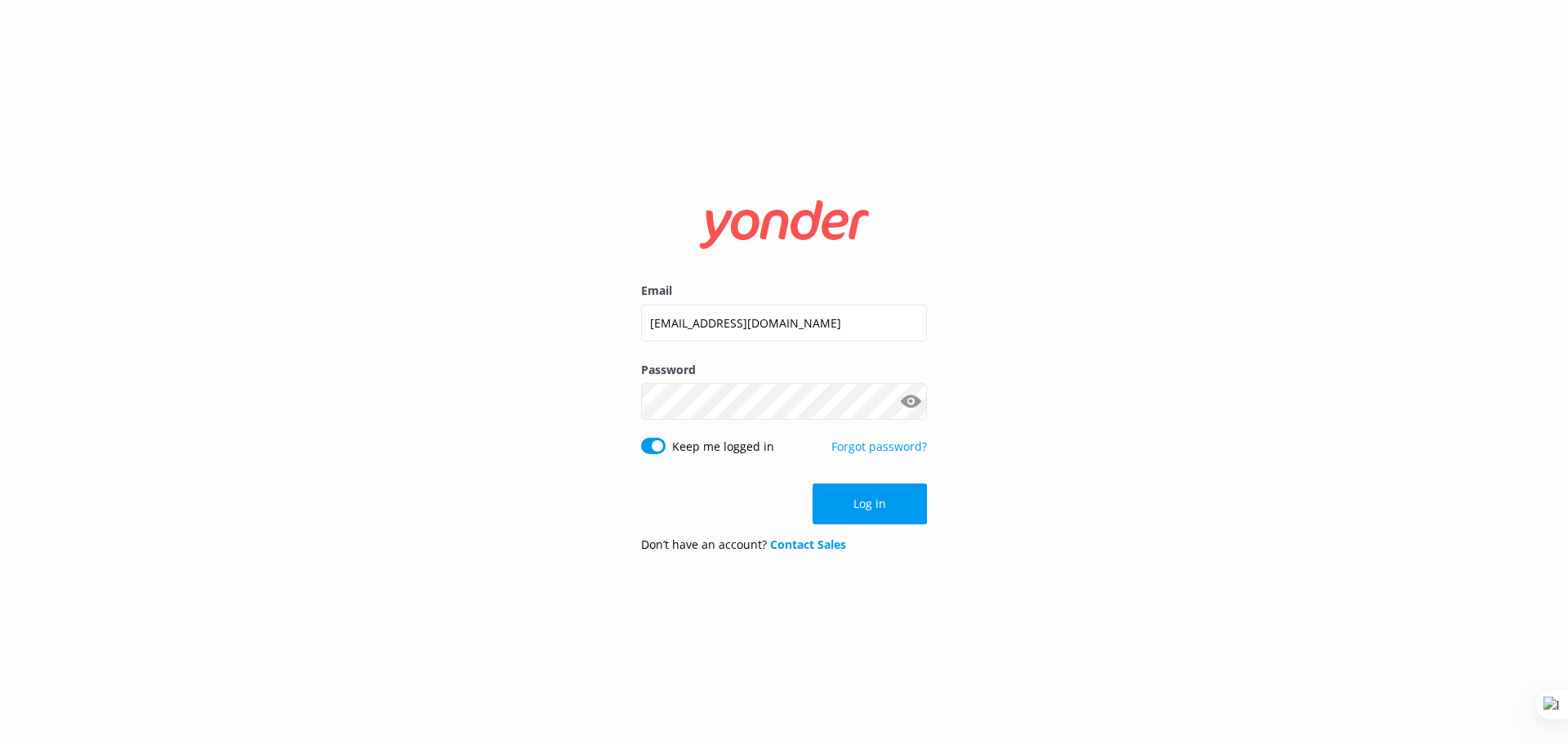
drag, startPoint x: 1111, startPoint y: 371, endPoint x: 1033, endPoint y: 435, distance: 100.9
click at [1107, 371] on div "Email [EMAIL_ADDRESS][DOMAIN_NAME] Password Show password Keep me logged in For…" at bounding box center [784, 372] width 1568 height 744
click at [912, 501] on button "Log in" at bounding box center [870, 503] width 114 height 41
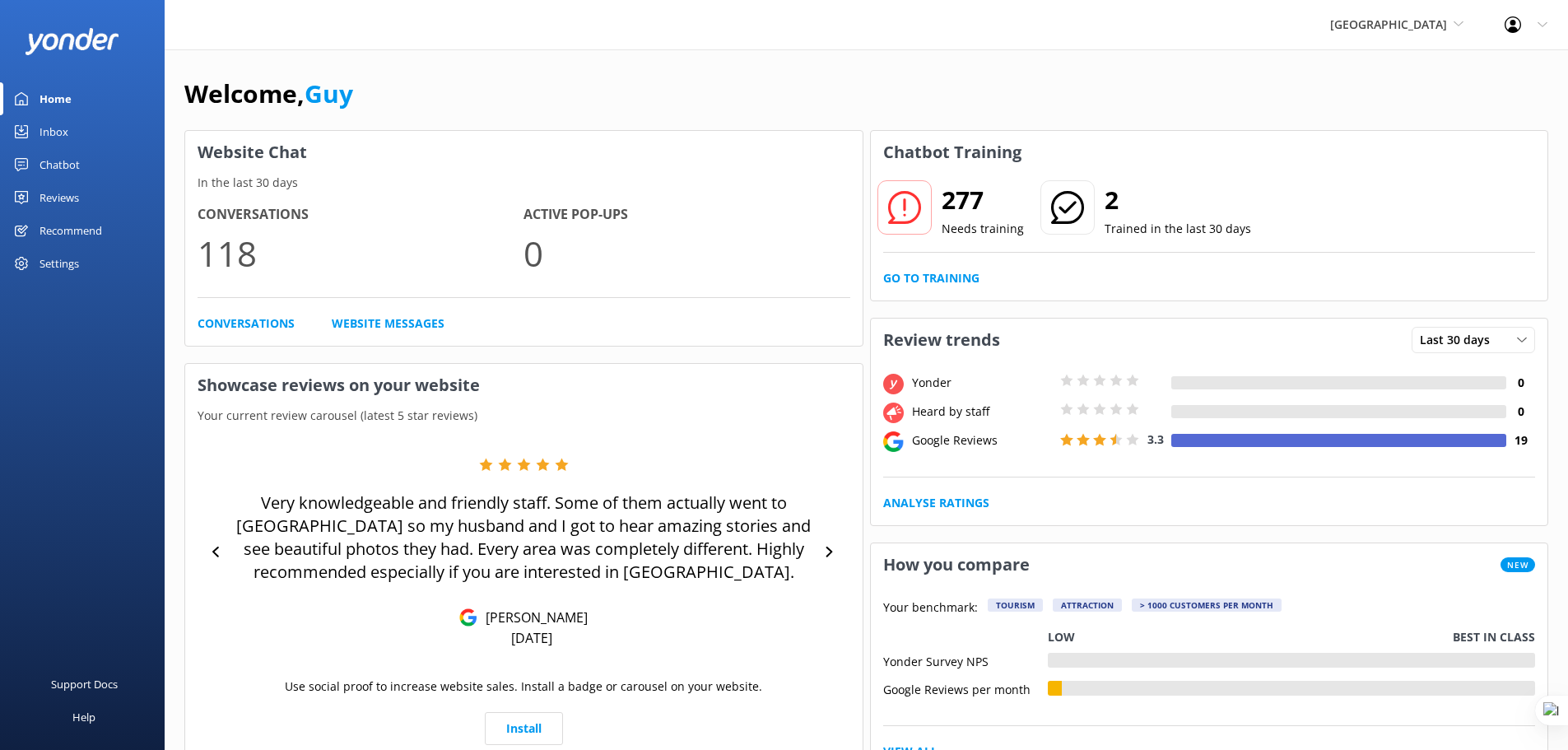
click at [72, 264] on div "Settings" at bounding box center [58, 264] width 39 height 33
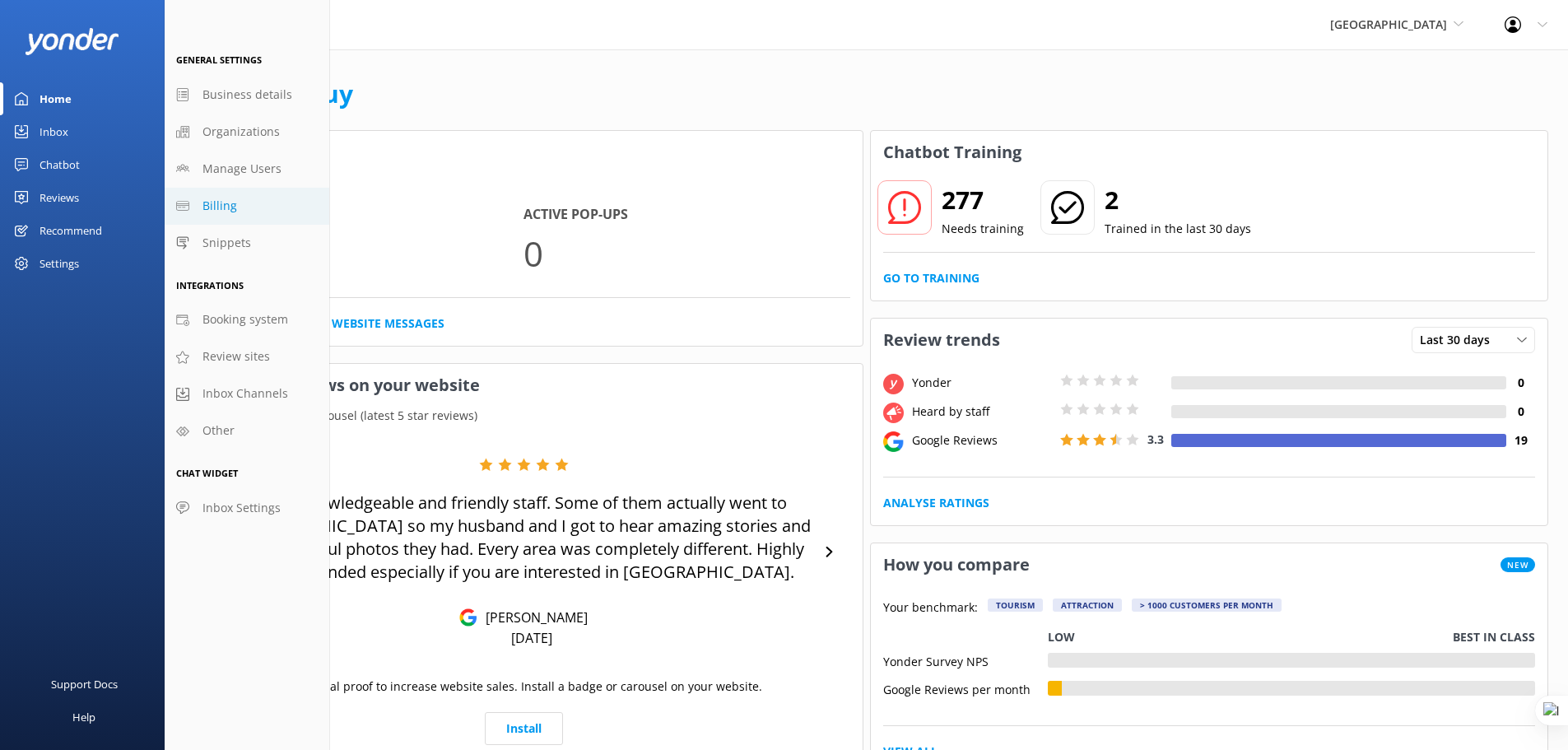
click at [230, 209] on span "Billing" at bounding box center [220, 205] width 35 height 18
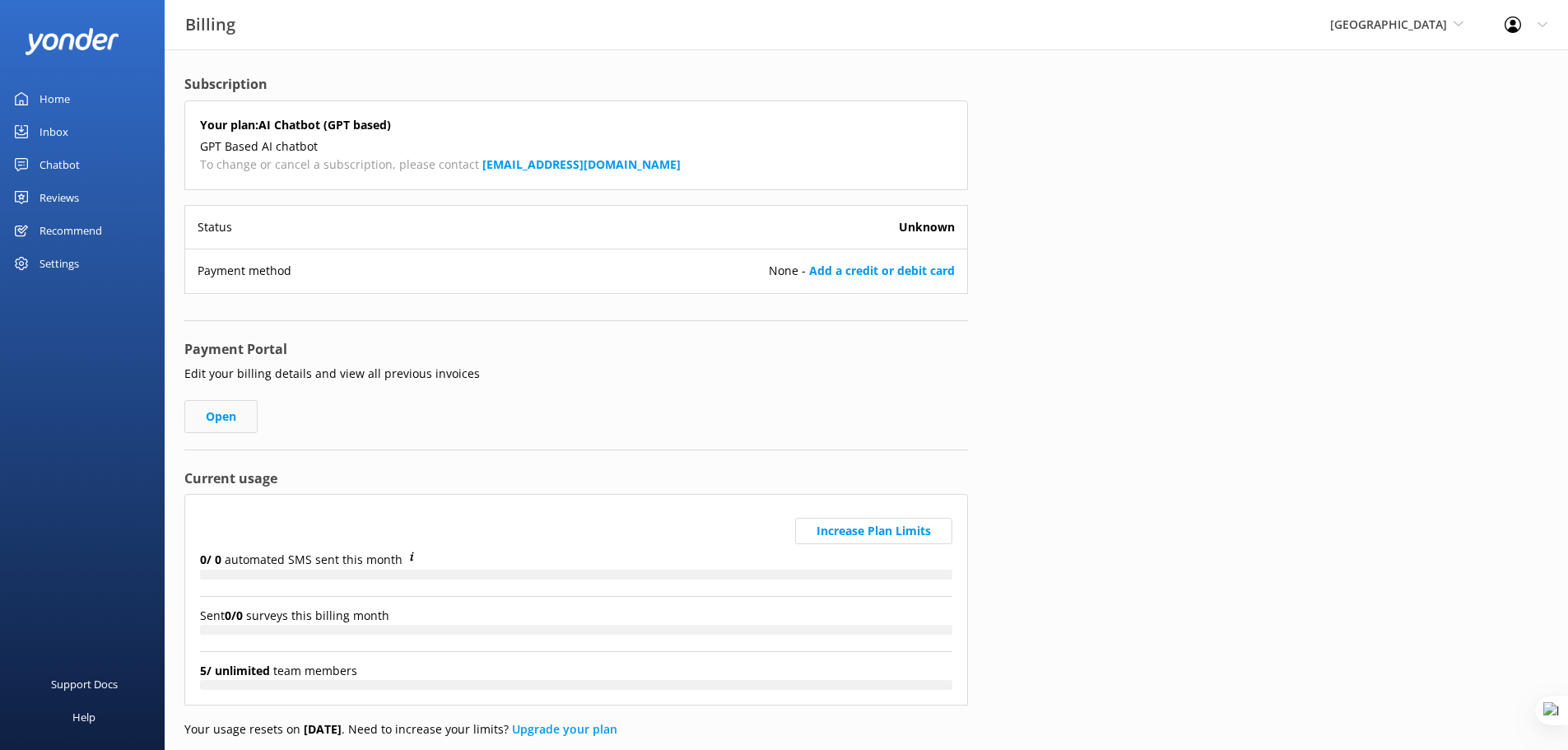
click at [236, 416] on link "Open" at bounding box center [221, 416] width 73 height 33
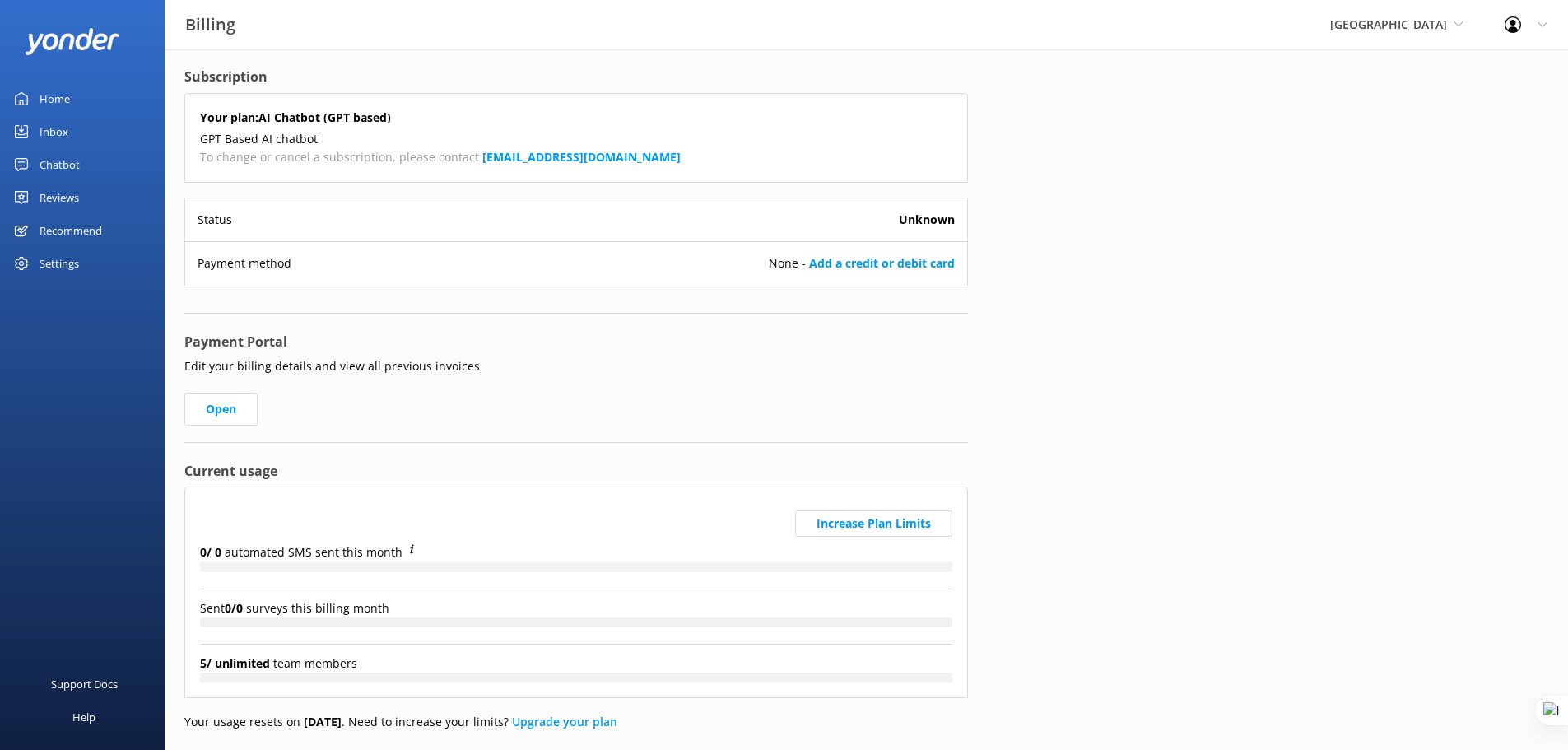
scroll to position [21, 0]
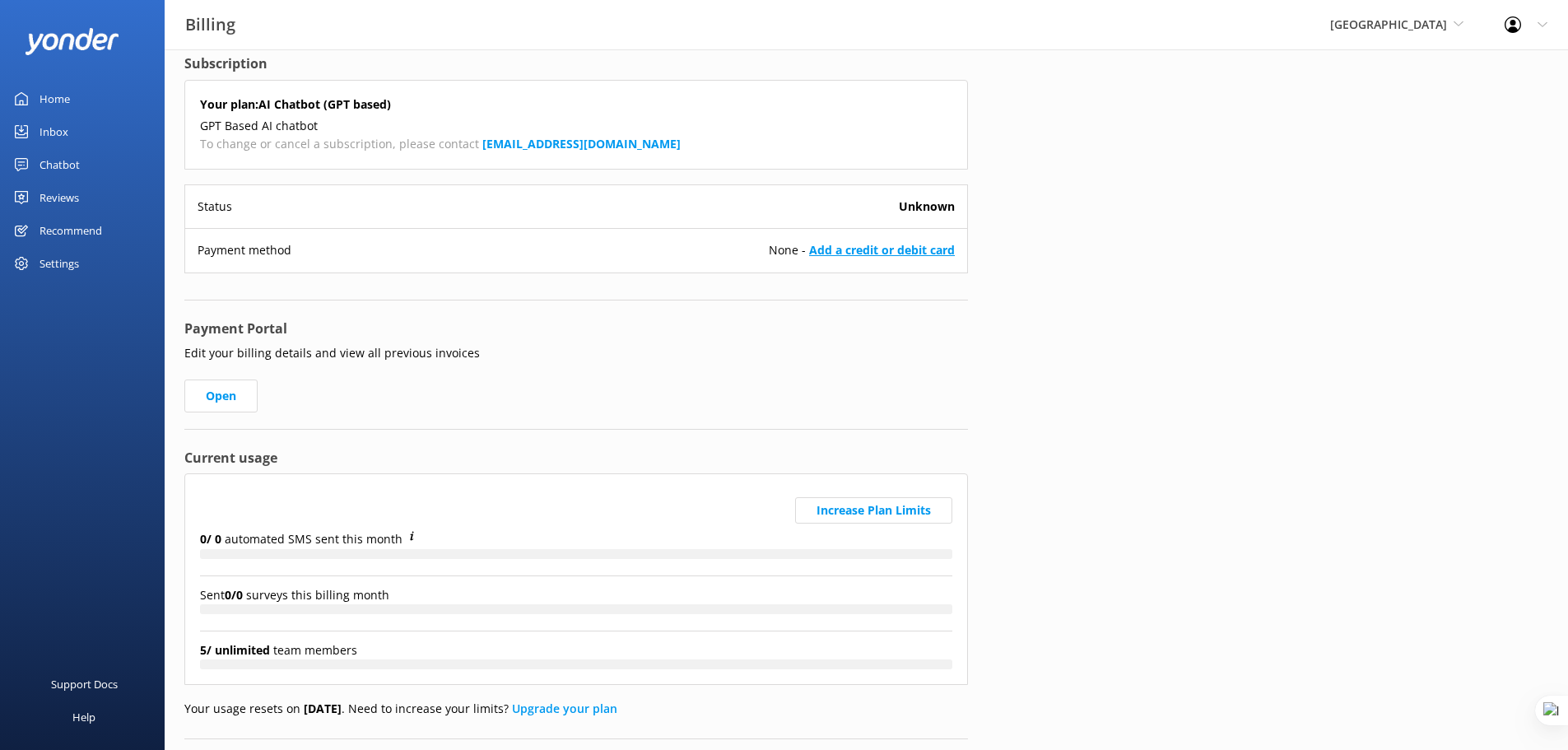
click at [911, 250] on link "Add a credit or debit card" at bounding box center [882, 250] width 146 height 16
